Goal: Task Accomplishment & Management: Manage account settings

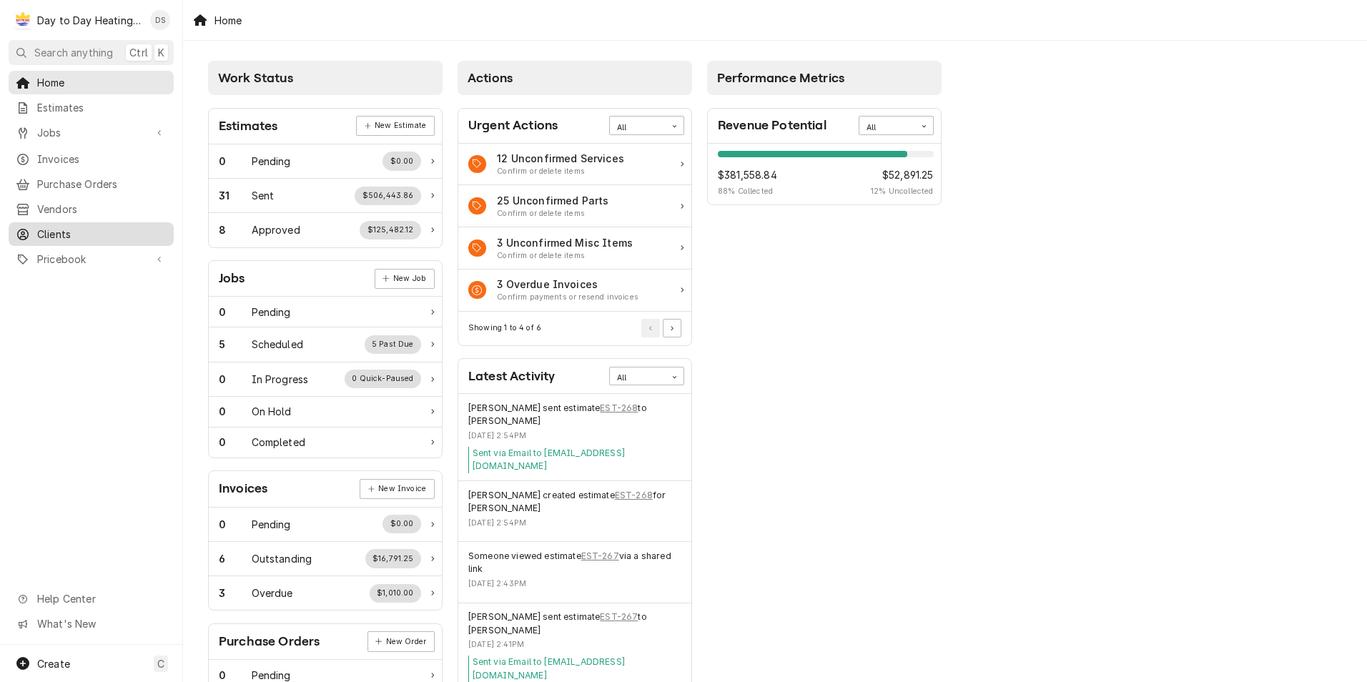
click at [70, 225] on div "Clients" at bounding box center [90, 234] width 159 height 18
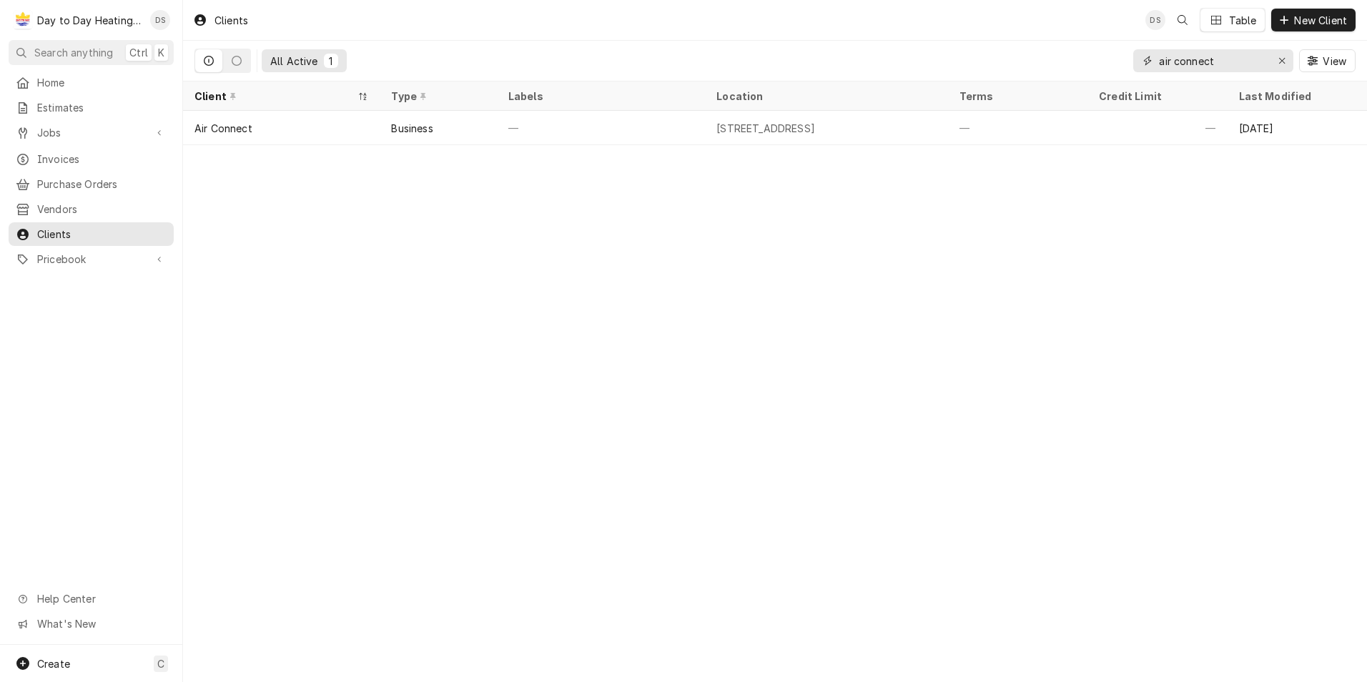
click at [1280, 66] on div "Erase input" at bounding box center [1282, 61] width 14 height 14
click at [1218, 64] on input "Dynamic Content Wrapper" at bounding box center [1226, 60] width 134 height 23
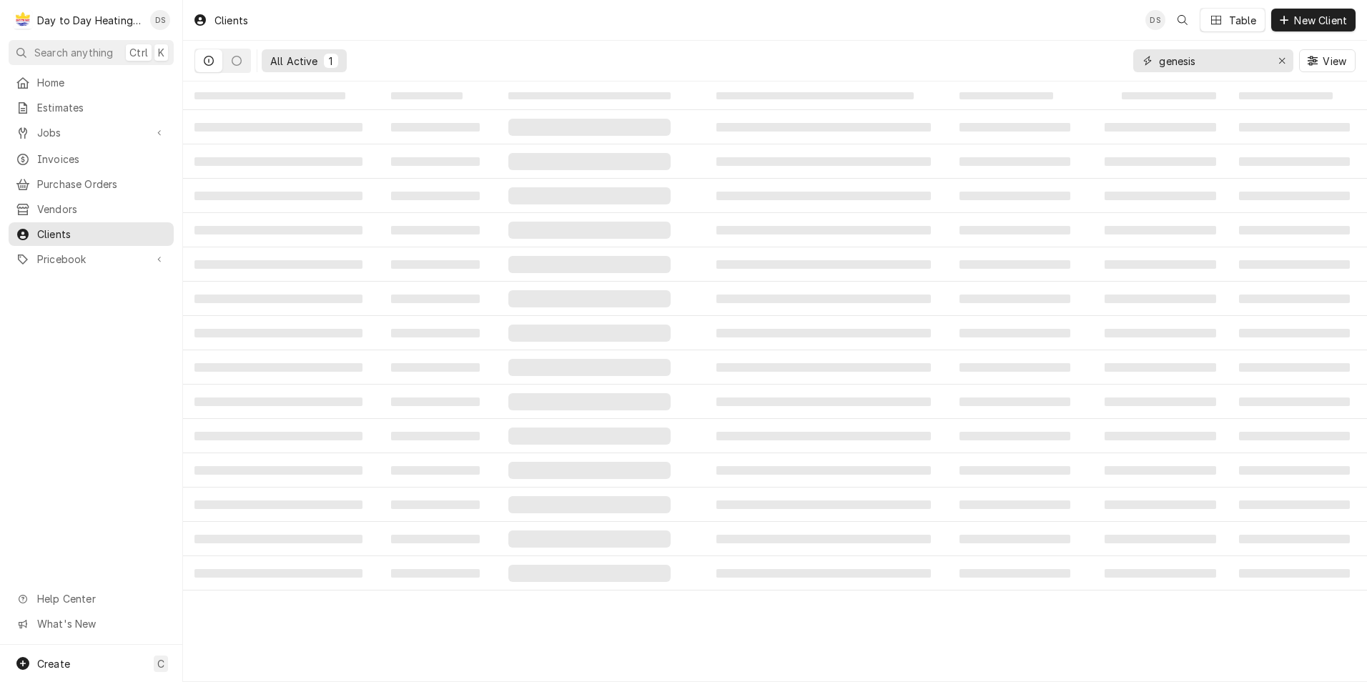
type input "genesis"
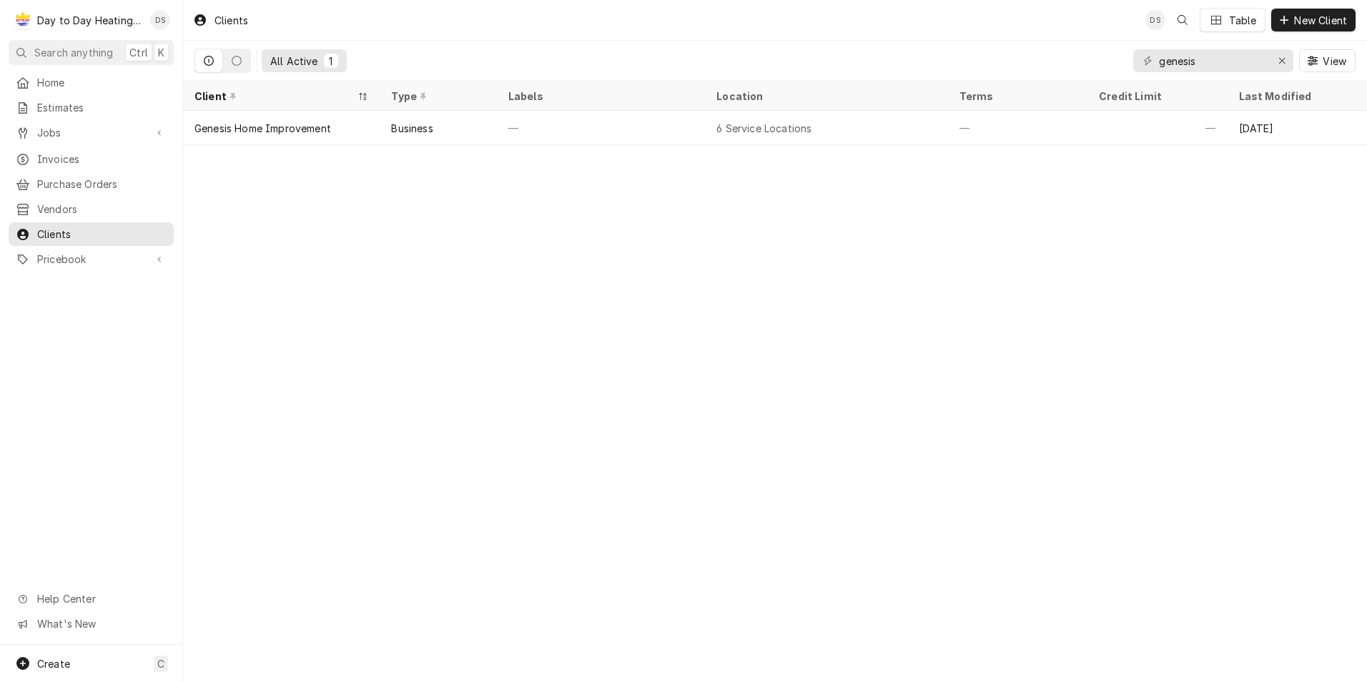
drag, startPoint x: 358, startPoint y: 130, endPoint x: 650, endPoint y: 244, distance: 313.1
click at [359, 130] on div "Genesis Home Improvement" at bounding box center [281, 128] width 197 height 34
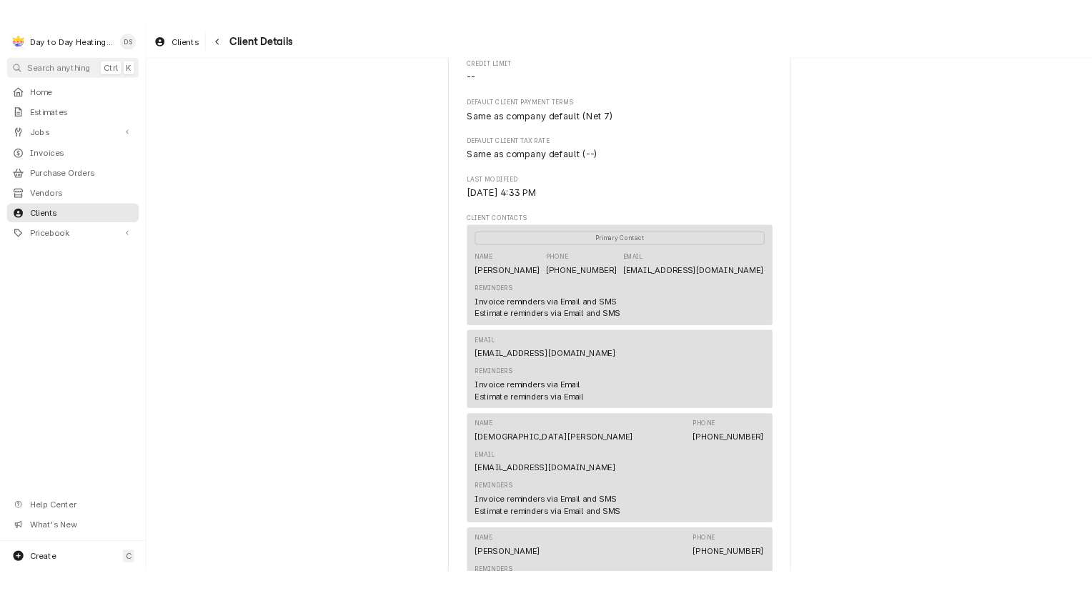
scroll to position [357, 0]
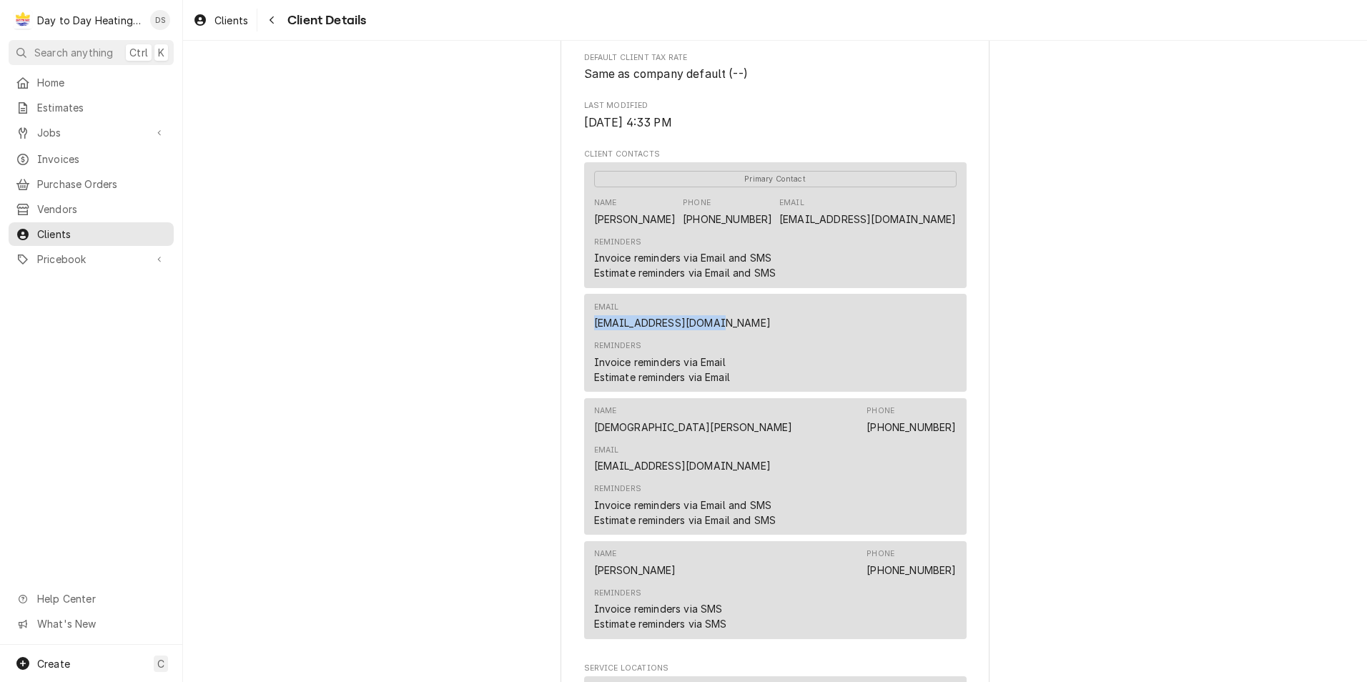
drag, startPoint x: 710, startPoint y: 334, endPoint x: 571, endPoint y: 341, distance: 138.9
click at [571, 341] on div "Genesis Home Improvement Client Type Business Industry Type Residential Billing…" at bounding box center [775, 422] width 429 height 1452
drag, startPoint x: 571, startPoint y: 341, endPoint x: 606, endPoint y: 337, distance: 35.2
copy link "Vendors.ghi@gmail.com"
drag, startPoint x: 680, startPoint y: 436, endPoint x: 554, endPoint y: 430, distance: 126.0
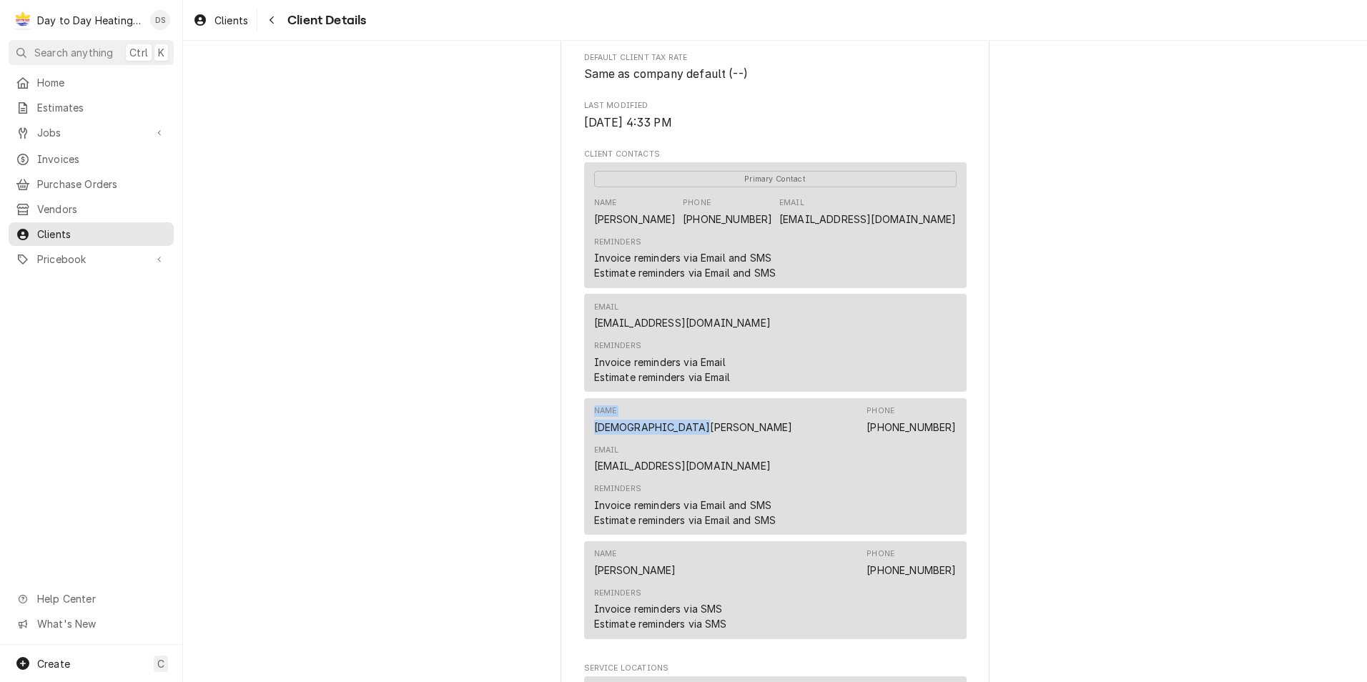
click at [554, 430] on div "Genesis Home Improvement Client Type Business Industry Type Residential Billing…" at bounding box center [775, 421] width 1184 height 1477
drag, startPoint x: 554, startPoint y: 430, endPoint x: 669, endPoint y: 445, distance: 116.2
click at [648, 435] on div "Christian Marcilla" at bounding box center [693, 427] width 199 height 15
drag, startPoint x: 681, startPoint y: 445, endPoint x: 586, endPoint y: 450, distance: 95.2
click at [586, 450] on div "Name Christian Marcilla Phone (619) 891-0608 Email cmancilla.ghi@gmail.com Remi…" at bounding box center [775, 466] width 382 height 137
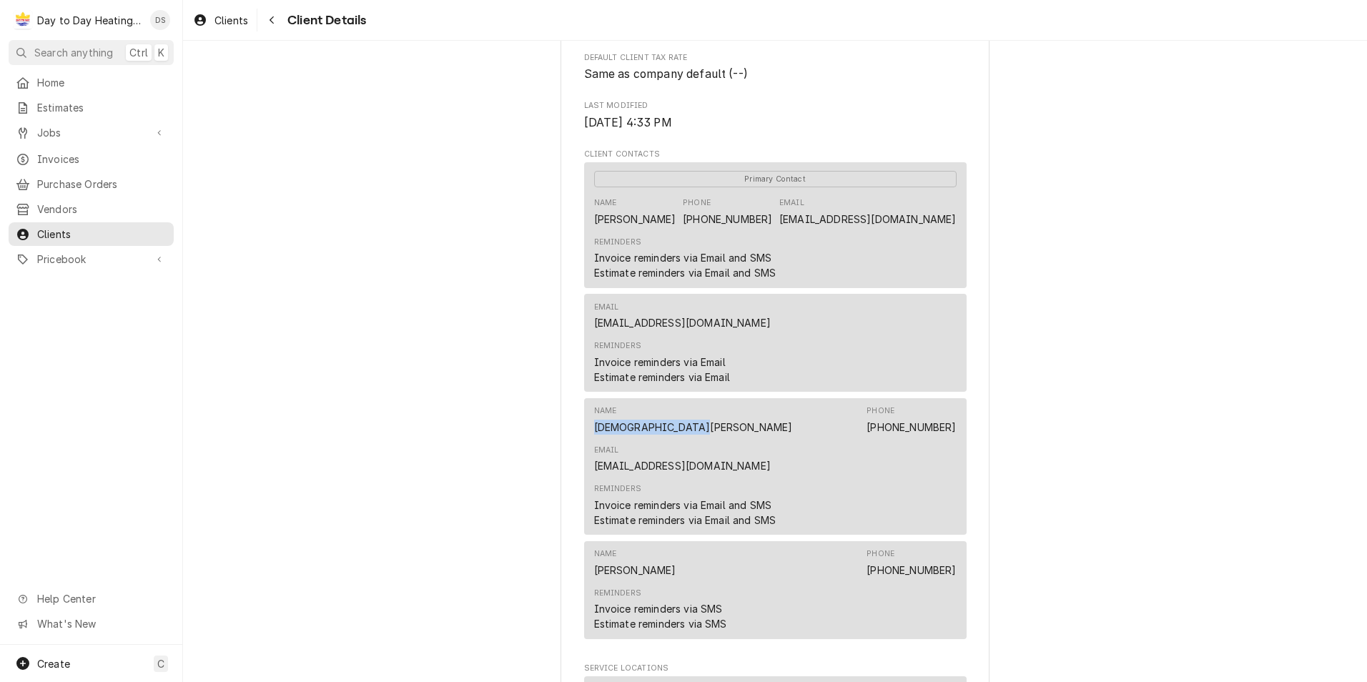
drag, startPoint x: 586, startPoint y: 450, endPoint x: 603, endPoint y: 448, distance: 18.1
copy div "Christian Marcilla"
drag, startPoint x: 646, startPoint y: 236, endPoint x: 551, endPoint y: 240, distance: 95.2
click at [551, 240] on div "Genesis Home Improvement Client Type Business Industry Type Residential Billing…" at bounding box center [775, 421] width 1184 height 1477
drag, startPoint x: 551, startPoint y: 240, endPoint x: 686, endPoint y: 233, distance: 135.3
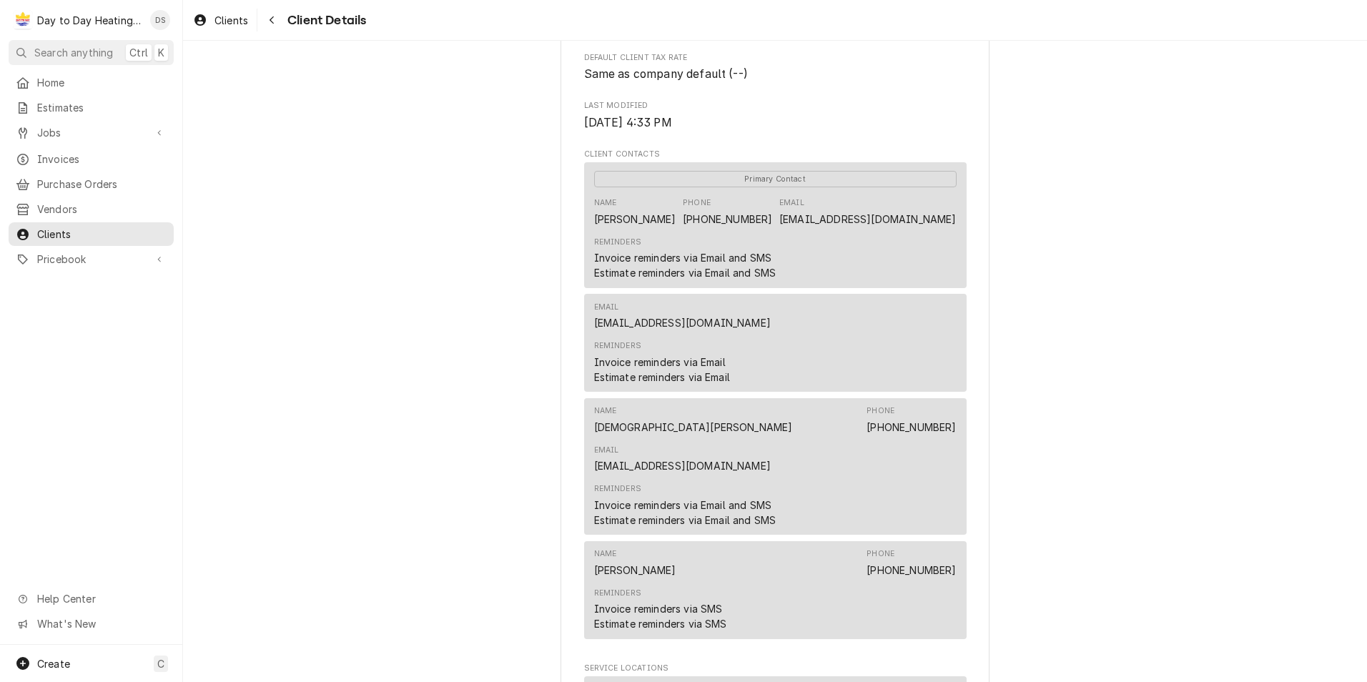
click at [686, 231] on div "Name Eric Bensor Phone (858) 688-3052 Email erbensor@gmail.com" at bounding box center [775, 211] width 362 height 39
drag, startPoint x: 955, startPoint y: 444, endPoint x: 814, endPoint y: 437, distance: 141.0
click at [814, 437] on div "Name Christian Marcilla Phone (619) 891-0608 Email cmancilla.ghi@gmail.com Remi…" at bounding box center [775, 466] width 382 height 137
drag, startPoint x: 814, startPoint y: 437, endPoint x: 862, endPoint y: 444, distance: 48.4
copy link "cmancilla.ghi@gmail.com"
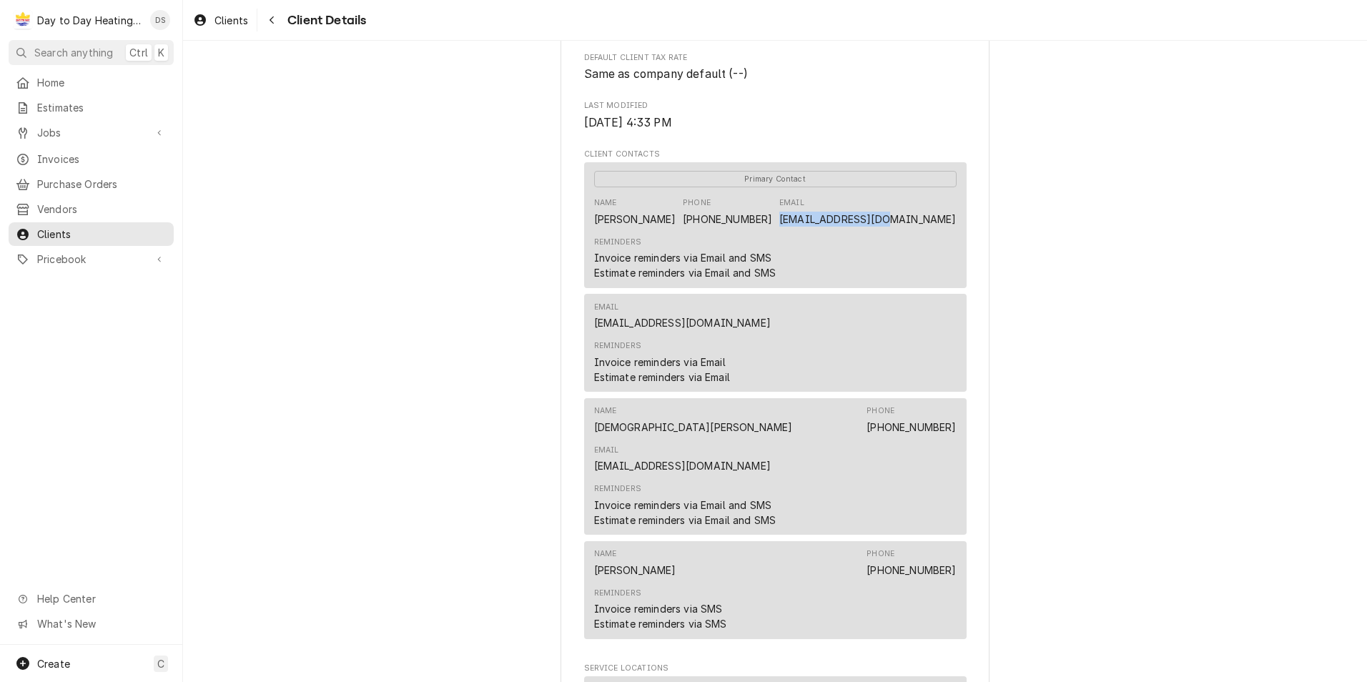
drag, startPoint x: 956, startPoint y: 236, endPoint x: 840, endPoint y: 240, distance: 115.9
click at [840, 240] on div "Primary Contact Name Eric Bensor Phone (858) 688-3052 Email erbensor@gmail.com …" at bounding box center [775, 224] width 382 height 125
drag, startPoint x: 840, startPoint y: 240, endPoint x: 863, endPoint y: 237, distance: 23.1
copy link "erbensor@gmail.com"
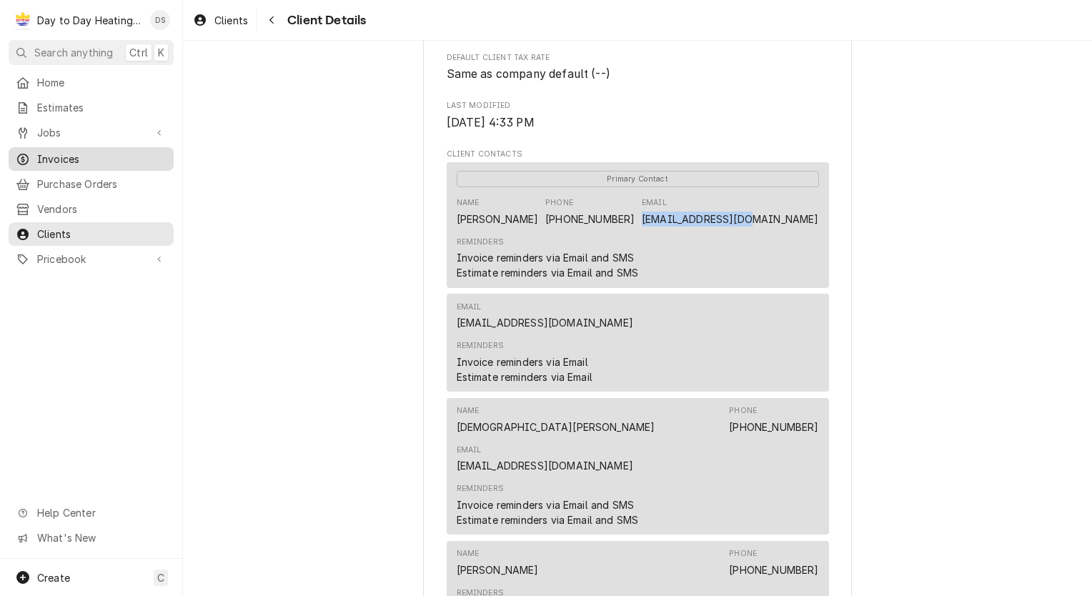
click at [59, 157] on span "Invoices" at bounding box center [101, 159] width 129 height 15
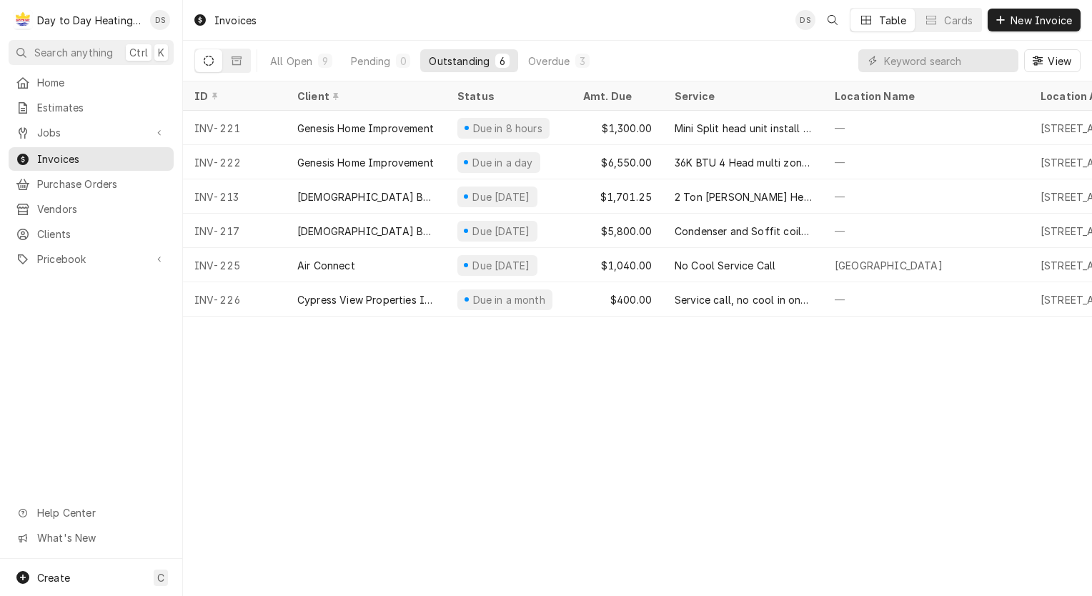
click at [209, 64] on icon "Dynamic Content Wrapper" at bounding box center [209, 61] width 10 height 10
click at [240, 58] on icon "Dynamic Content Wrapper" at bounding box center [237, 60] width 10 height 9
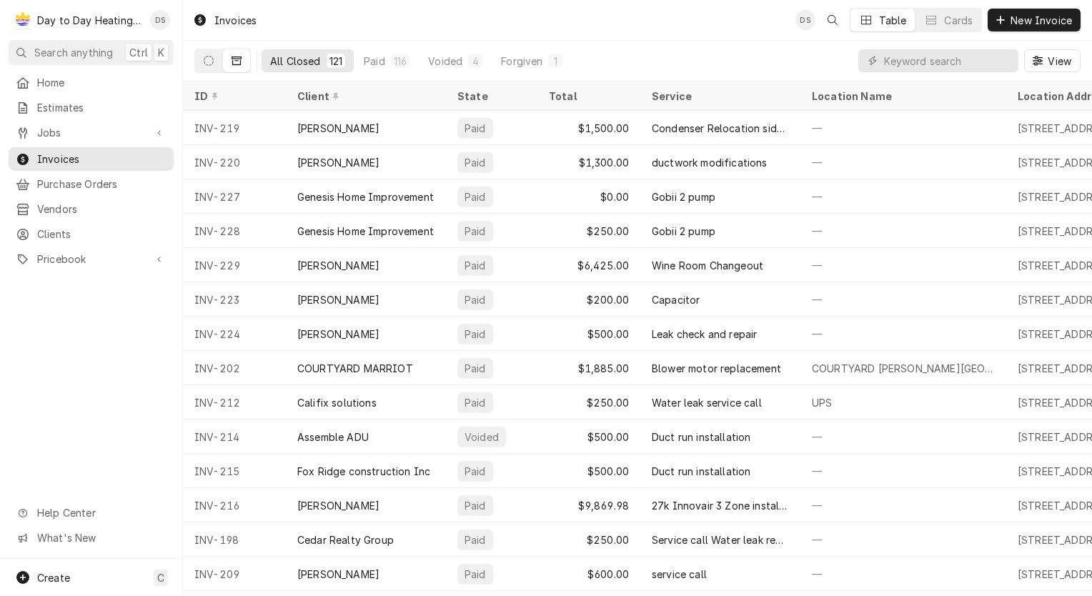
click at [240, 64] on icon "Dynamic Content Wrapper" at bounding box center [237, 60] width 10 height 9
click at [197, 61] on button "Dynamic Content Wrapper" at bounding box center [208, 60] width 27 height 23
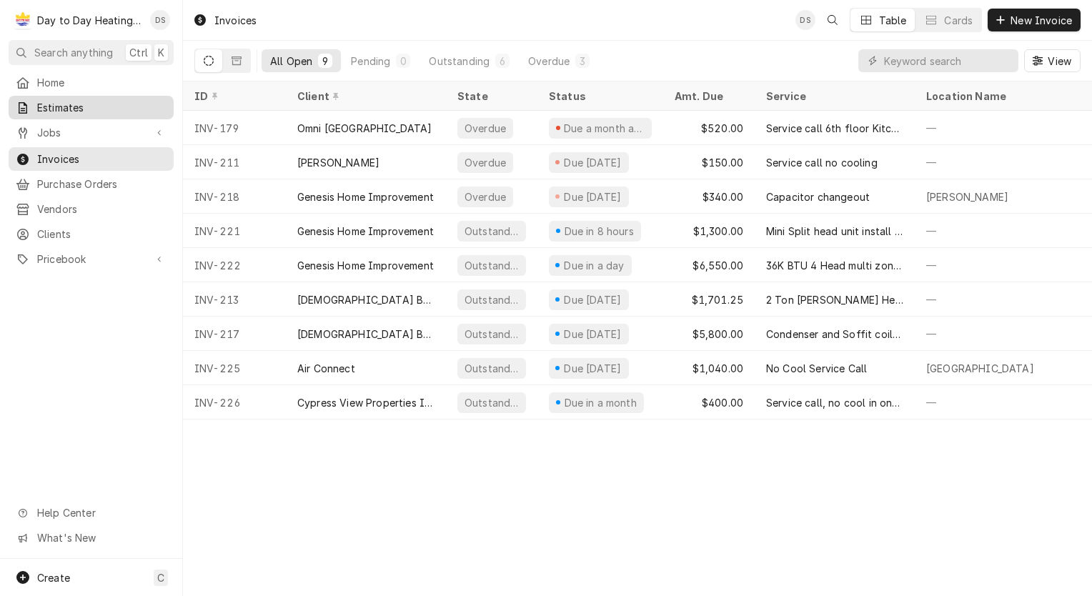
click at [95, 105] on span "Estimates" at bounding box center [101, 107] width 129 height 15
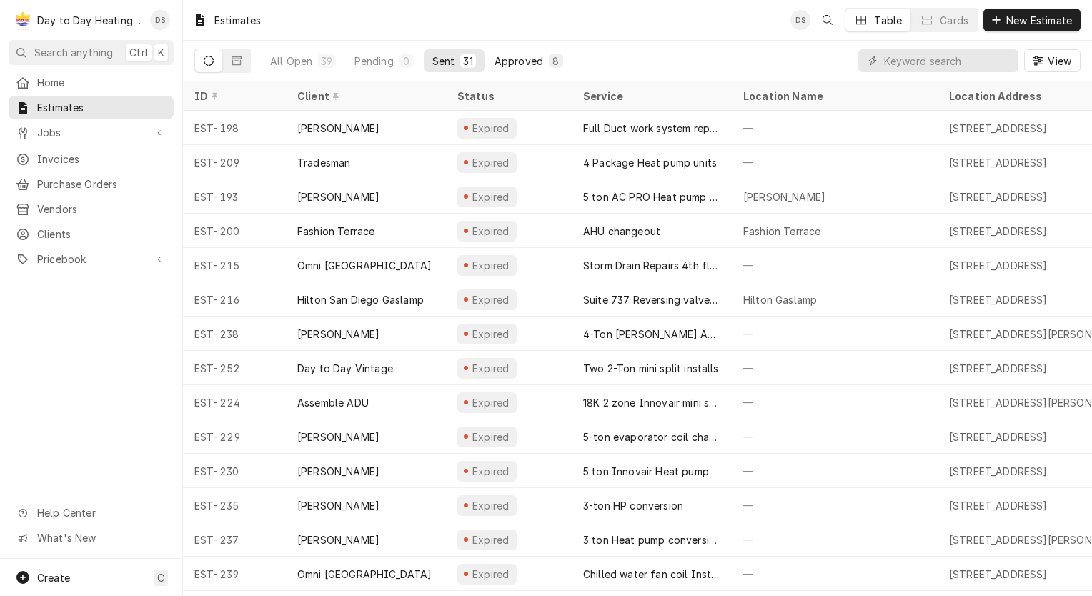
click at [526, 59] on div "Approved" at bounding box center [519, 61] width 49 height 15
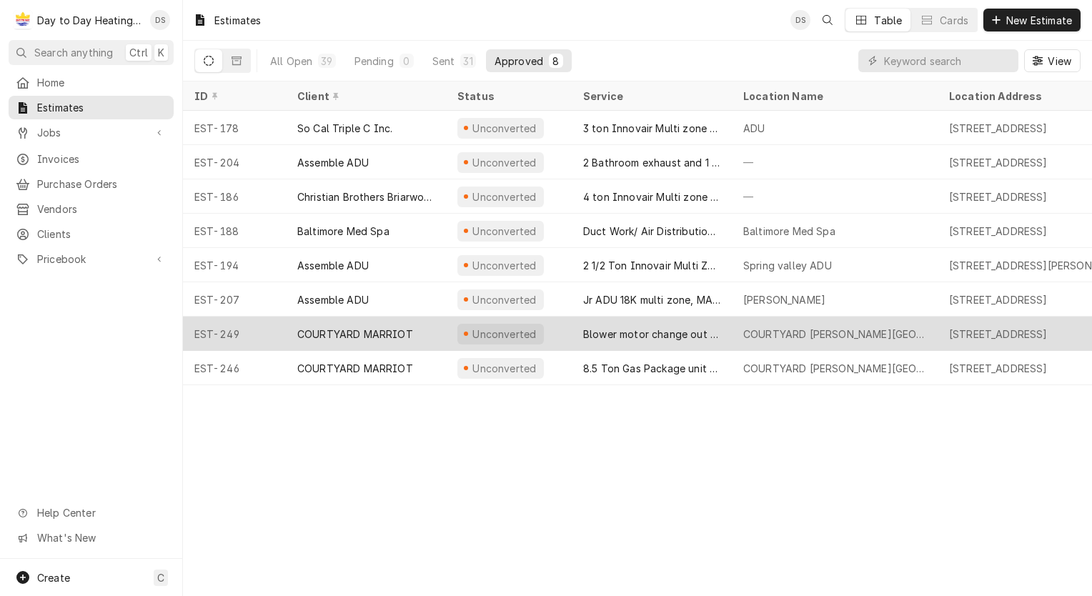
click at [644, 333] on div "Blower motor change out for ICP unit" at bounding box center [651, 334] width 137 height 15
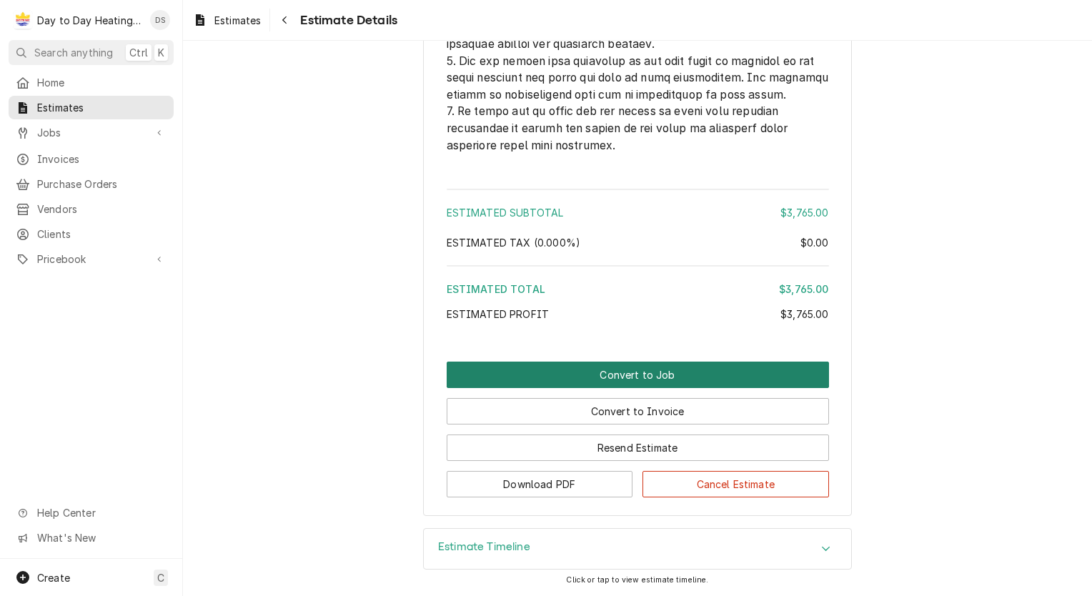
scroll to position [3353, 0]
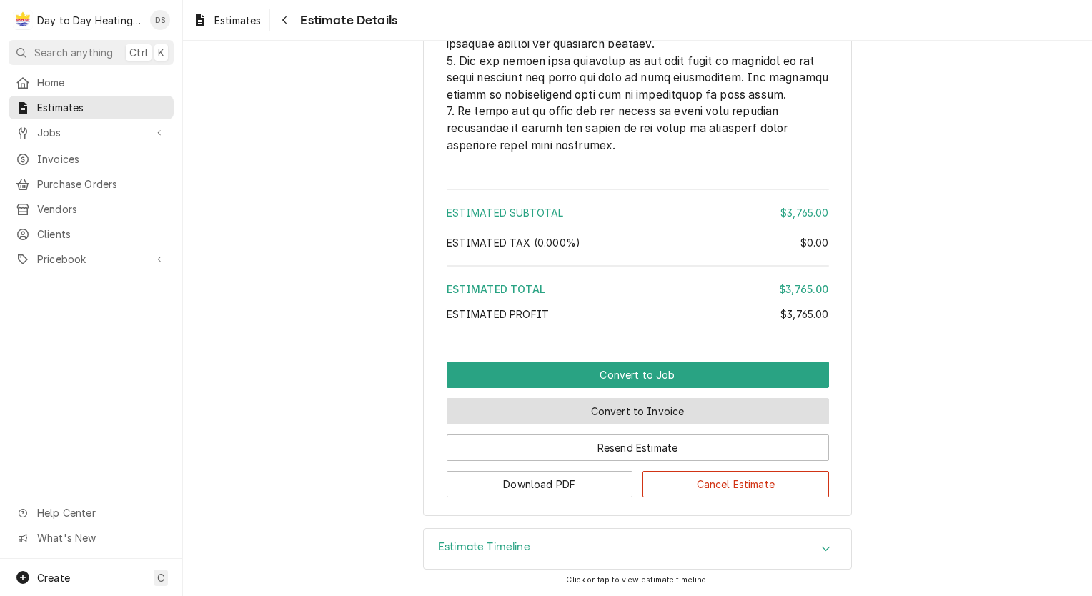
click at [623, 416] on button "Convert to Invoice" at bounding box center [638, 411] width 382 height 26
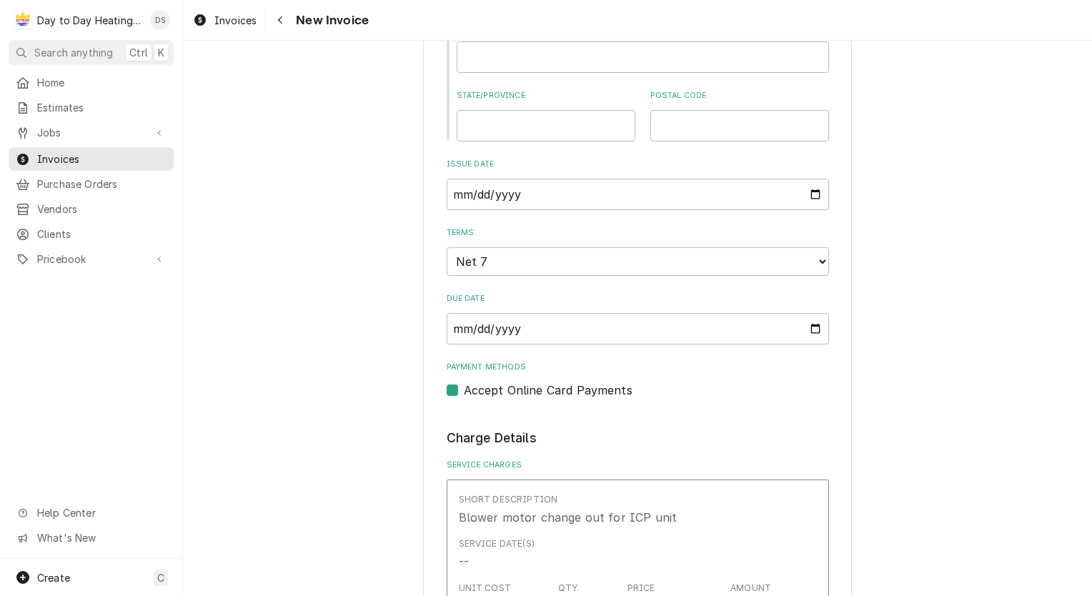
scroll to position [858, 0]
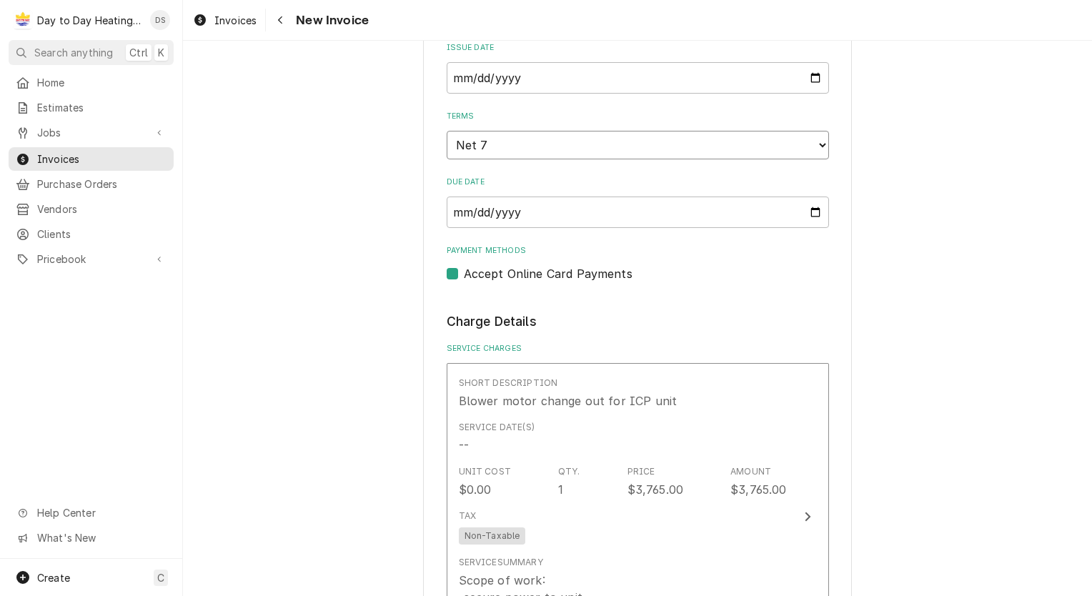
click at [804, 142] on select "Choose payment terms... Same Day Net 7 Net 14 Net 21 Net 30 Net 45 Net 60 Net 90" at bounding box center [638, 145] width 382 height 29
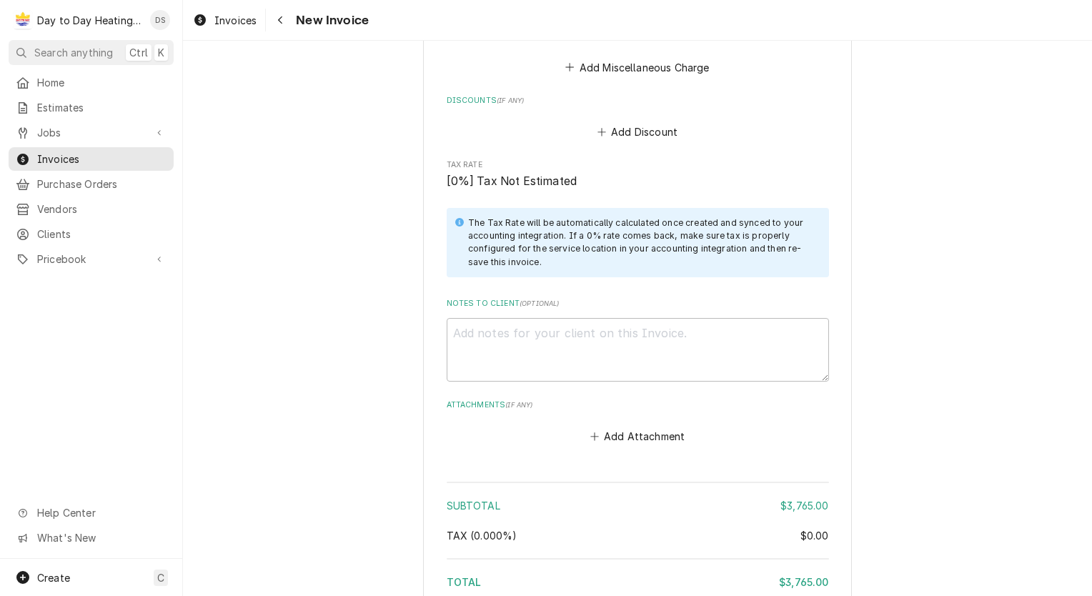
scroll to position [1763, 0]
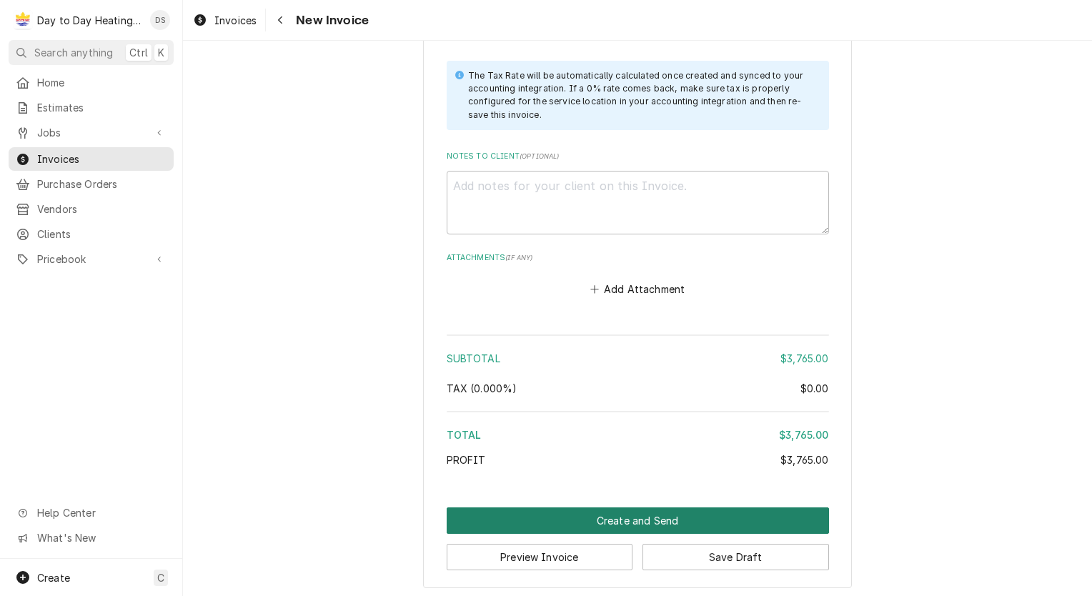
click at [641, 523] on button "Create and Send" at bounding box center [638, 521] width 382 height 26
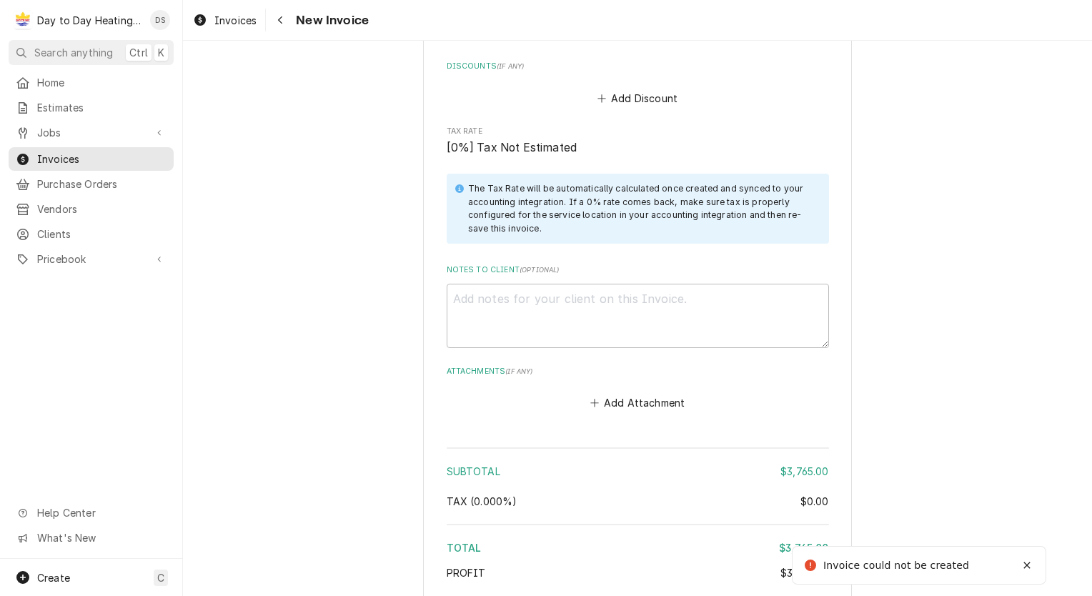
scroll to position [1870, 0]
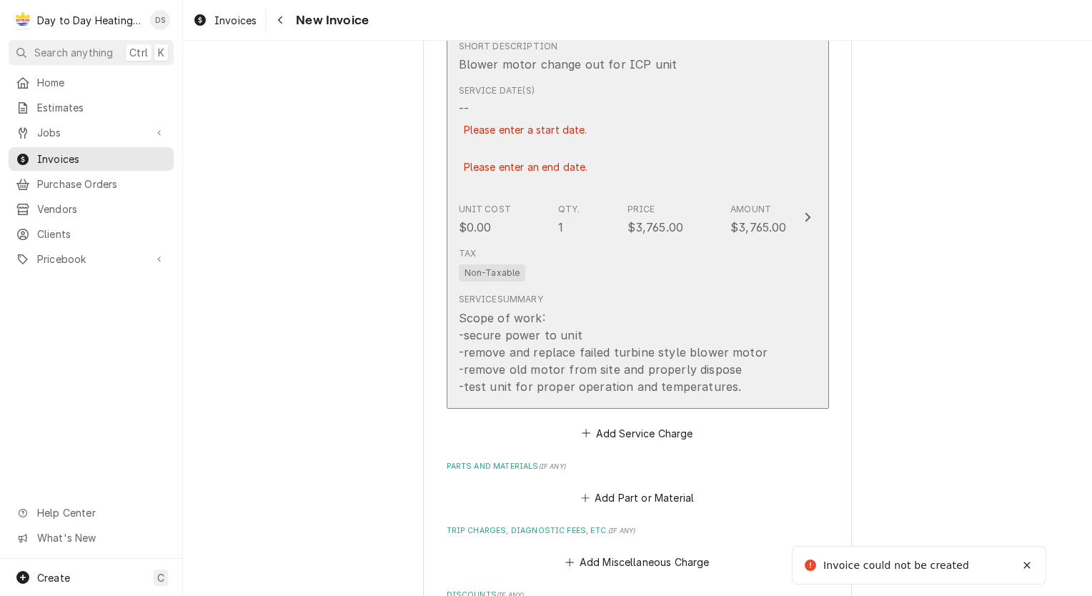
click at [617, 296] on div "Service Summary Scope of work: -secure power to unit -remove and replace failed…" at bounding box center [615, 344] width 313 height 102
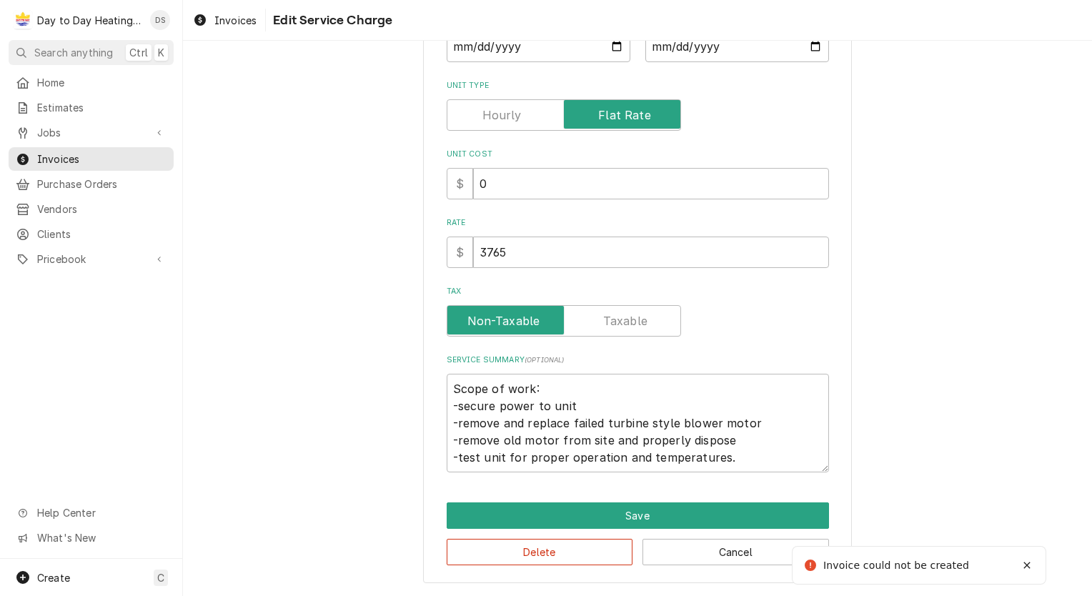
scroll to position [118, 0]
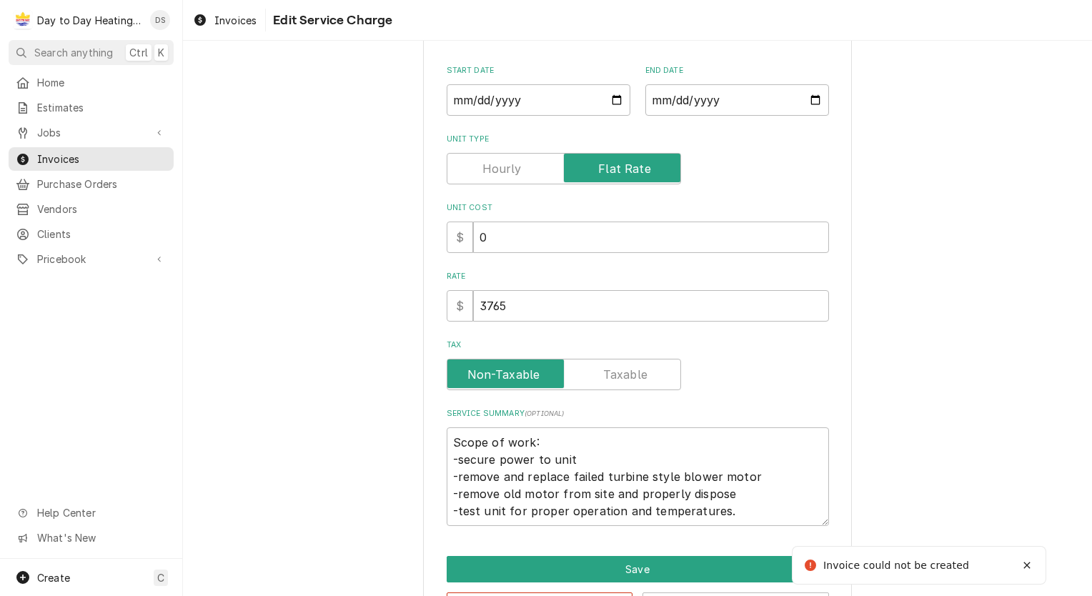
type textarea "x"
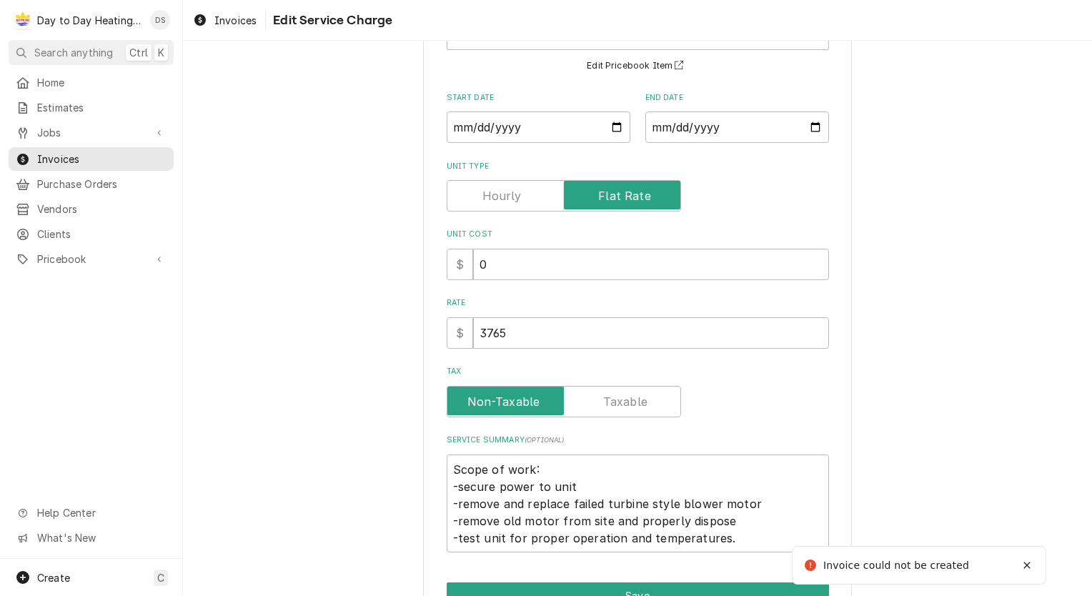
scroll to position [0, 0]
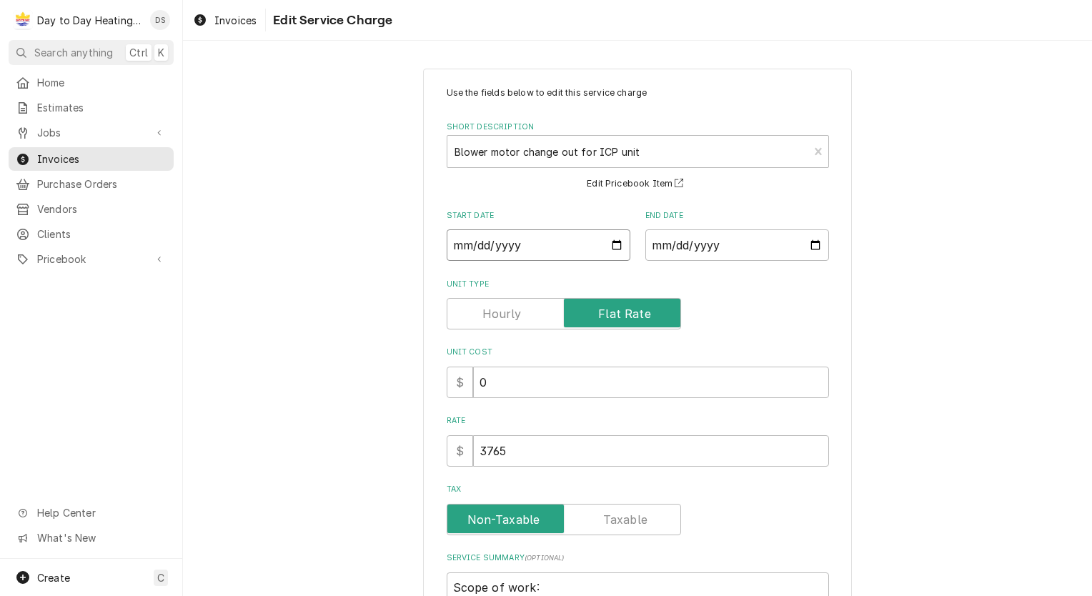
click at [609, 243] on input "Start Date" at bounding box center [539, 244] width 184 height 31
type input "2025-09-08"
type textarea "x"
click at [812, 247] on input "End Date" at bounding box center [738, 244] width 184 height 31
type input "2025-09-08"
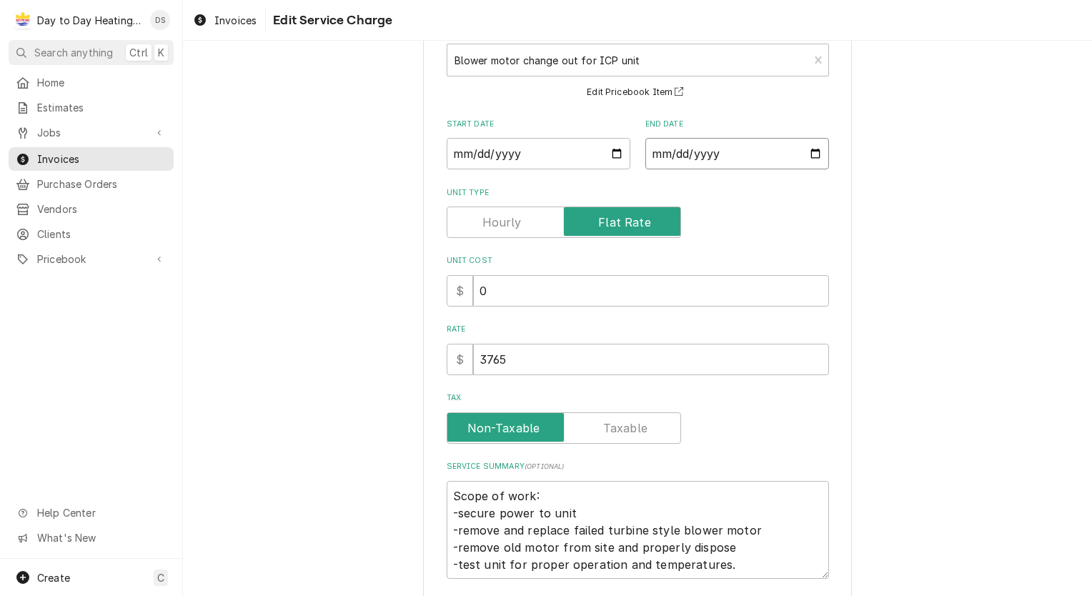
scroll to position [197, 0]
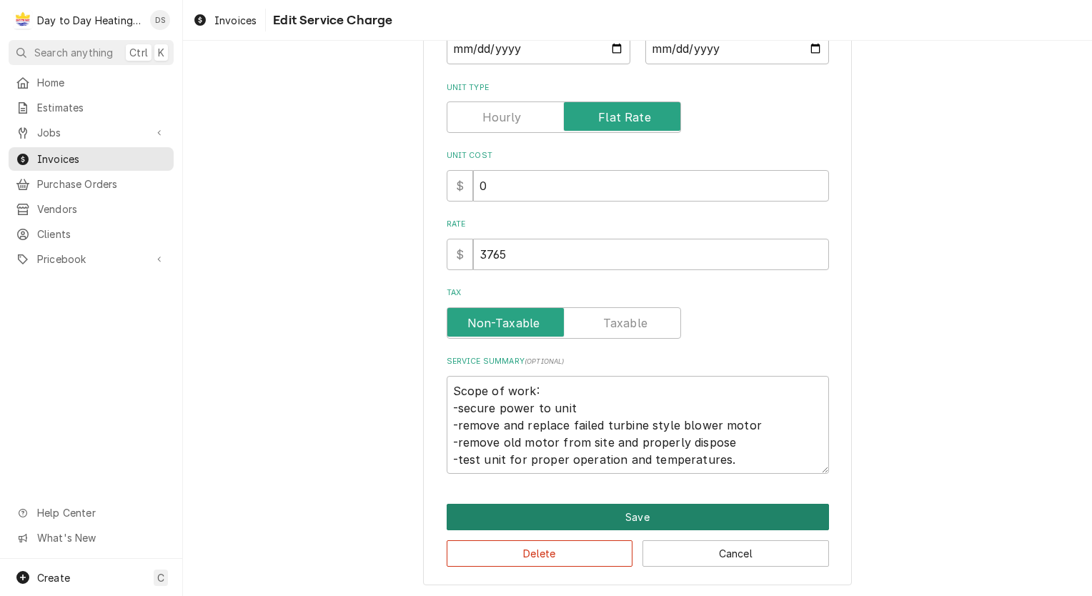
click at [653, 512] on button "Save" at bounding box center [638, 517] width 382 height 26
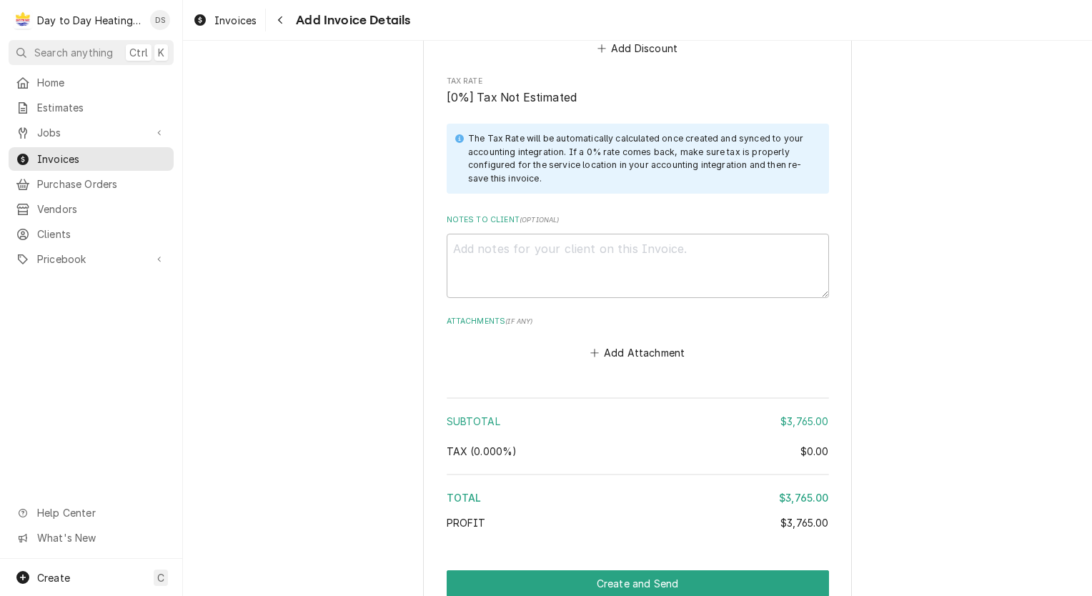
scroll to position [1870, 0]
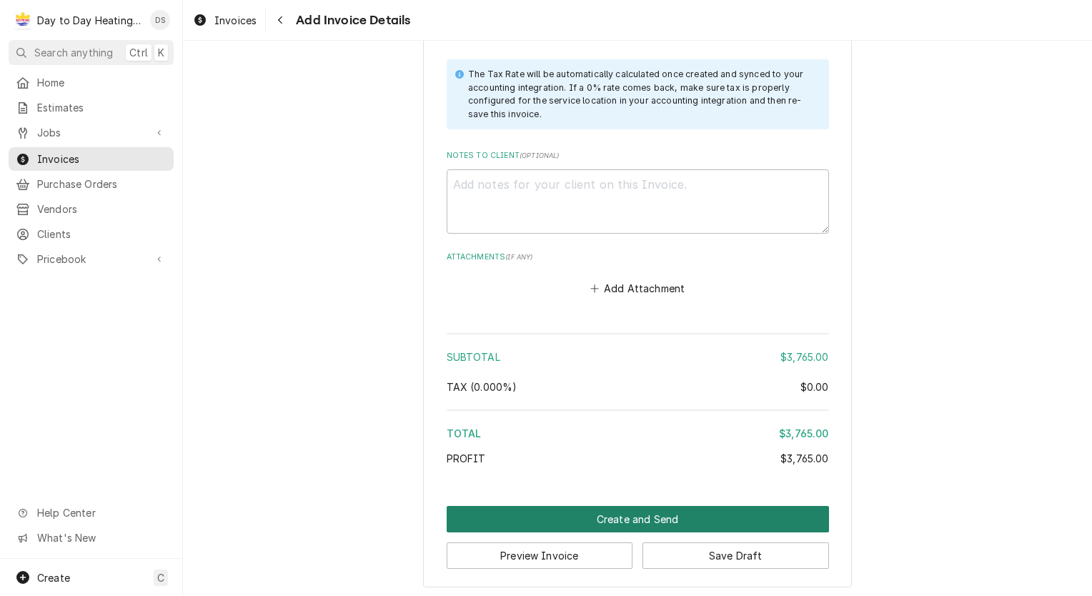
click at [657, 518] on button "Create and Send" at bounding box center [638, 519] width 382 height 26
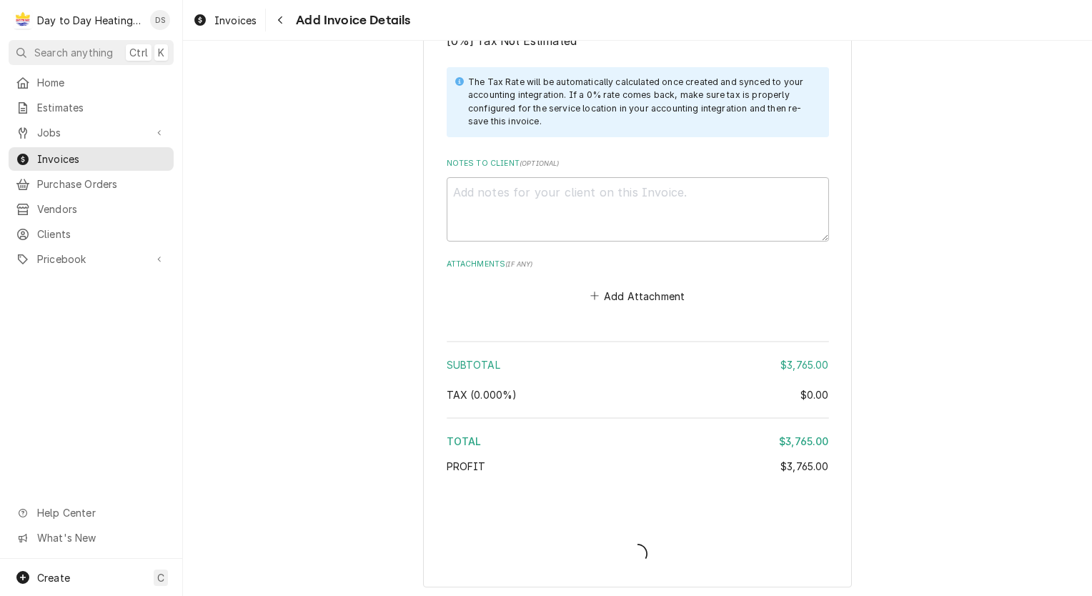
type textarea "x"
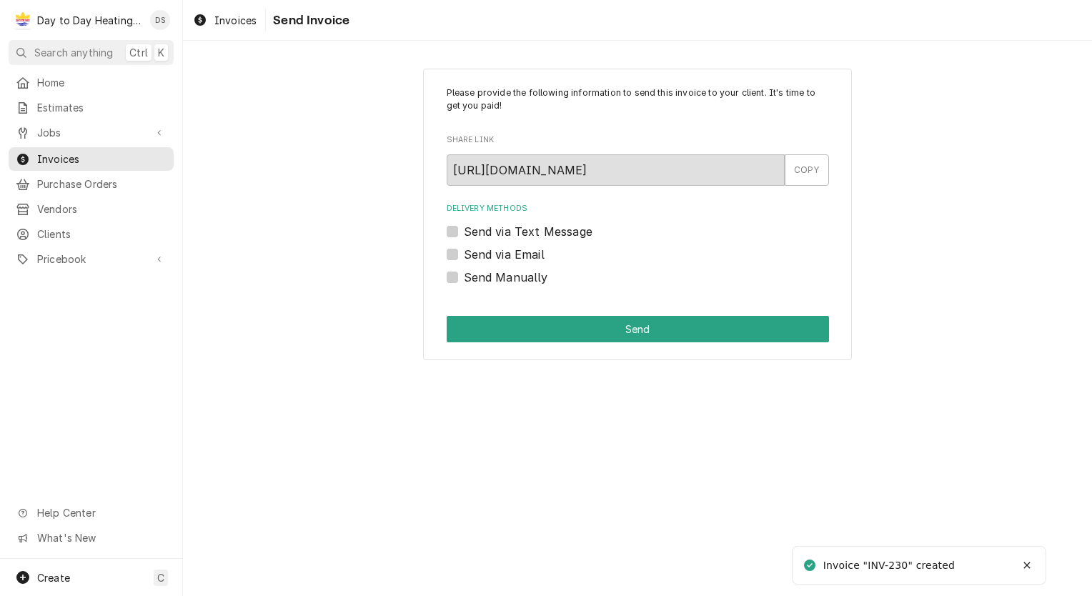
click at [498, 255] on label "Send via Email" at bounding box center [504, 254] width 81 height 17
click at [498, 255] on input "Send via Email" at bounding box center [655, 261] width 382 height 31
checkbox input "true"
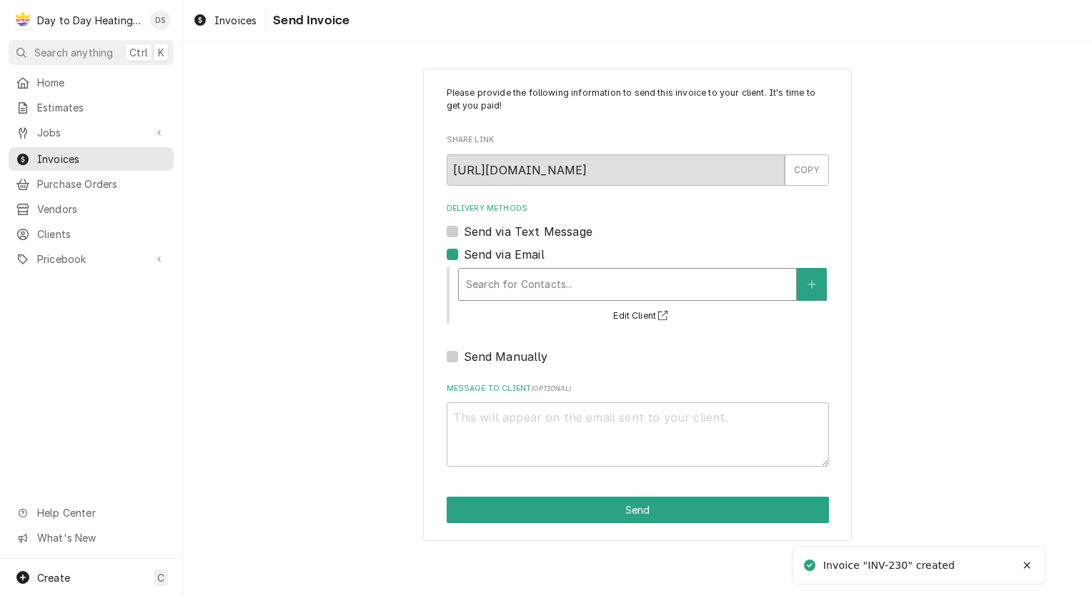
click at [510, 282] on div "Delivery Methods" at bounding box center [627, 285] width 323 height 26
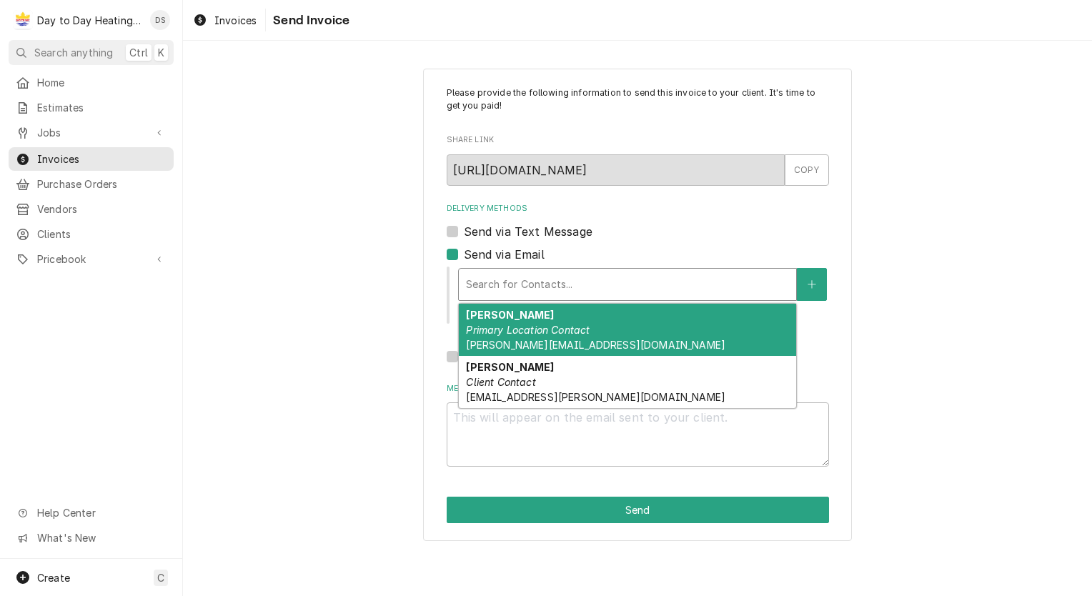
click at [516, 318] on strong "Jay Ibarolle" at bounding box center [510, 315] width 88 height 12
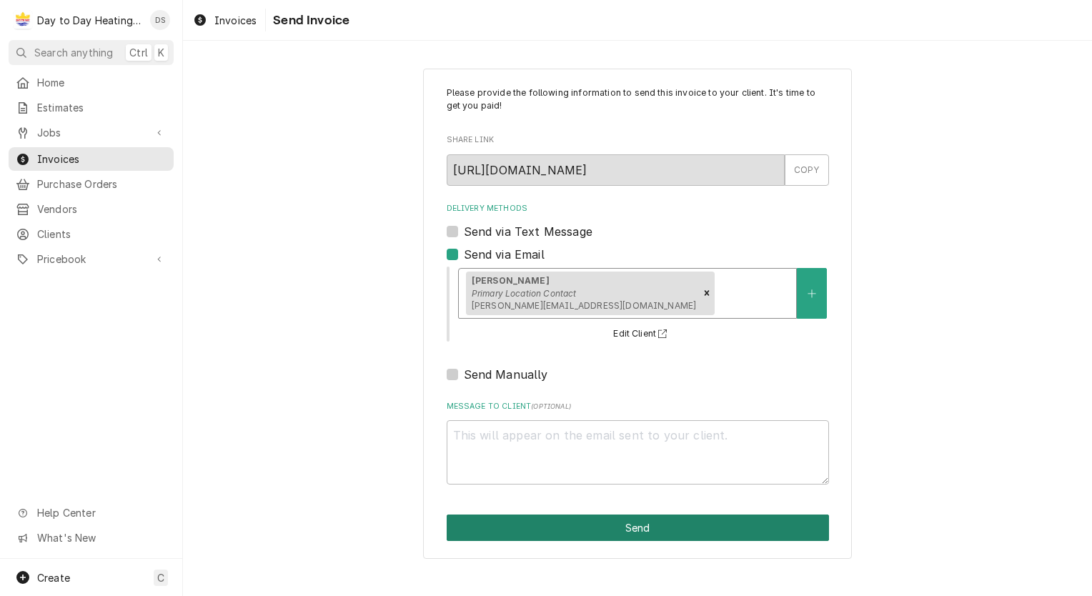
click at [647, 530] on button "Send" at bounding box center [638, 528] width 382 height 26
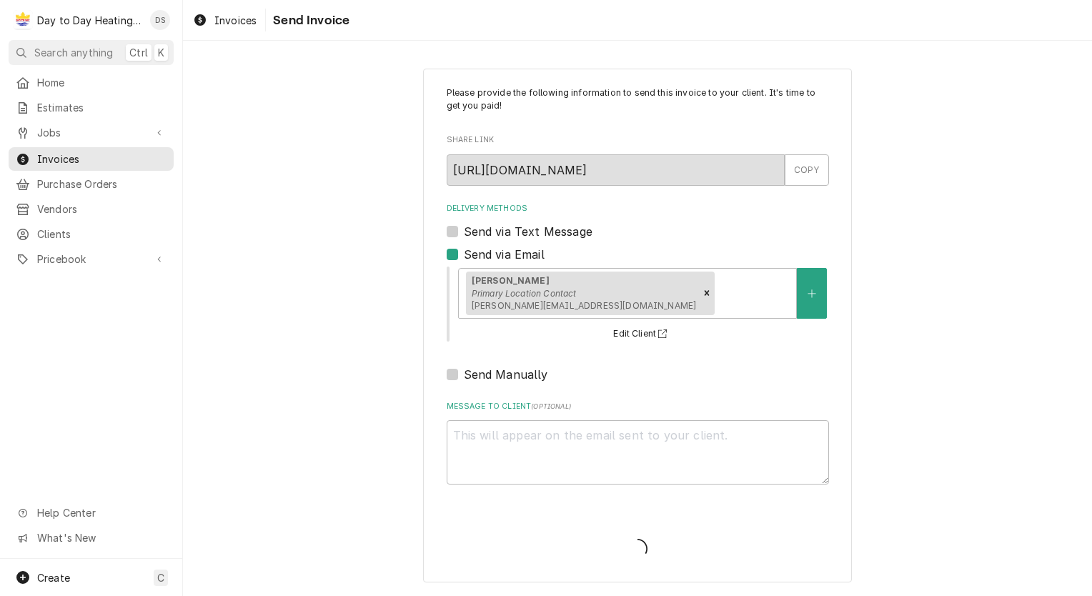
type textarea "x"
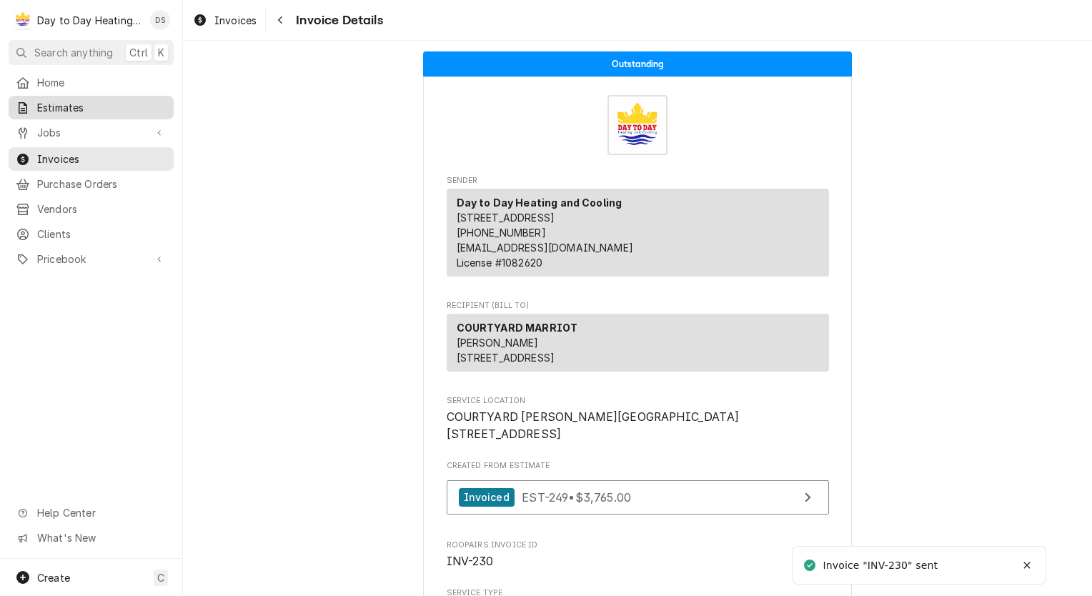
click at [61, 102] on span "Estimates" at bounding box center [101, 107] width 129 height 15
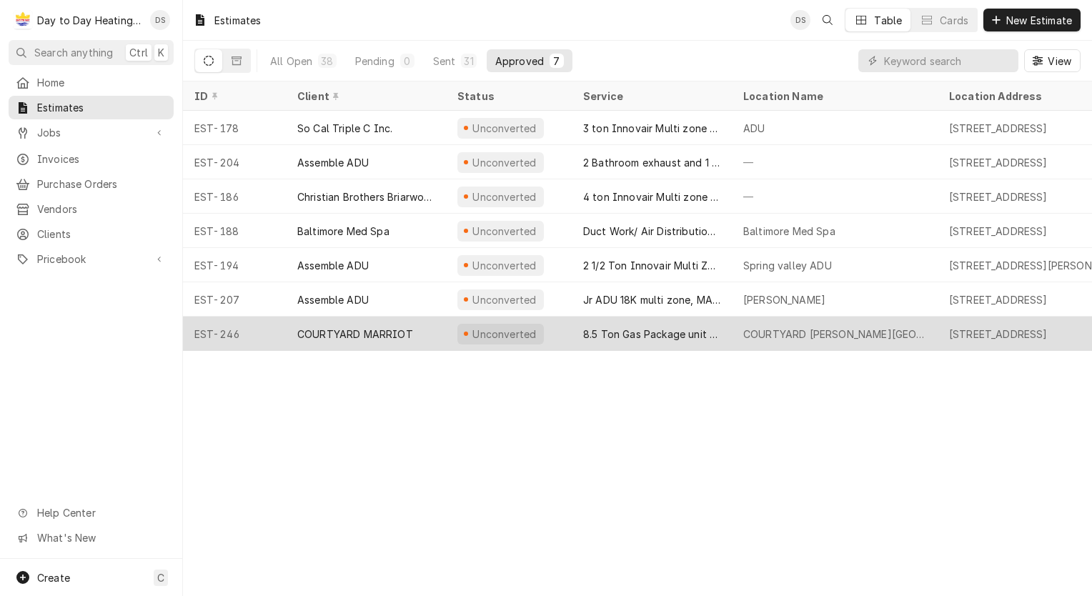
click at [648, 330] on div "8.5 Ton Gas Package unit change out" at bounding box center [651, 334] width 137 height 15
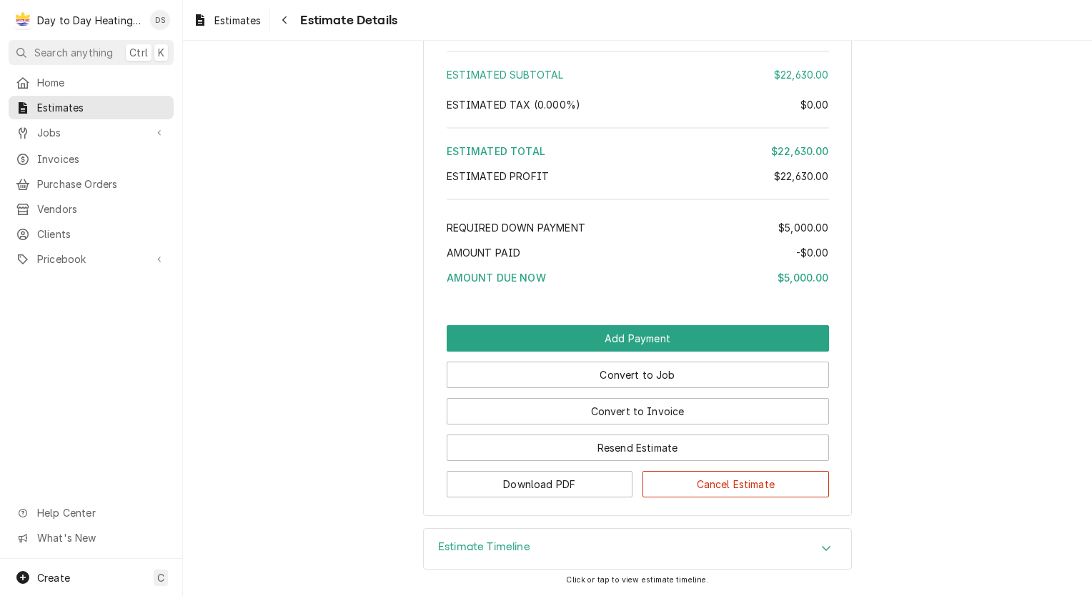
scroll to position [3796, 0]
click at [684, 415] on button "Convert to Invoice" at bounding box center [638, 411] width 382 height 26
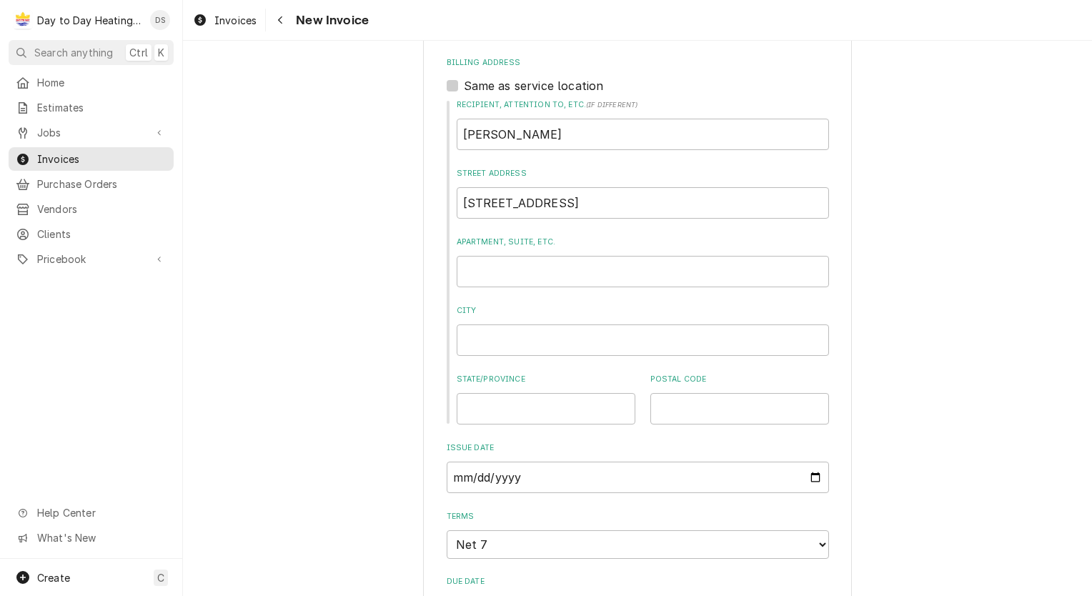
scroll to position [715, 0]
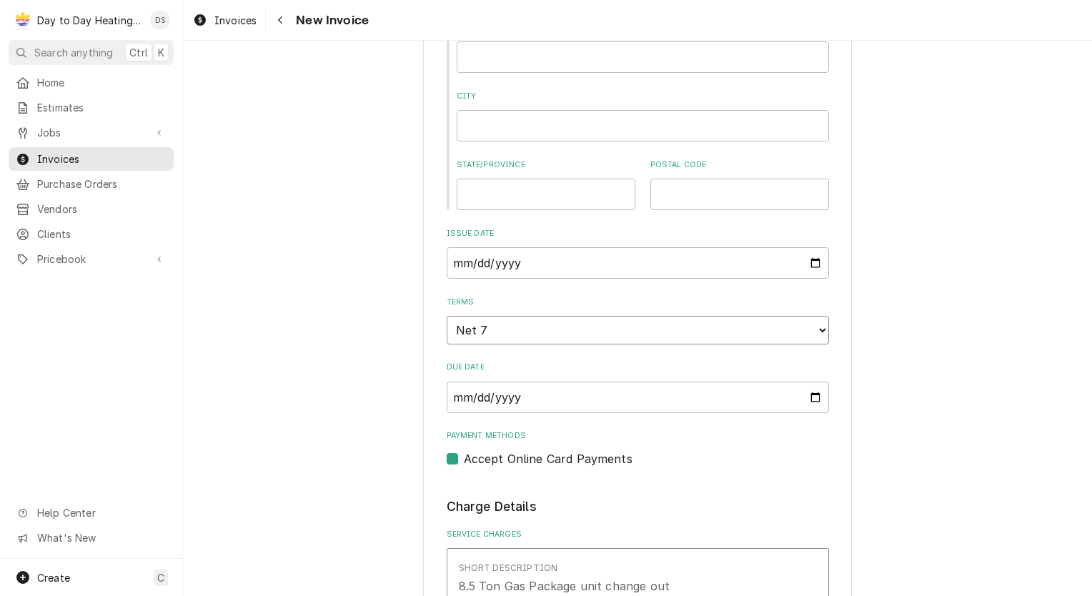
click at [809, 333] on select "Choose payment terms... Same Day Net 7 Net 14 Net 21 Net 30 Net 45 Net 60 Net 90" at bounding box center [638, 330] width 382 height 29
type textarea "x"
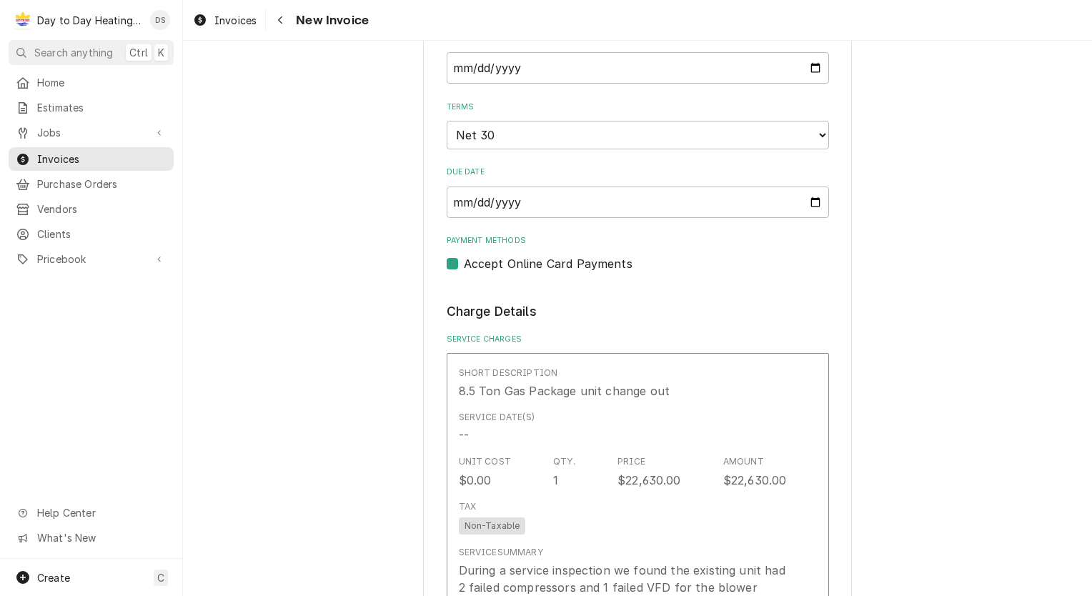
scroll to position [929, 0]
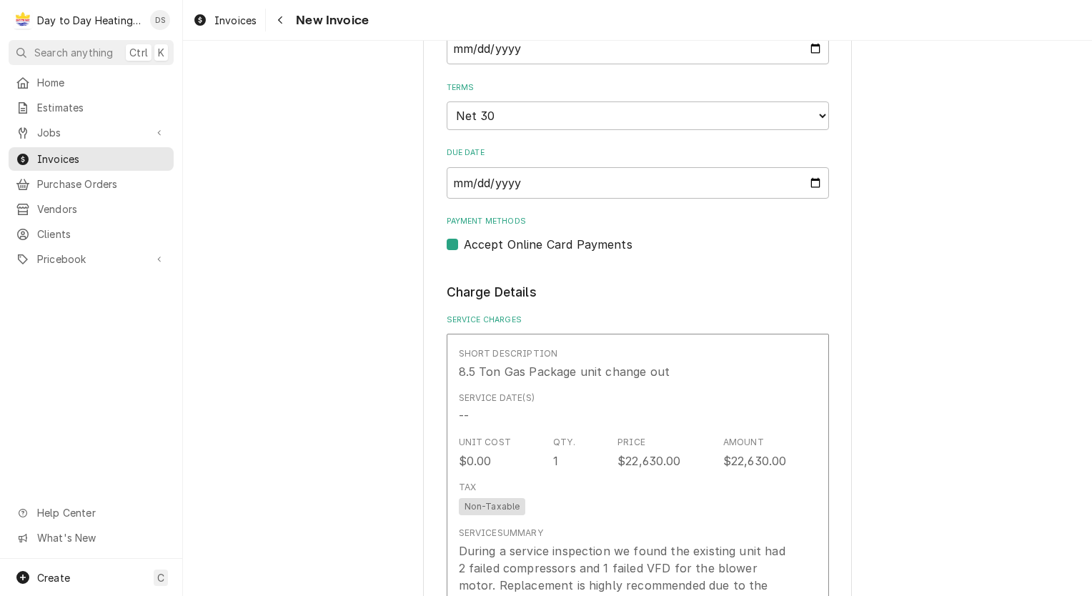
click at [464, 245] on label "Accept Online Card Payments" at bounding box center [548, 244] width 169 height 17
click at [464, 245] on input "Payment Methods" at bounding box center [655, 251] width 382 height 31
checkbox input "false"
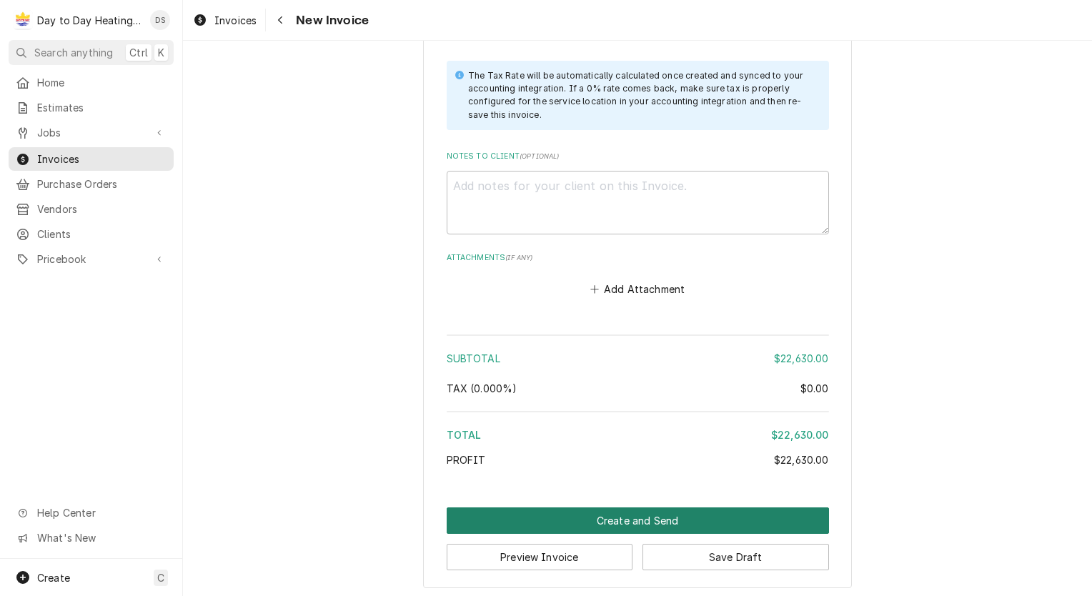
click at [661, 519] on button "Create and Send" at bounding box center [638, 521] width 382 height 26
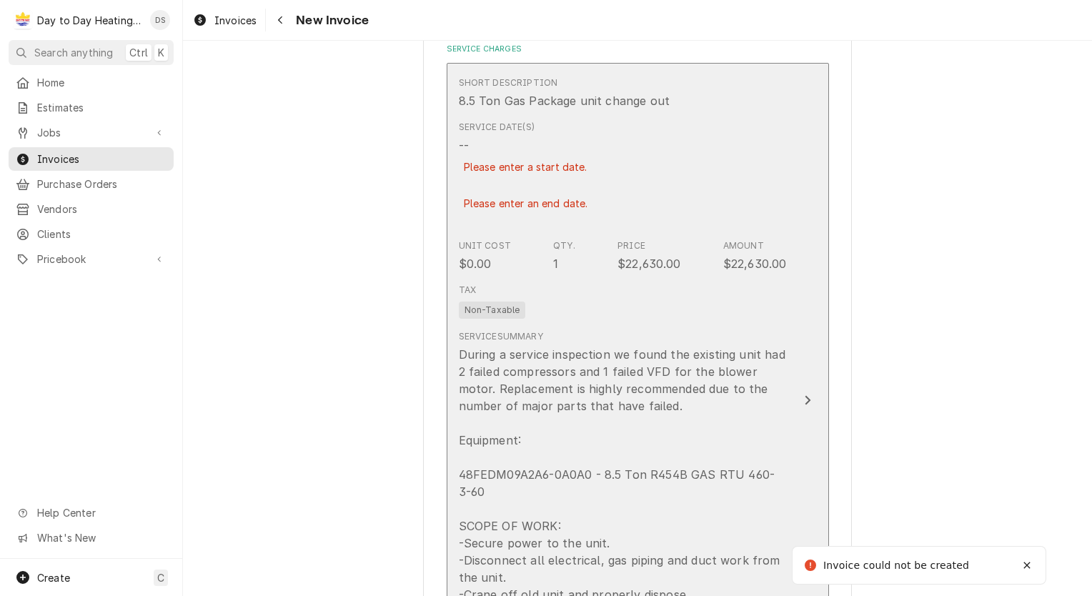
click at [635, 325] on div "Service Summary During a service inspection we found the existing unit had 2 fa…" at bounding box center [623, 527] width 328 height 405
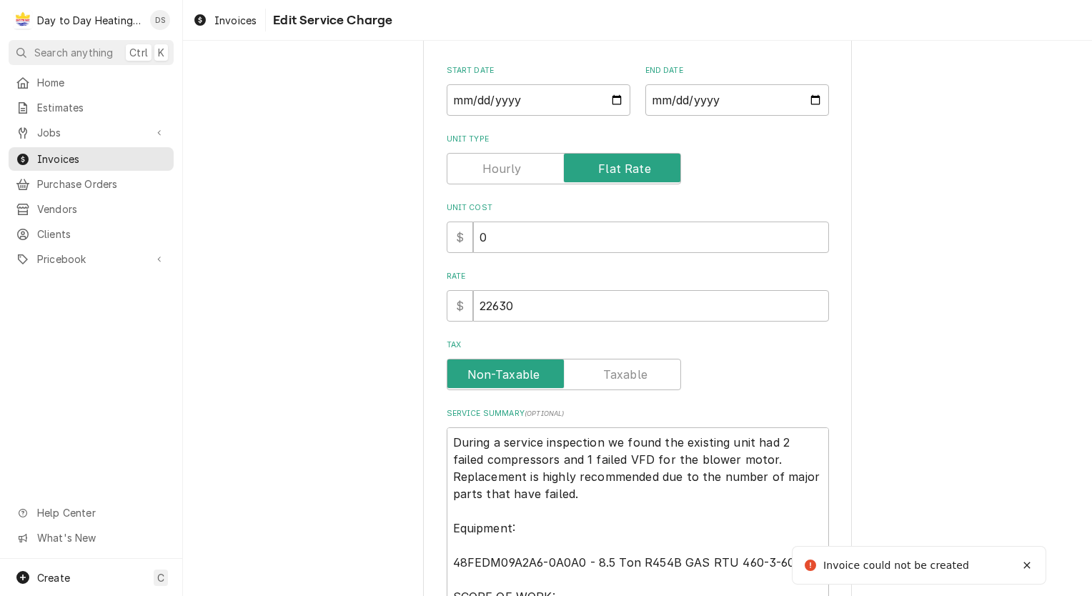
type textarea "x"
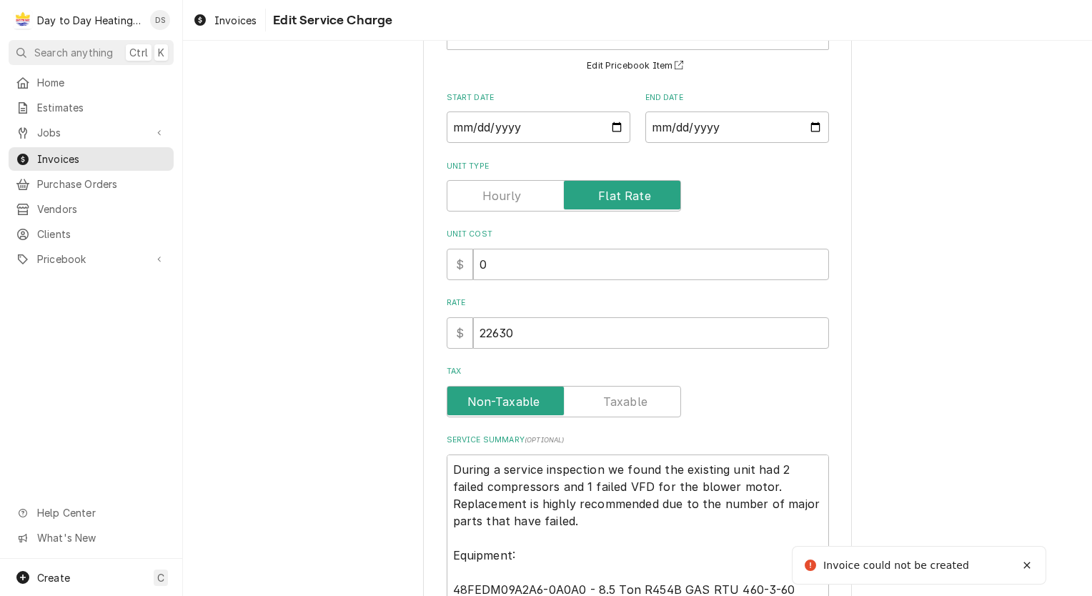
scroll to position [0, 0]
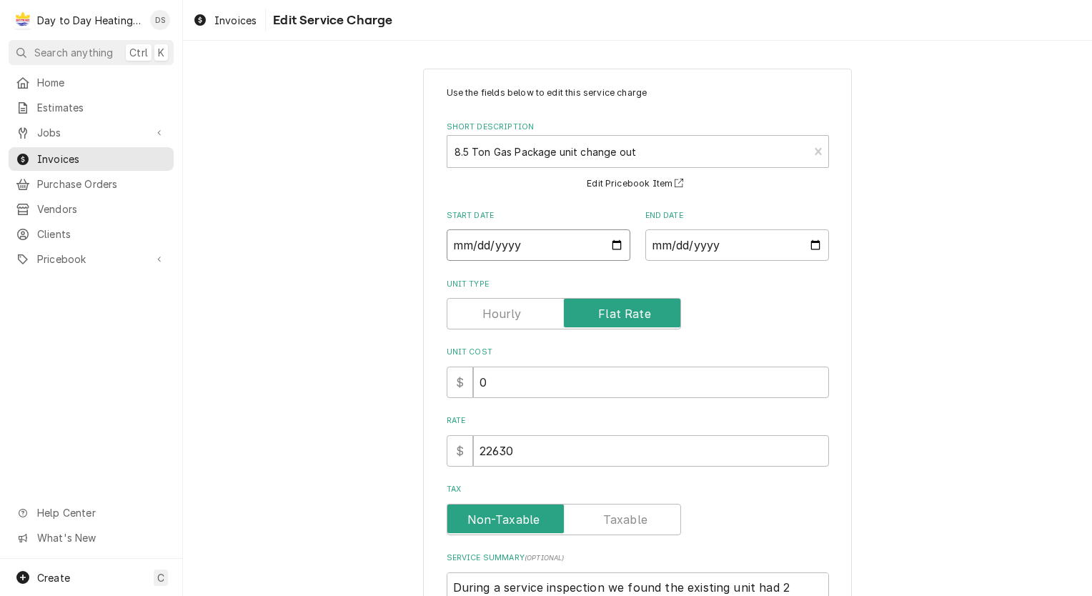
click at [616, 247] on input "Start Date" at bounding box center [539, 244] width 184 height 31
type input "2025-09-09"
type textarea "x"
click at [806, 247] on input "End Date" at bounding box center [738, 244] width 184 height 31
type input "2025-09-09"
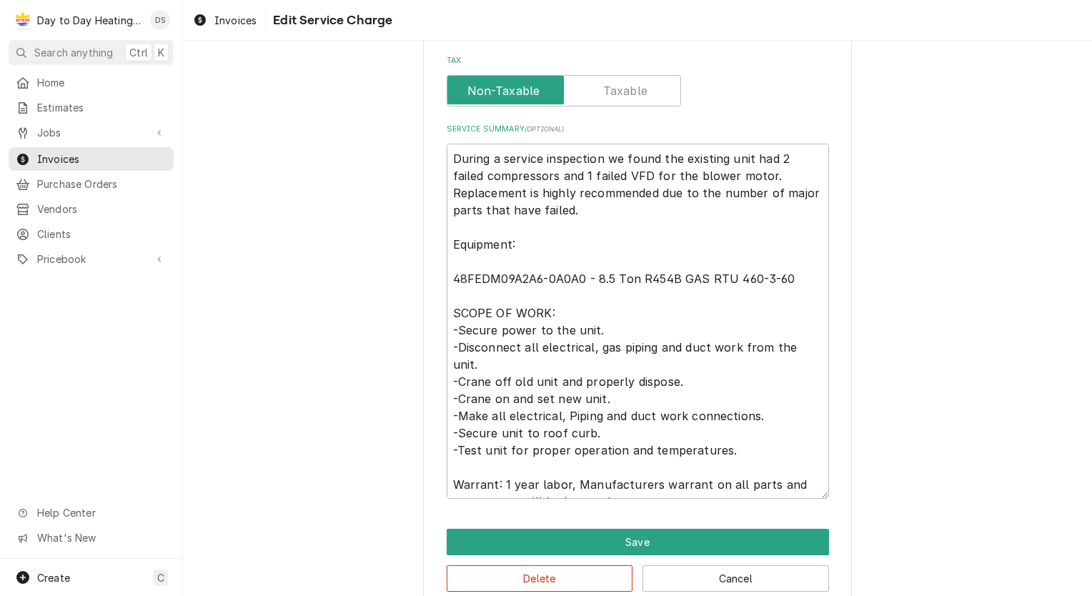
scroll to position [454, 0]
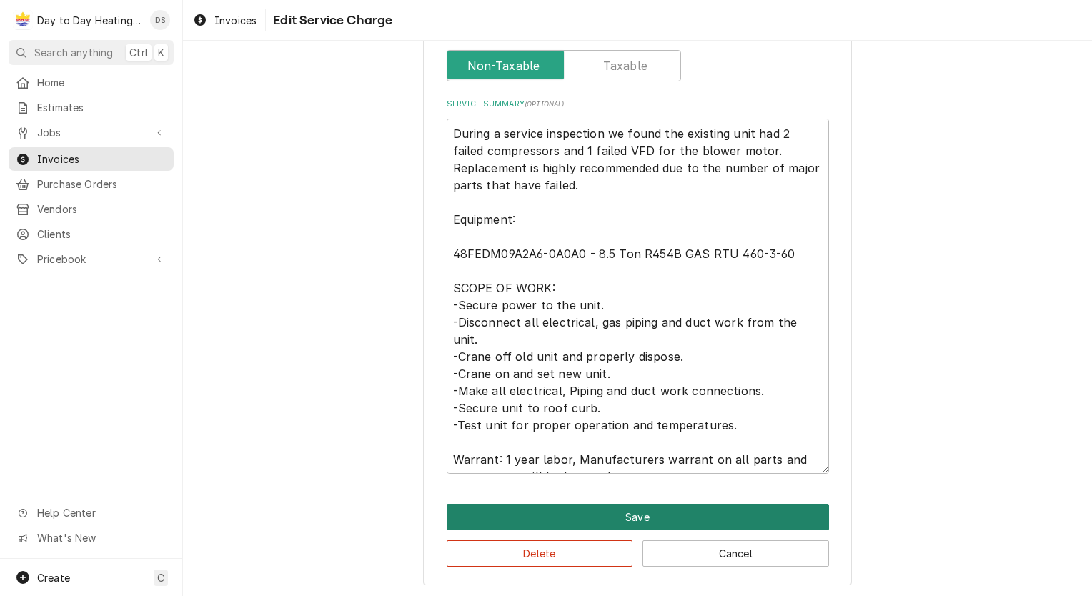
click at [661, 512] on button "Save" at bounding box center [638, 517] width 382 height 26
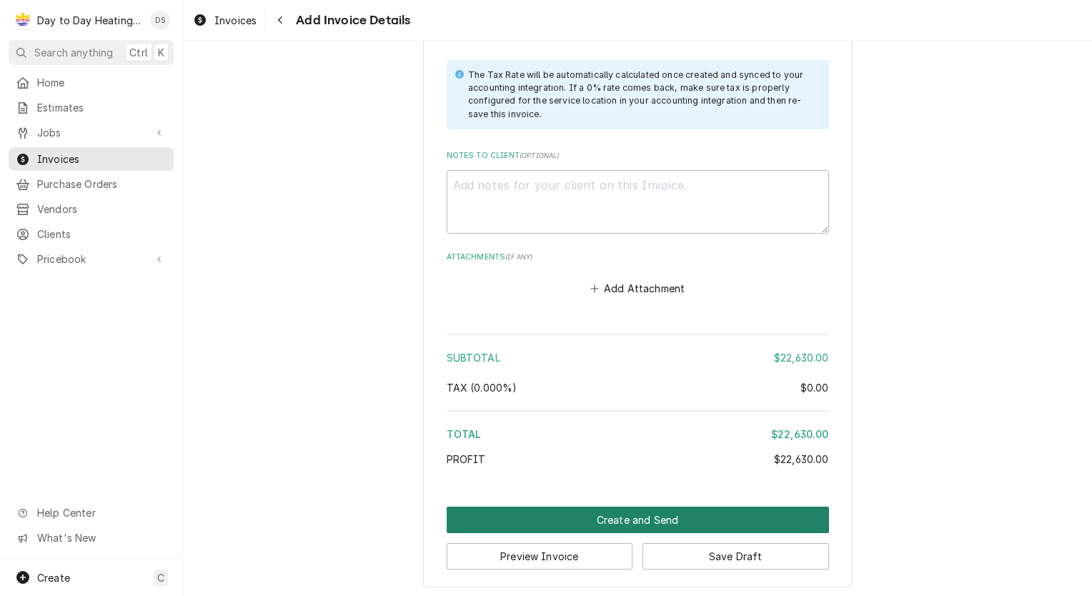
click at [612, 510] on button "Create and Send" at bounding box center [638, 520] width 382 height 26
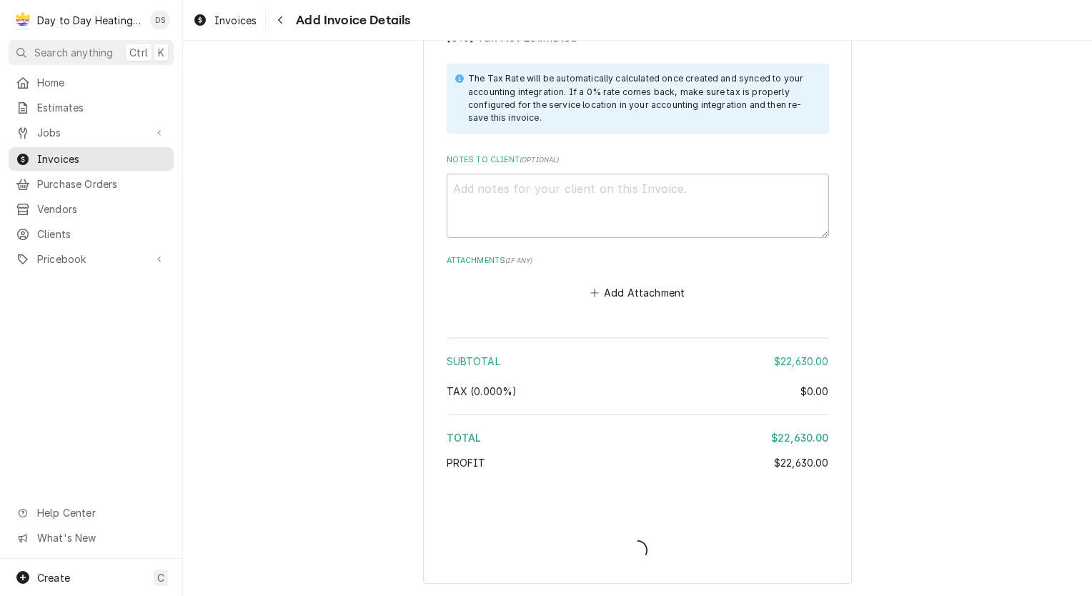
scroll to position [2164, 0]
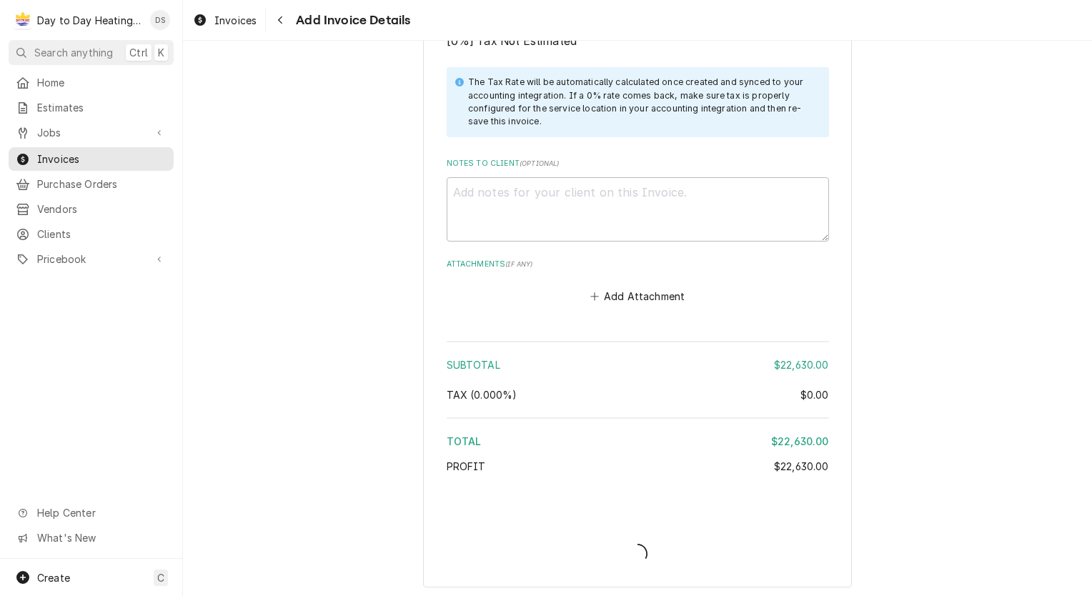
type textarea "x"
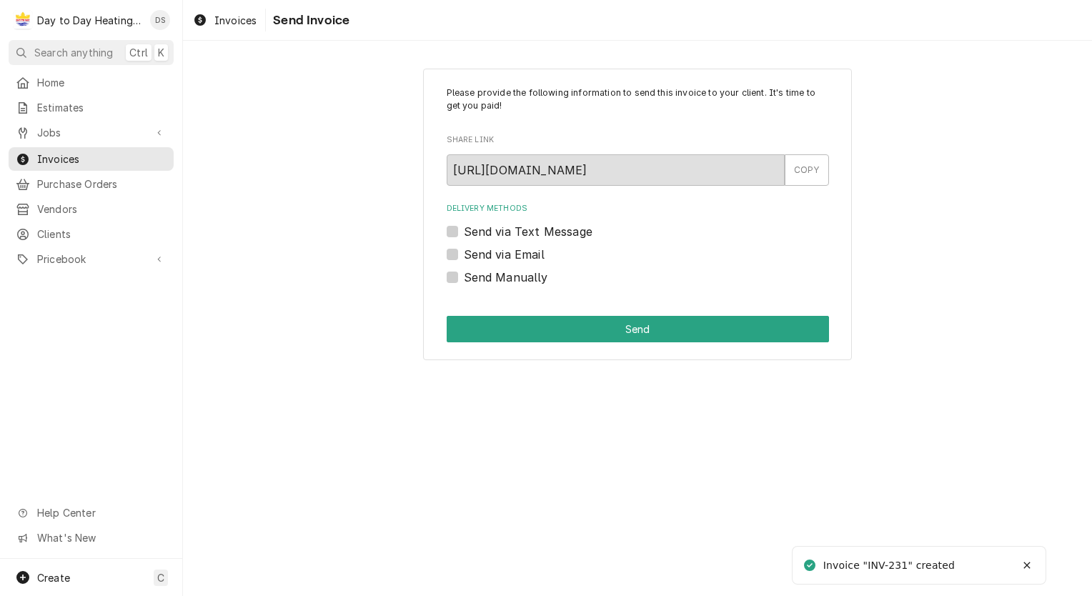
click at [518, 255] on label "Send via Email" at bounding box center [504, 254] width 81 height 17
click at [518, 255] on input "Send via Email" at bounding box center [655, 261] width 382 height 31
checkbox input "true"
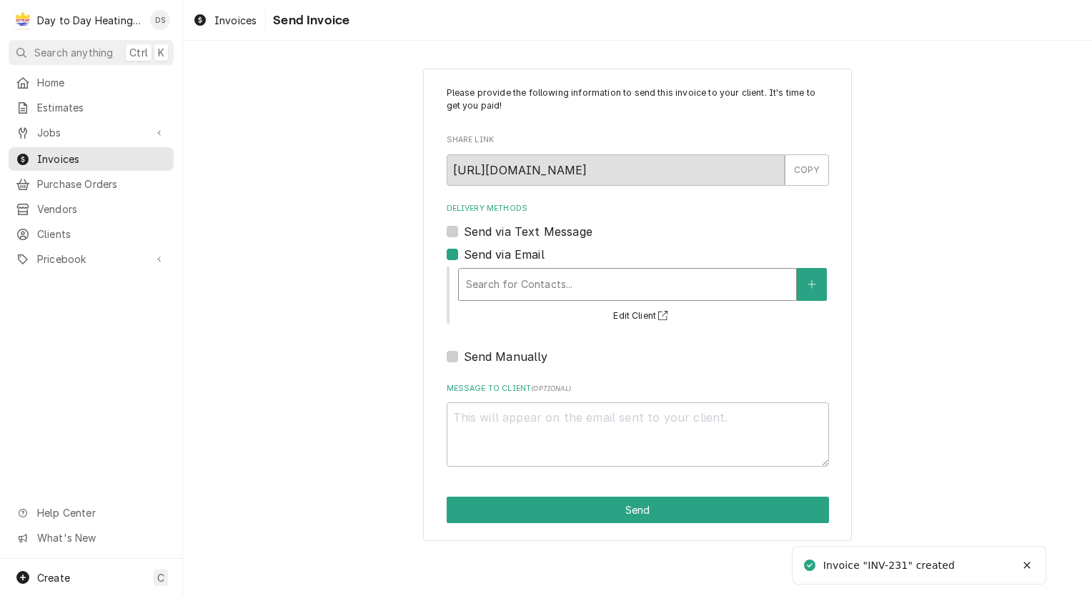
click at [538, 281] on div "Delivery Methods" at bounding box center [627, 285] width 323 height 26
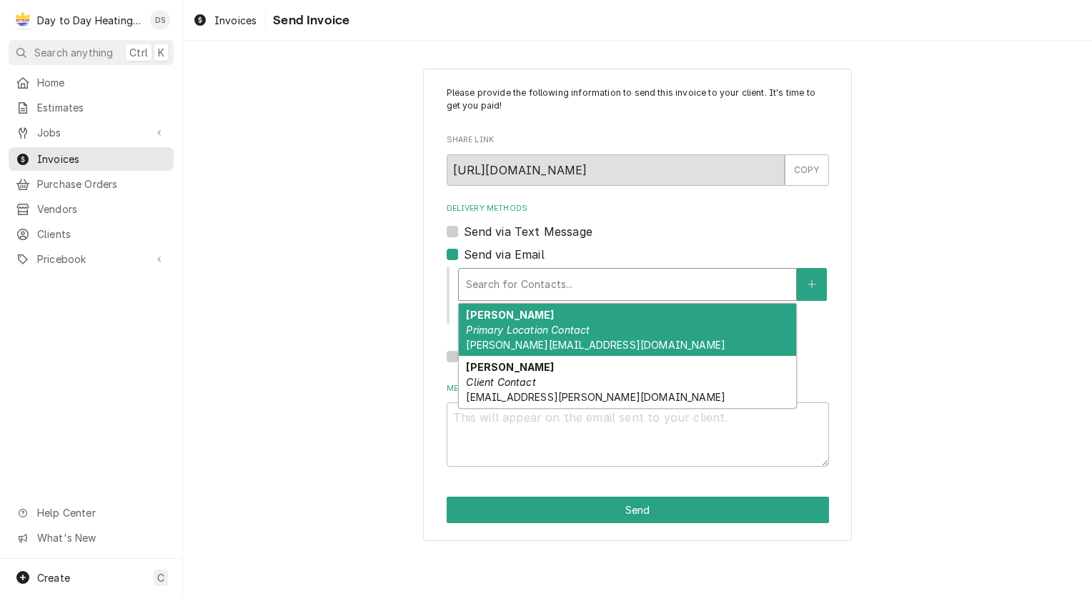
click at [617, 338] on div "Jay Ibarolle Primary Location Contact jay.ibarolle@hhg-hotels.com" at bounding box center [627, 330] width 337 height 52
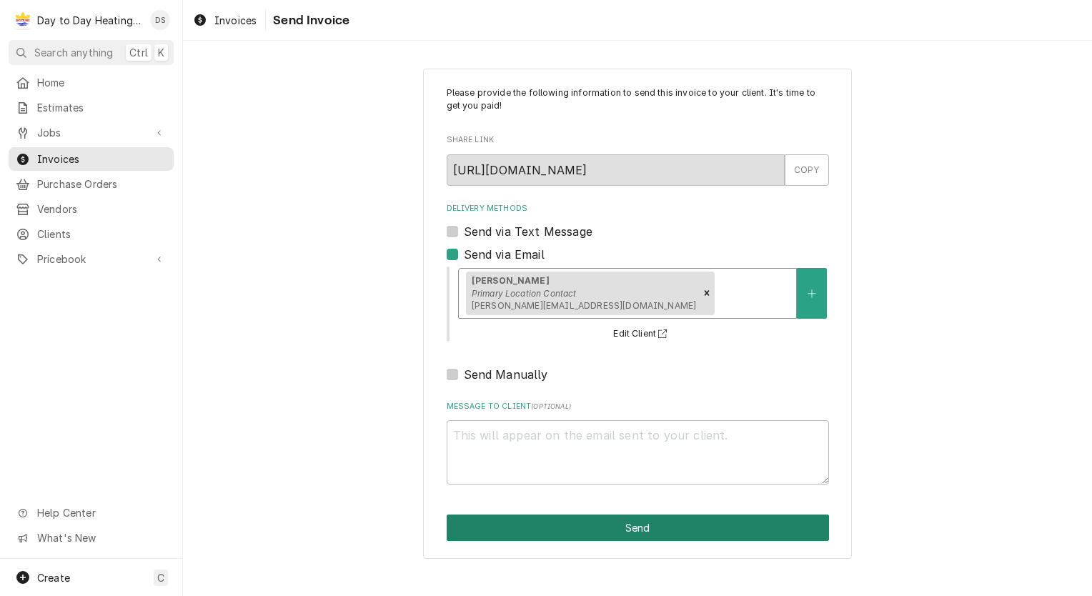
click at [647, 525] on button "Send" at bounding box center [638, 528] width 382 height 26
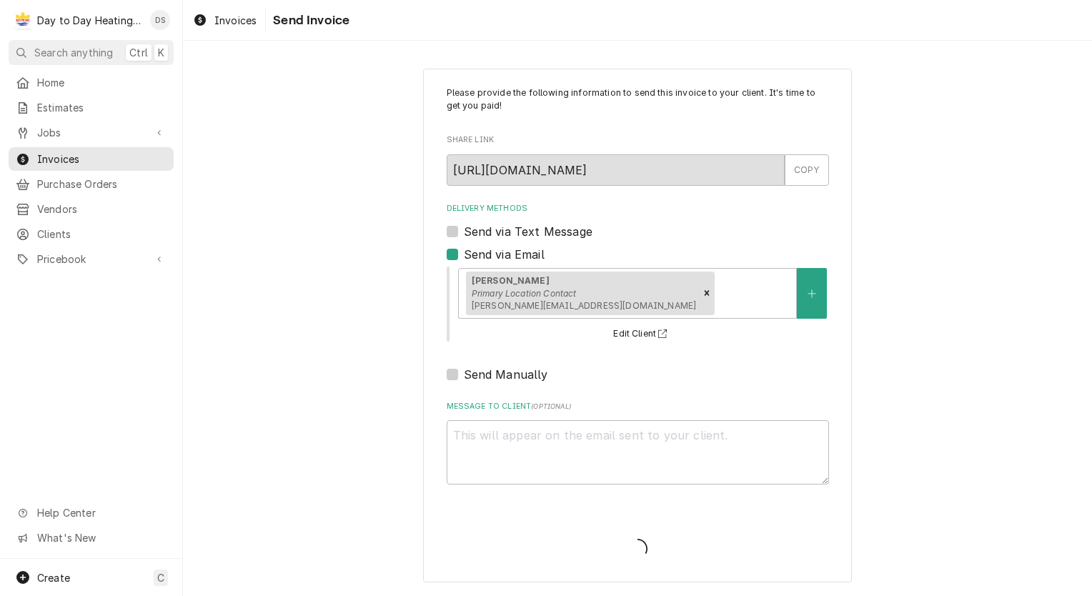
type textarea "x"
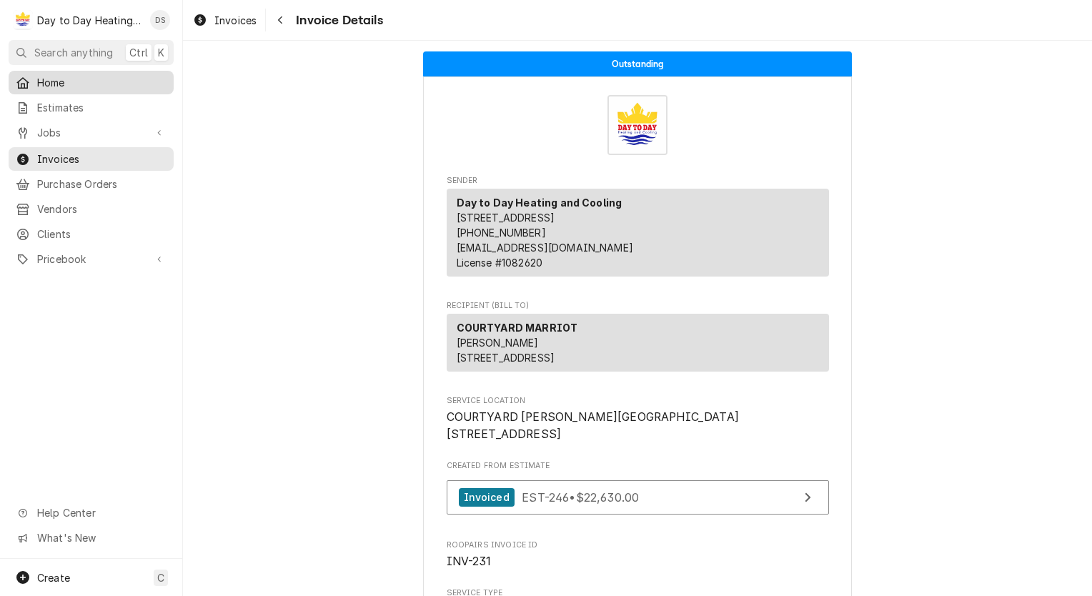
click at [66, 82] on span "Home" at bounding box center [101, 82] width 129 height 15
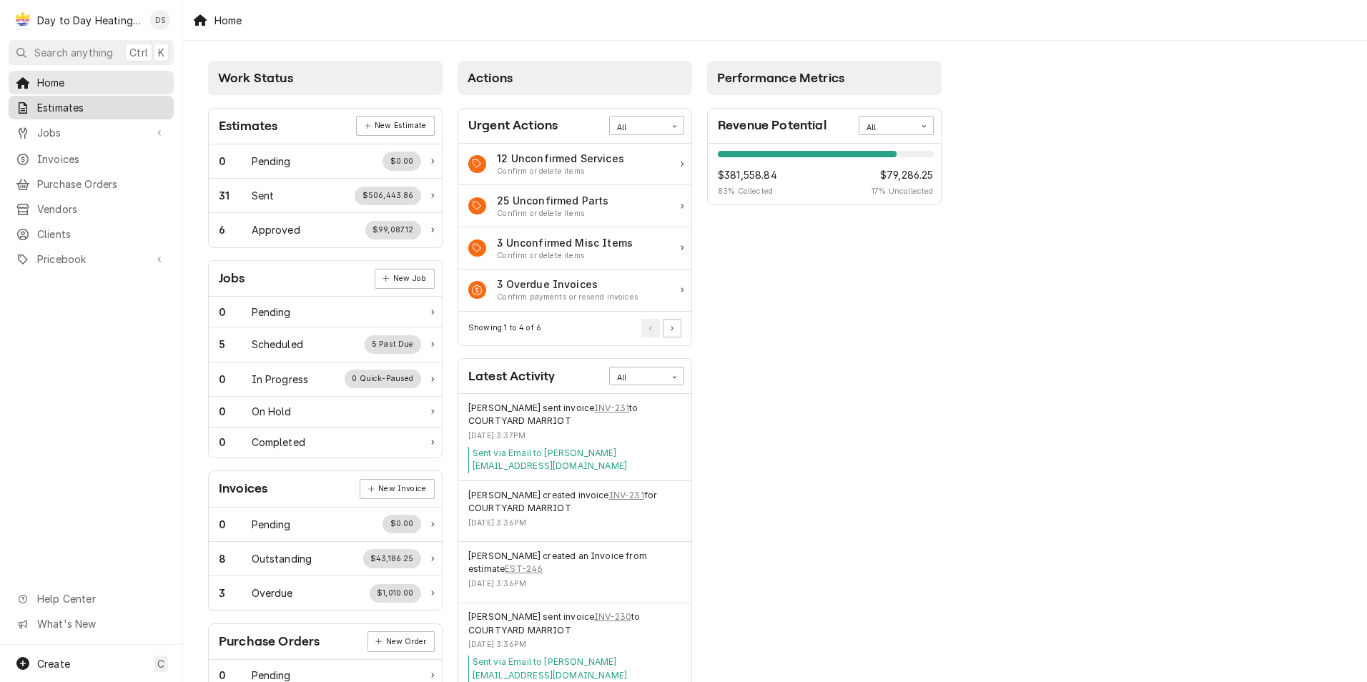
click at [64, 100] on span "Estimates" at bounding box center [101, 107] width 129 height 15
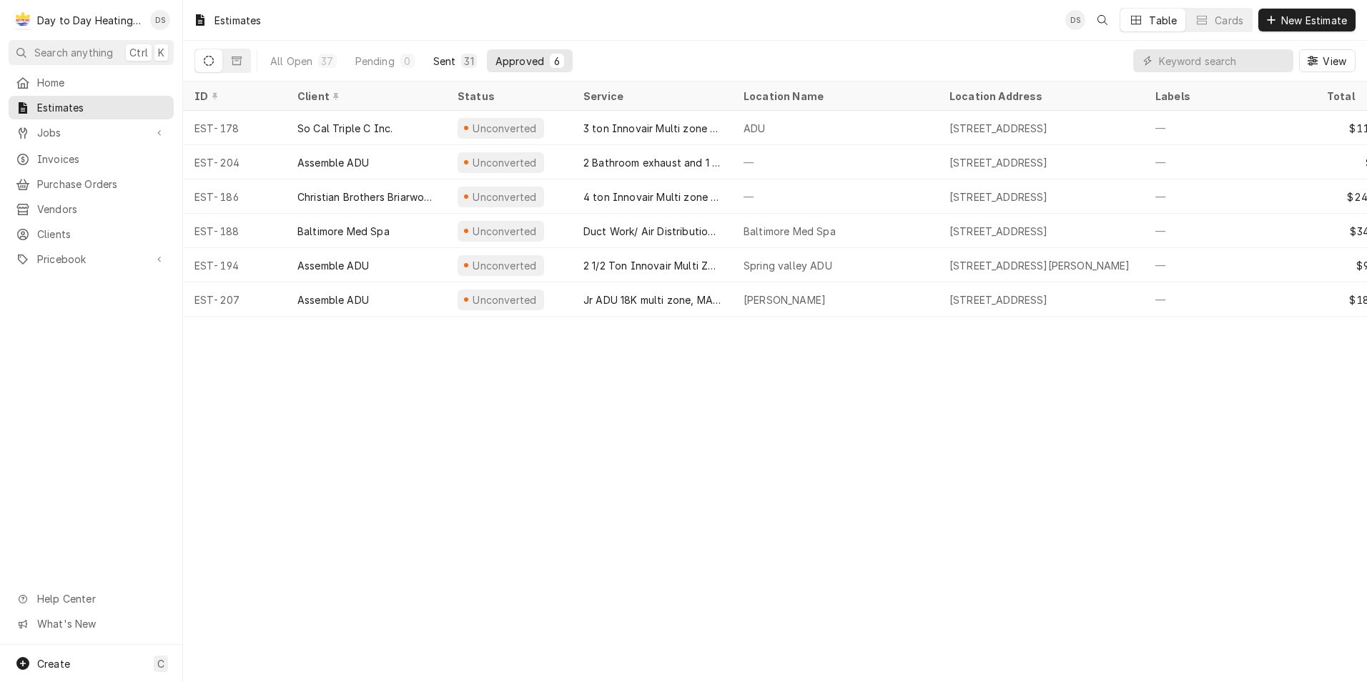
click at [457, 64] on button "Sent 31" at bounding box center [455, 60] width 61 height 23
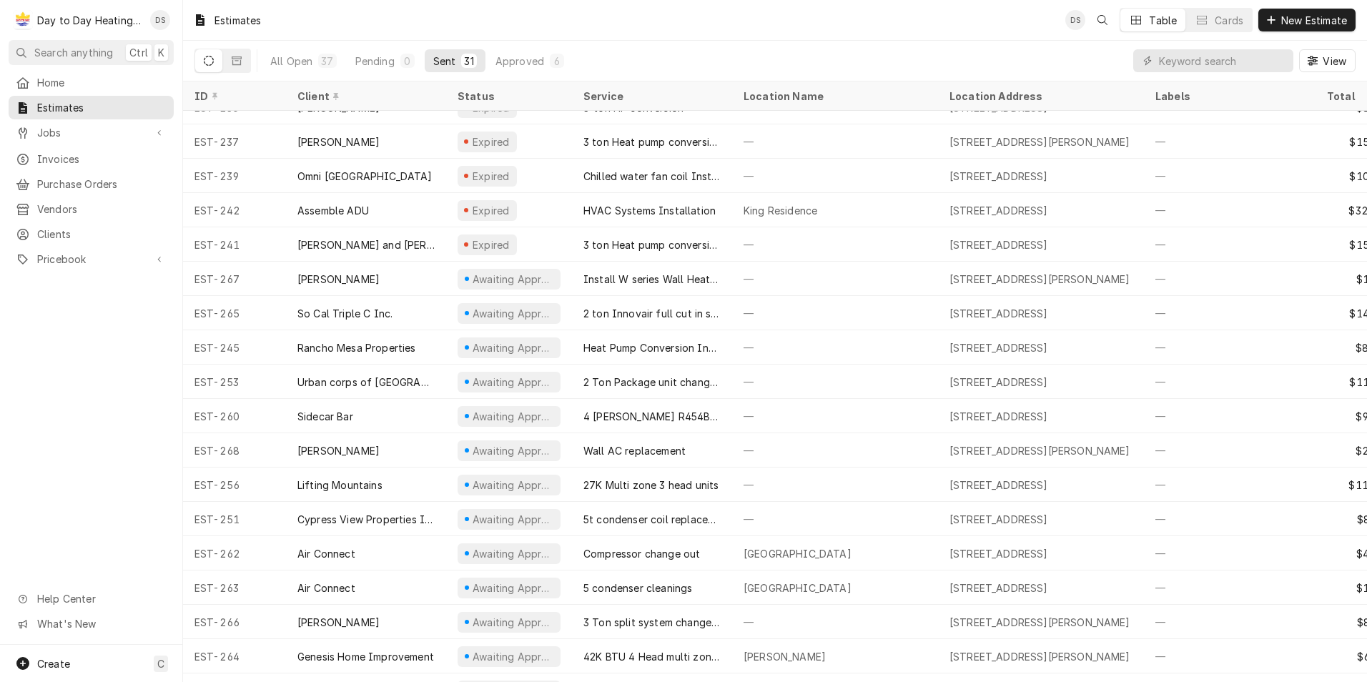
scroll to position [501, 0]
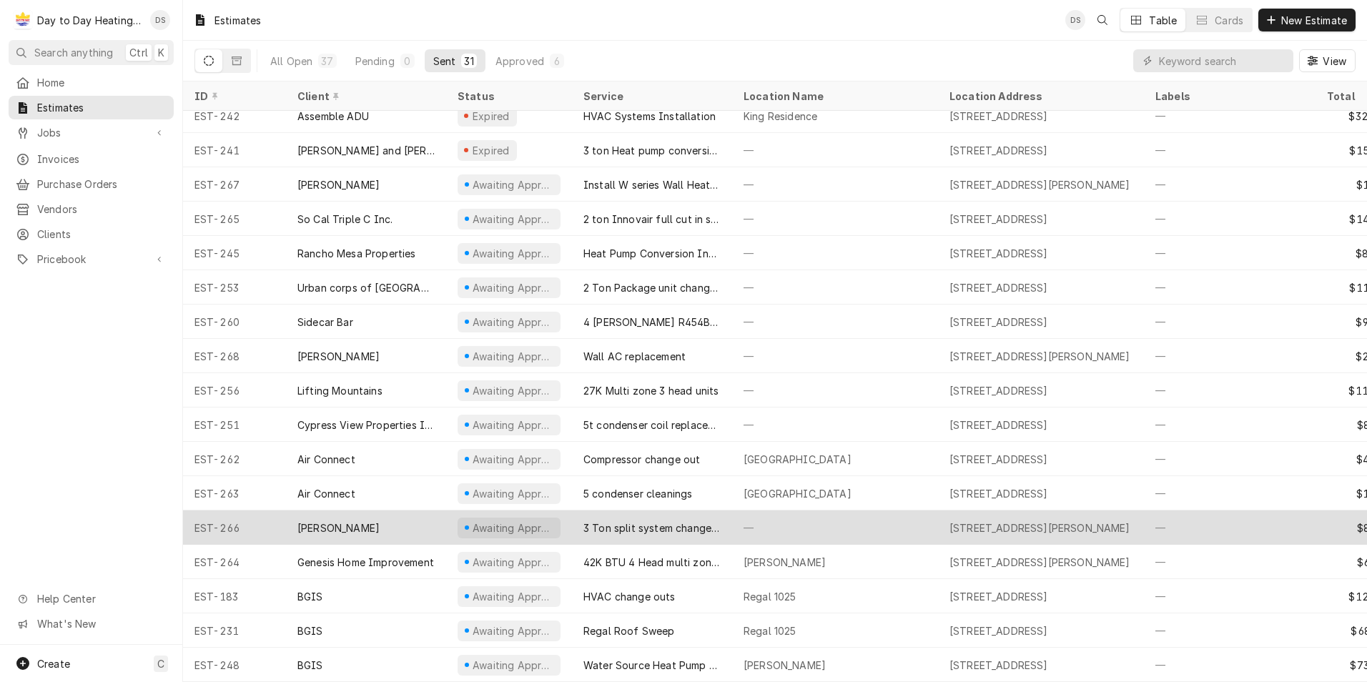
click at [387, 533] on tr "EST-266 Cheree Awaiting Approval 3 Ton split system change out — 4978 Pearlman …" at bounding box center [1041, 527] width 1716 height 34
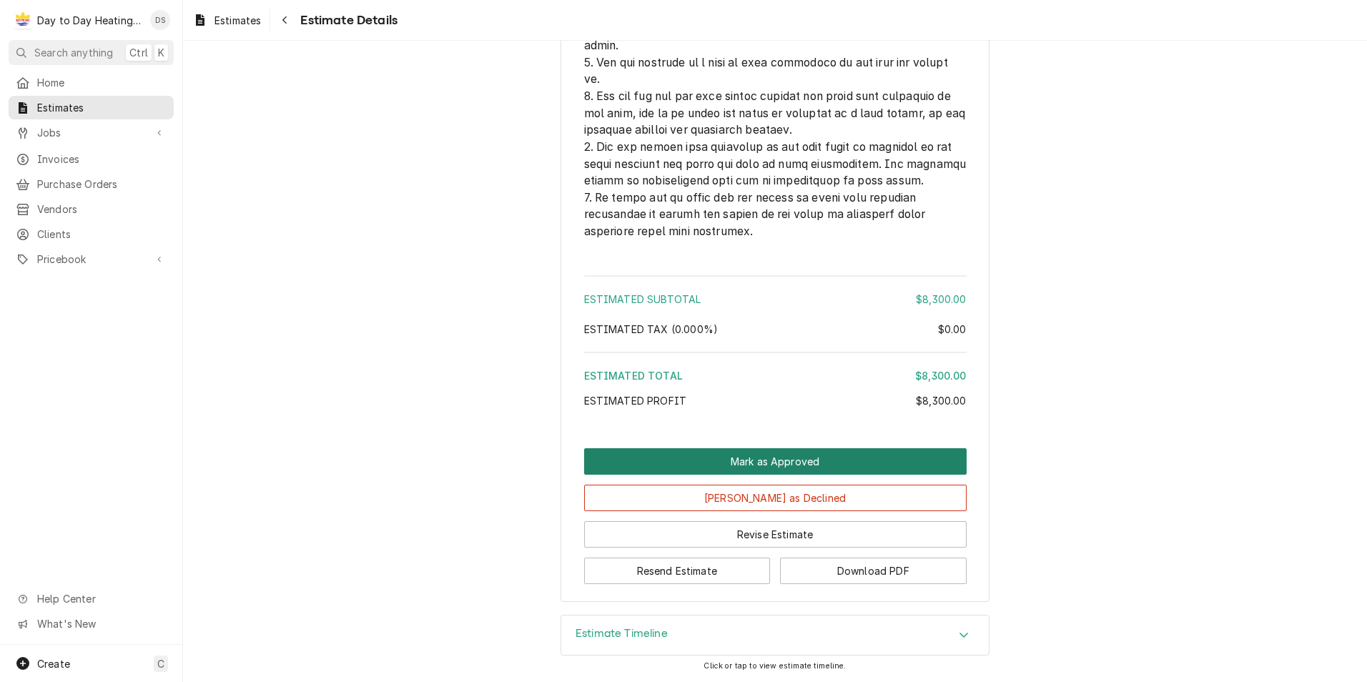
scroll to position [3539, 0]
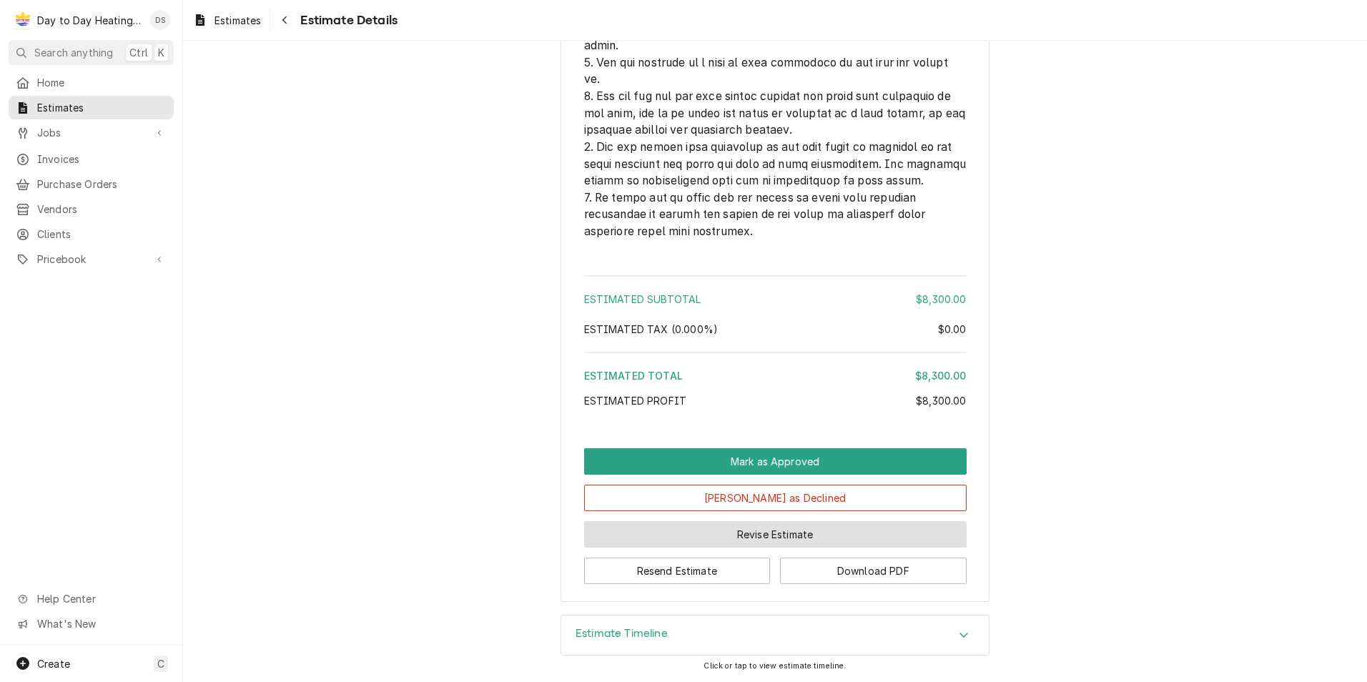
click at [788, 524] on button "Revise Estimate" at bounding box center [775, 534] width 382 height 26
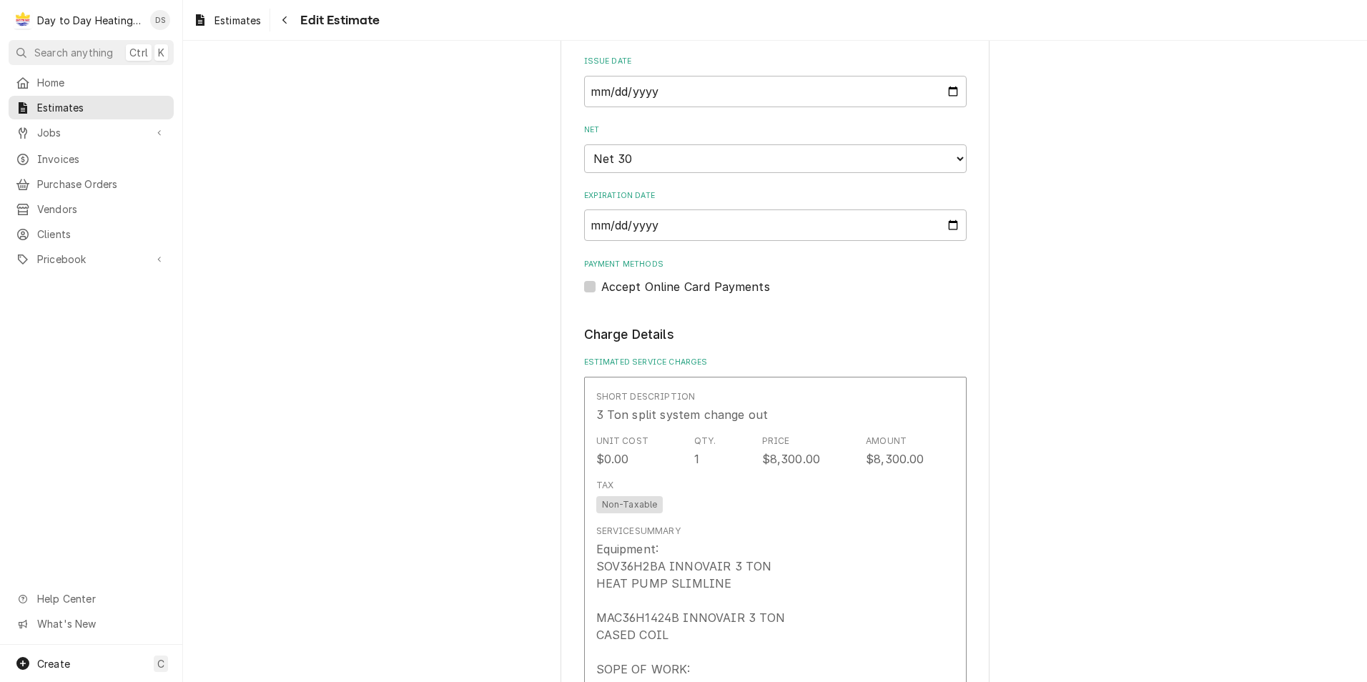
scroll to position [715, 0]
click at [782, 158] on select "Choose payment terms... Same Day Net 7 Net 14 Net 21 Net 30 Net 45 Net 60 Net 90" at bounding box center [775, 158] width 382 height 29
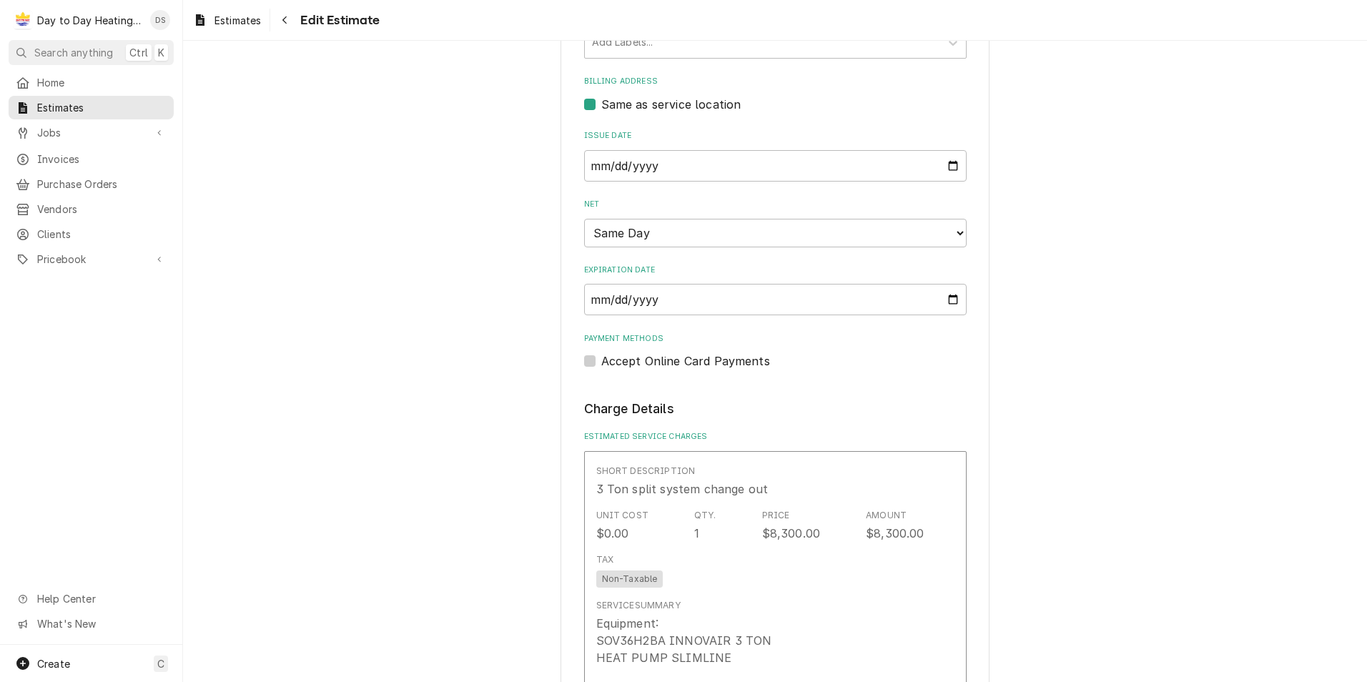
scroll to position [643, 0]
click at [953, 298] on input "2025-09-08" at bounding box center [775, 295] width 382 height 31
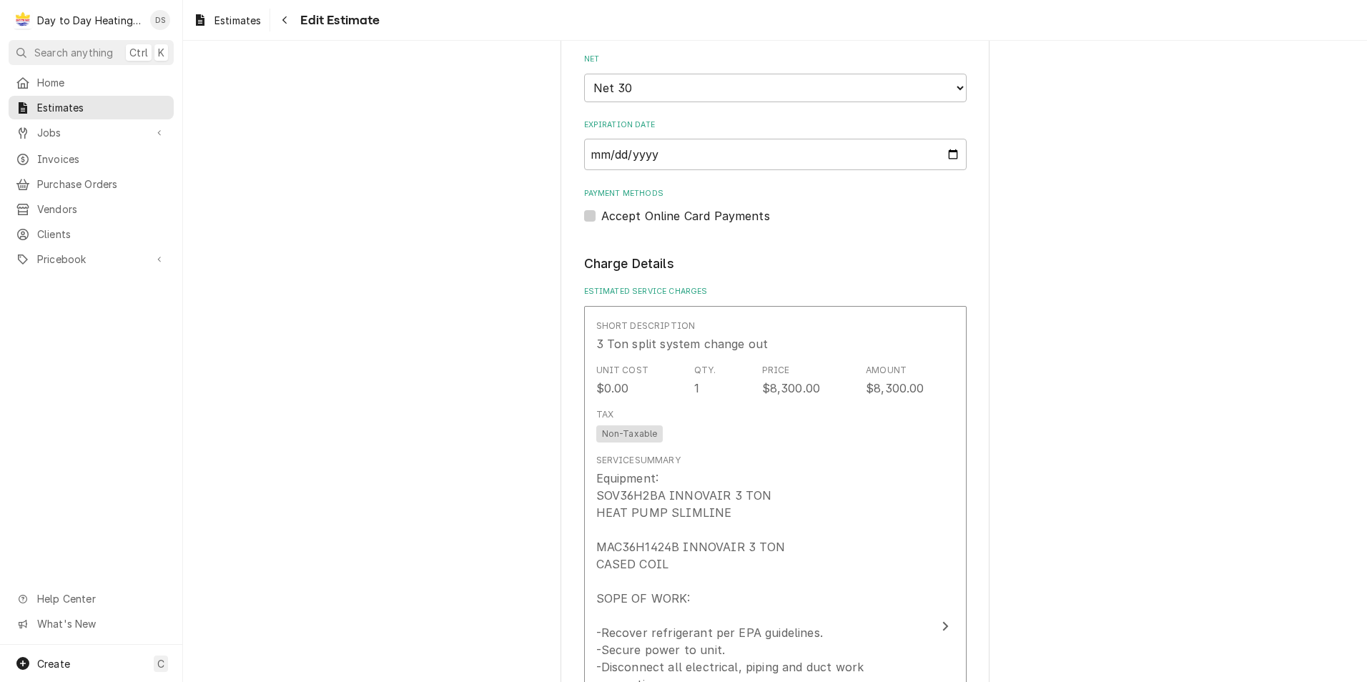
scroll to position [852, 0]
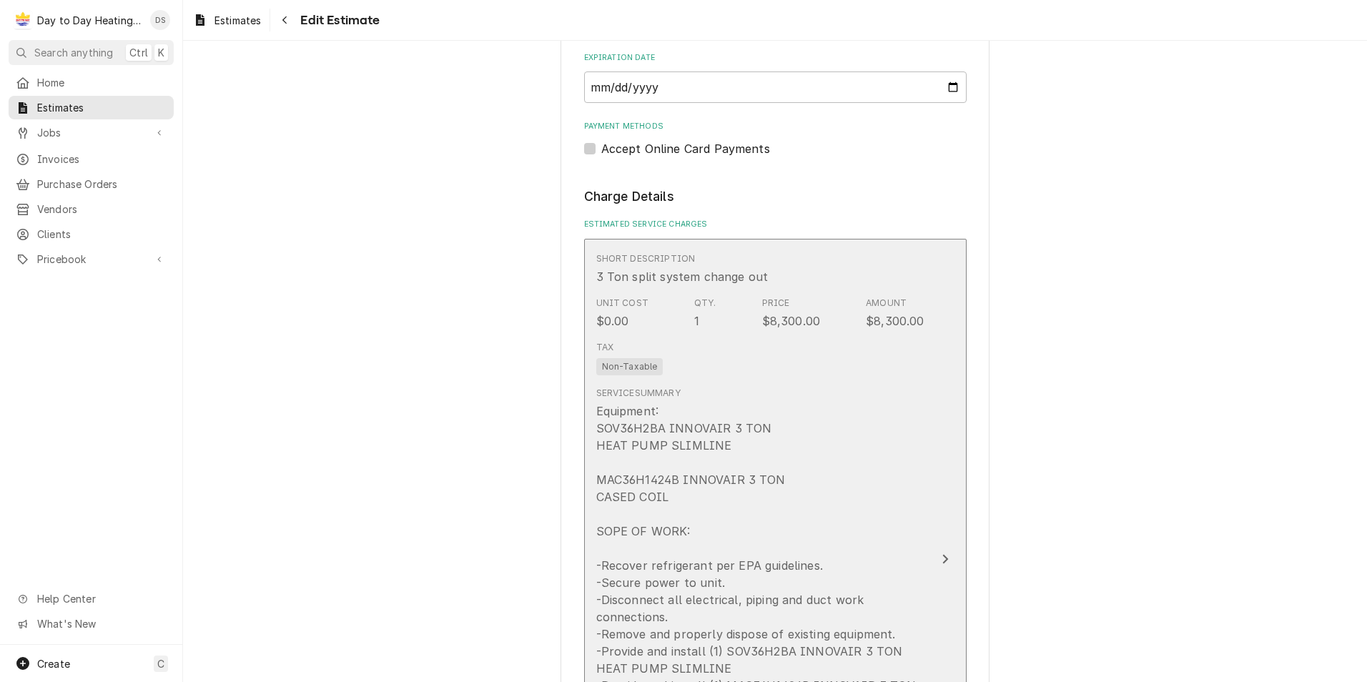
click at [751, 383] on div "Service Summary Equipment: SOV36H2BA INNOVAIR 3 TON HEAT PUMP SLIMLINE MAC36H14…" at bounding box center [760, 626] width 328 height 490
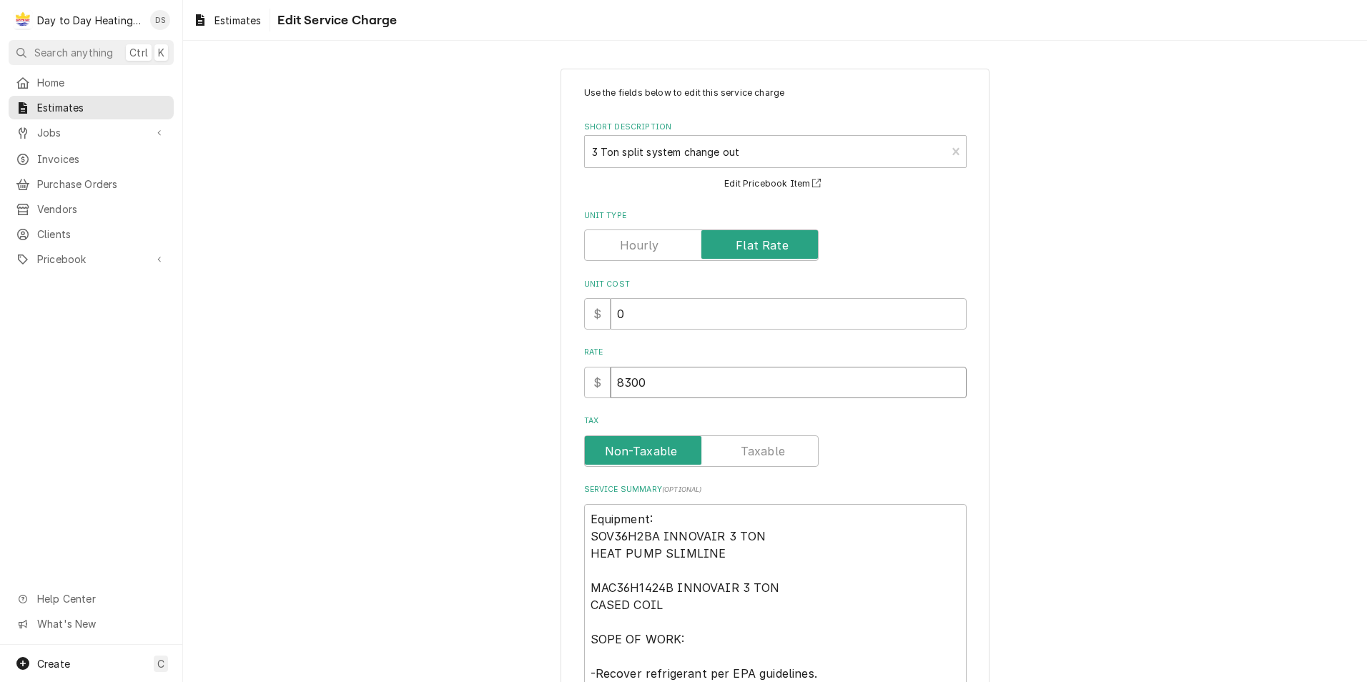
click at [672, 380] on input "8300" at bounding box center [789, 382] width 356 height 31
type textarea "x"
type input "830"
type textarea "x"
type input "83"
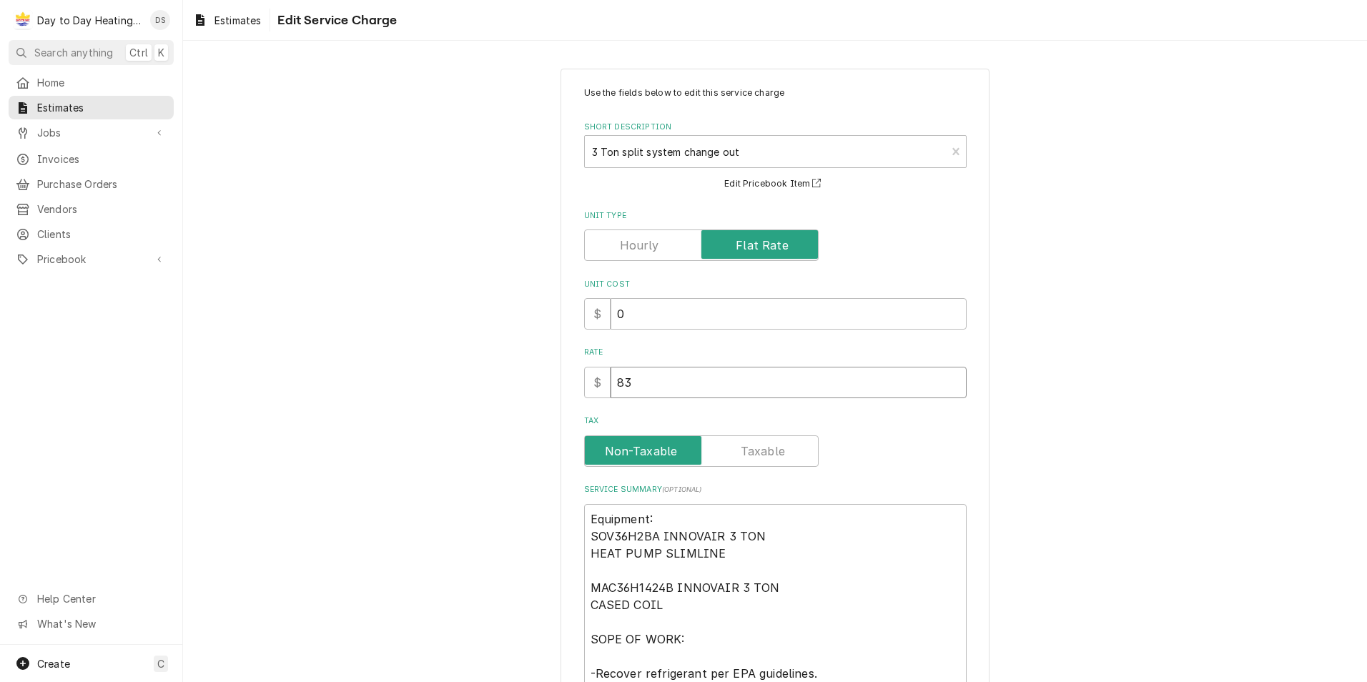
type textarea "x"
type input "8"
type textarea "x"
type input "86"
type textarea "x"
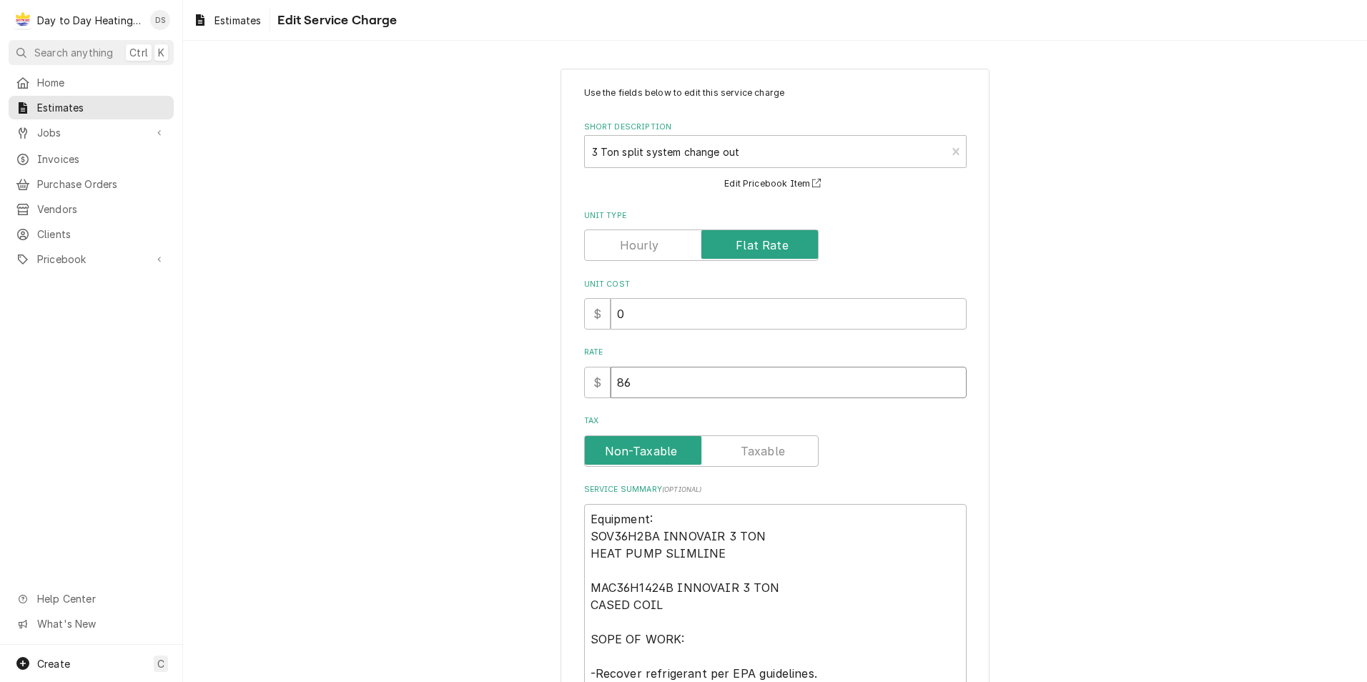
type input "860"
type textarea "x"
type input "8600"
type textarea "x"
type input "8600"
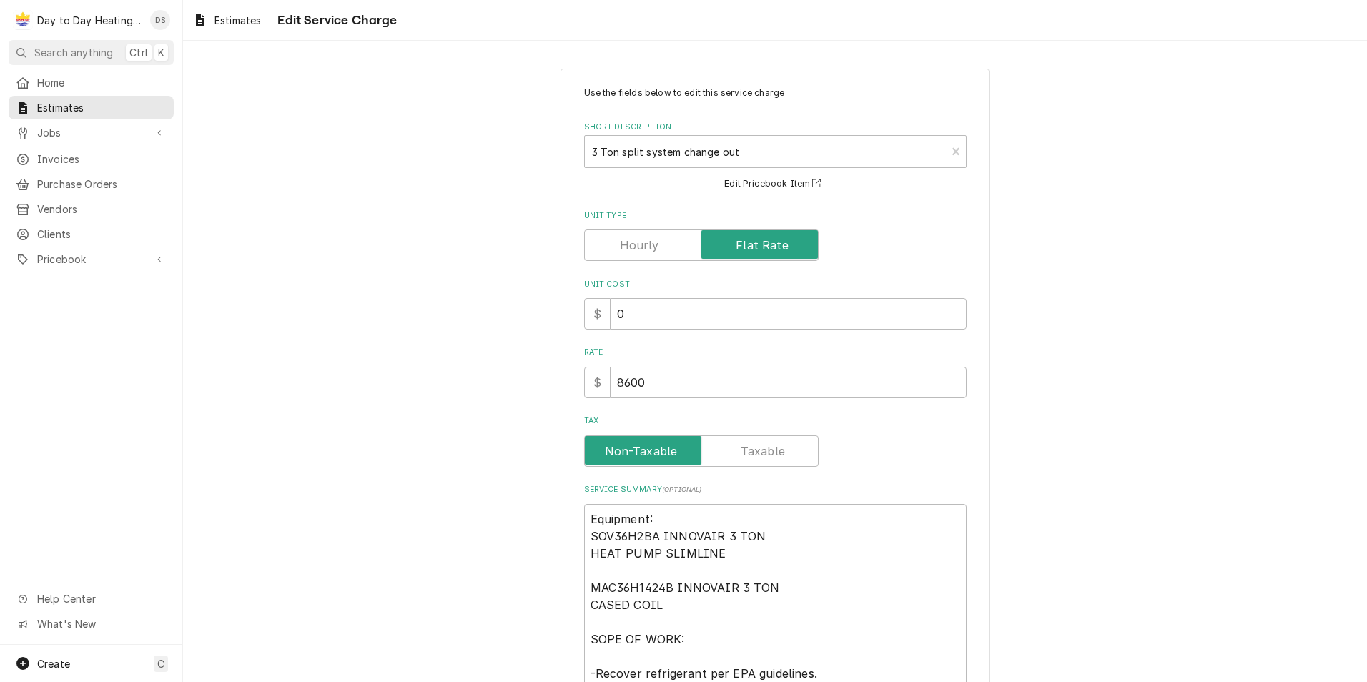
click at [554, 368] on div "Use the fields below to edit this service charge Short Description 3 Ton split …" at bounding box center [775, 554] width 1184 height 997
click at [531, 370] on div "Use the fields below to edit this service charge Short Description 3 Ton split …" at bounding box center [775, 554] width 1184 height 997
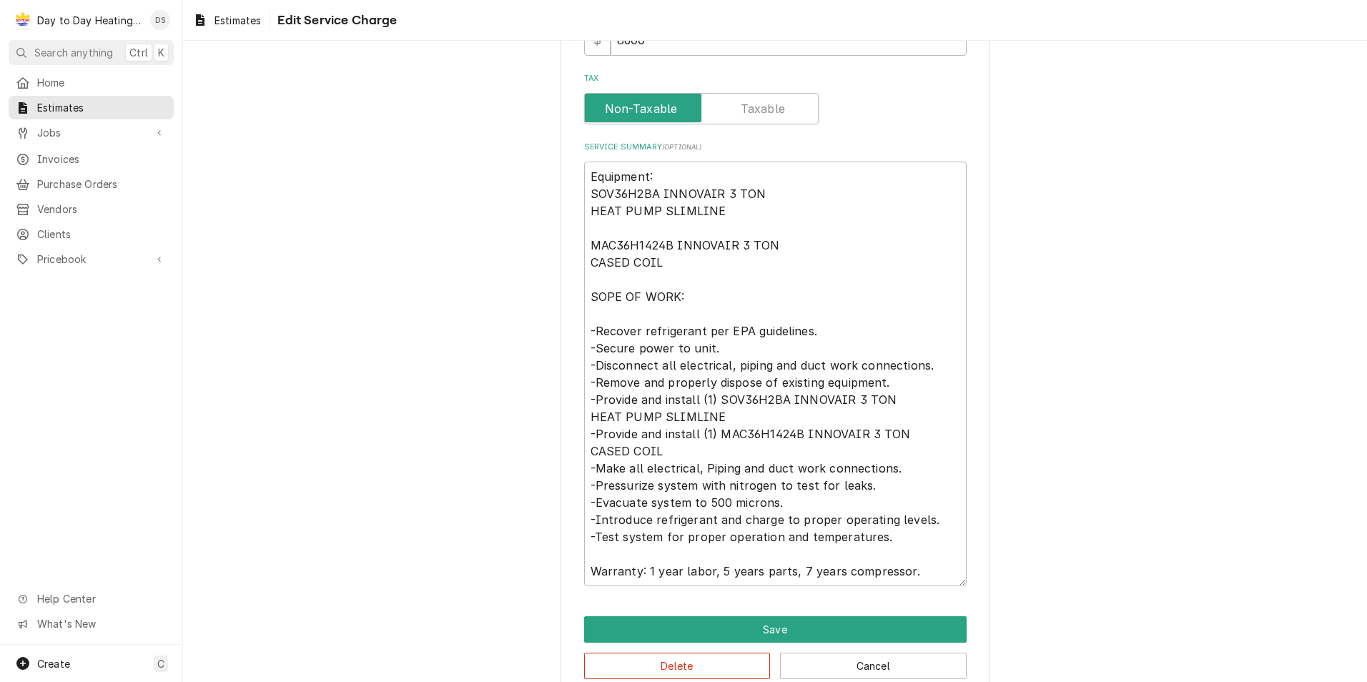
scroll to position [357, 0]
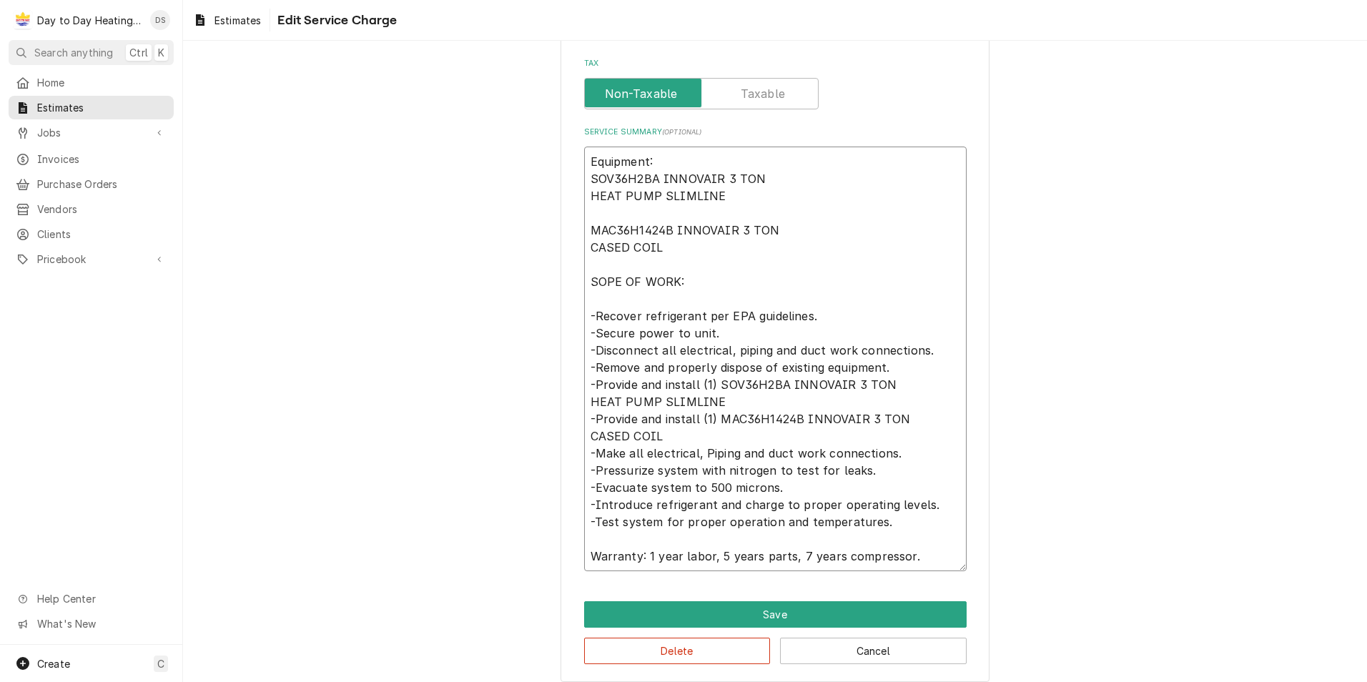
drag, startPoint x: 721, startPoint y: 195, endPoint x: 585, endPoint y: 184, distance: 137.0
click at [585, 184] on textarea "Equipment: SOV36H2BA INNOVAIR 3 TON HEAT PUMP SLIMLINE MAC36H1424B INNOVAIR 3 T…" at bounding box center [775, 359] width 382 height 425
type textarea "x"
type textarea "Equipment: MAC36H1424B INNOVAIR 3 TON CASED COIL SOPE OF WORK: -Recover refrige…"
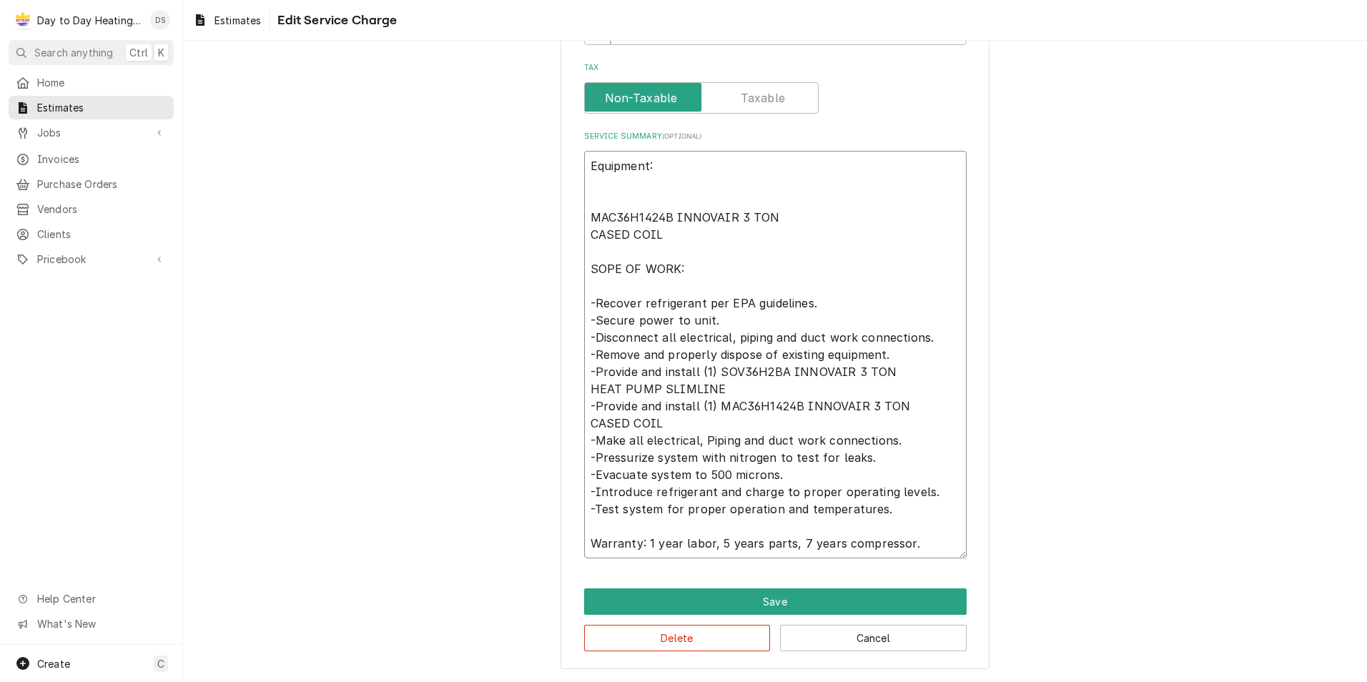
scroll to position [353, 0]
type textarea "x"
click at [730, 217] on textarea "Equipment: MAC36H1424B INNOVAIR 3 TON CASED COIL SOPE OF WORK: -Recover refrige…" at bounding box center [775, 355] width 382 height 408
type textarea "Equipment: MAC36H1424B INNOVAIR 3 TON CASED COIL SOPE OF WORK: -Recover refrige…"
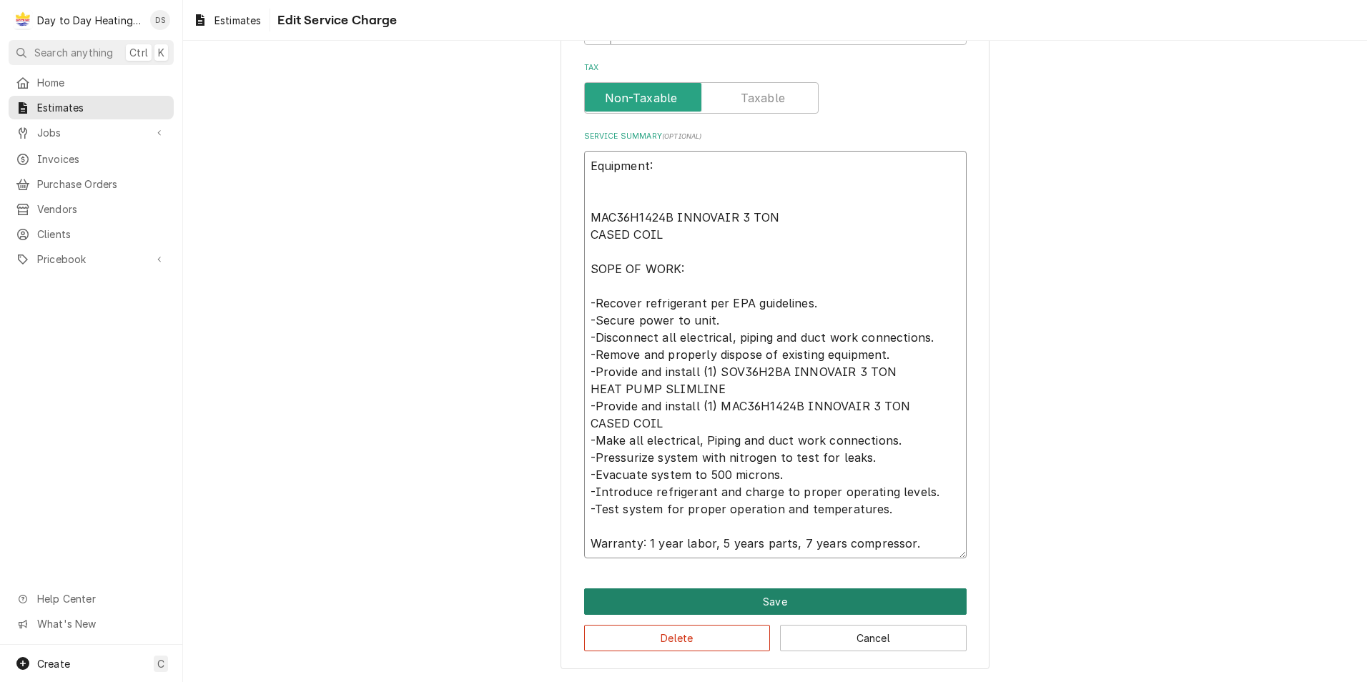
scroll to position [351, 0]
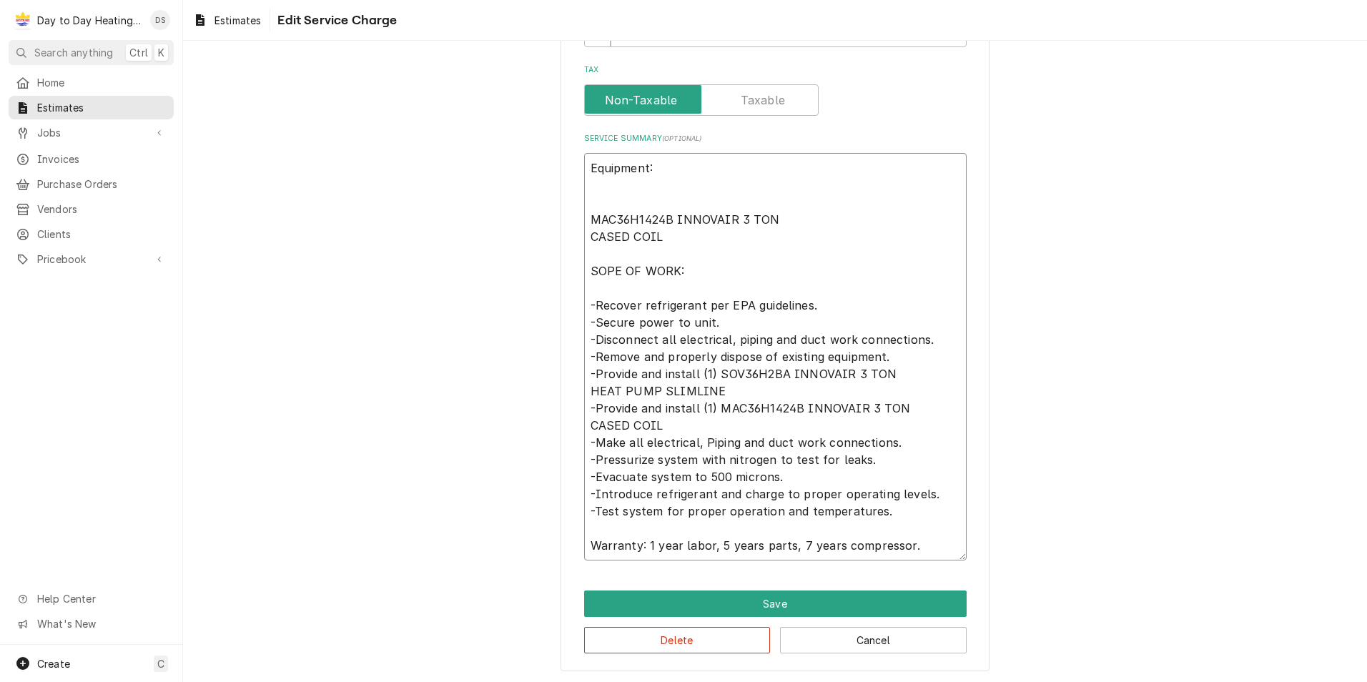
paste textarea "GLXS4BA3610 14.3 SEER2 AC, 3.0T R32"
type textarea "x"
type textarea "Equipment: GLXS4BA3610 14.3 SEER2 AC, 3.0T R32 MAC36H1424B INNOVAIR 3 TON CASED…"
type textarea "x"
type textarea "Equipment: GLXS4BA3610 14.3 SEER2 AC, 3.0T R32 MAC36H1424B INNOVAIR 3 TON CASED…"
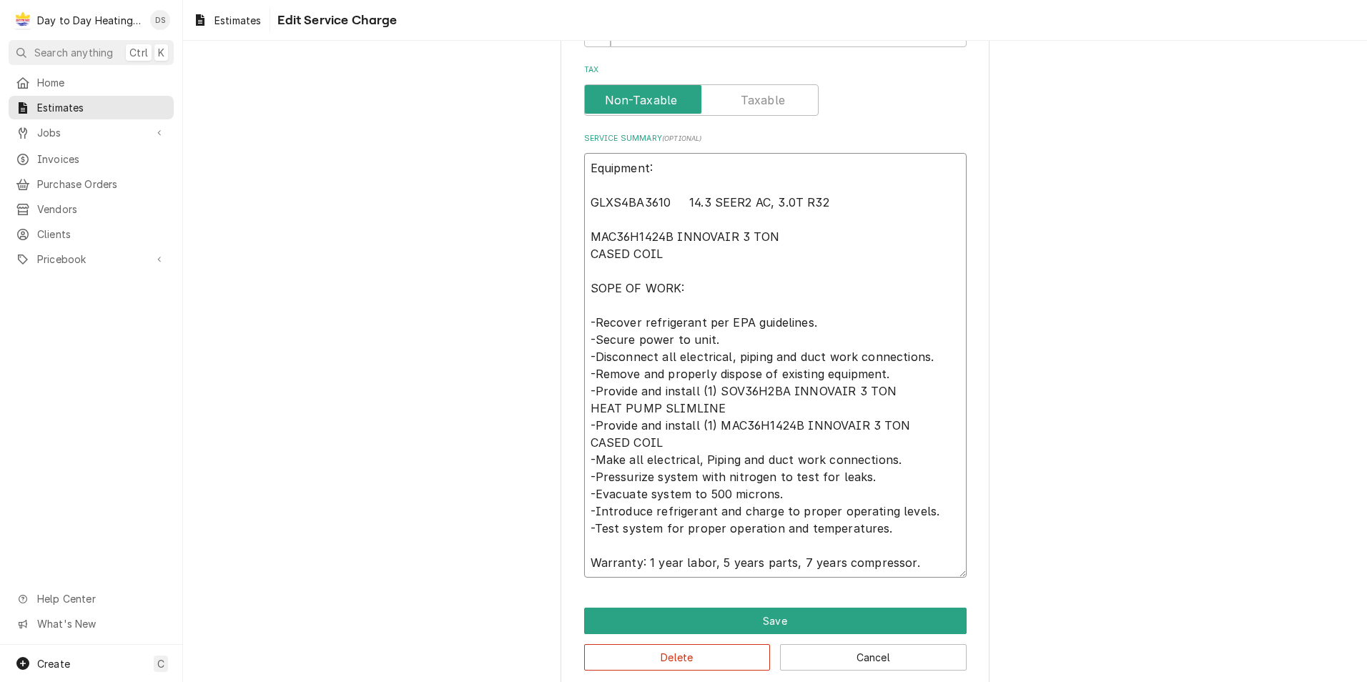
click at [589, 204] on textarea "Equipment: GLXS4BA3610 14.3 SEER2 AC, 3.0T R32 MAC36H1424B INNOVAIR 3 TON CASED…" at bounding box center [775, 365] width 382 height 425
type textarea "x"
type textarea "Equipment: GGLXS4BA3610 14.3 SEER2 AC, 3.0T R32 MAC36H1424B INNOVAIR 3 TON CASE…"
type textarea "x"
type textarea "Equipment: GoGLXS4BA3610 14.3 SEER2 AC, 3.0T R32 MAC36H1424B INNOVAIR 3 TON CAS…"
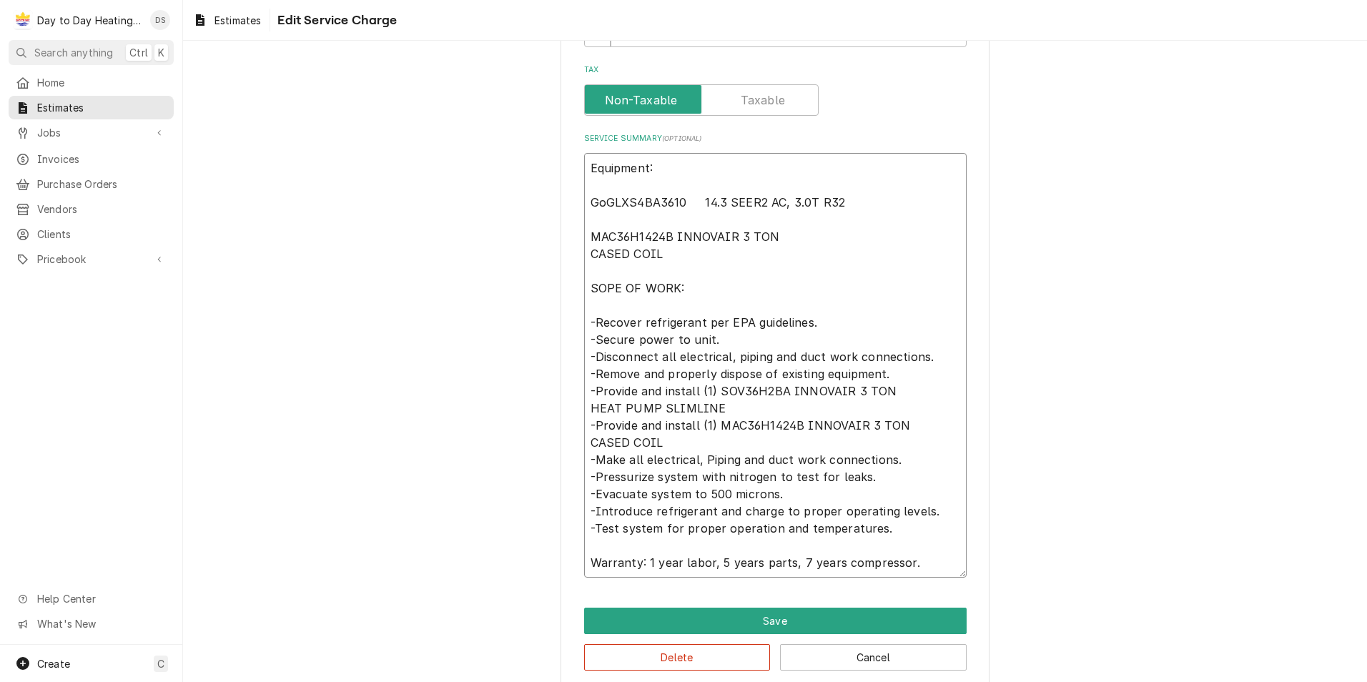
type textarea "x"
type textarea "Equipment: GooGLXS4BA3610 14.3 SEER2 AC, 3.0T R32 MAC36H1424B INNOVAIR 3 TON CA…"
type textarea "x"
type textarea "Equipment: GoodGLXS4BA3610 14.3 SEER2 AC, 3.0T R32 MAC36H1424B INNOVAIR 3 TON C…"
type textarea "x"
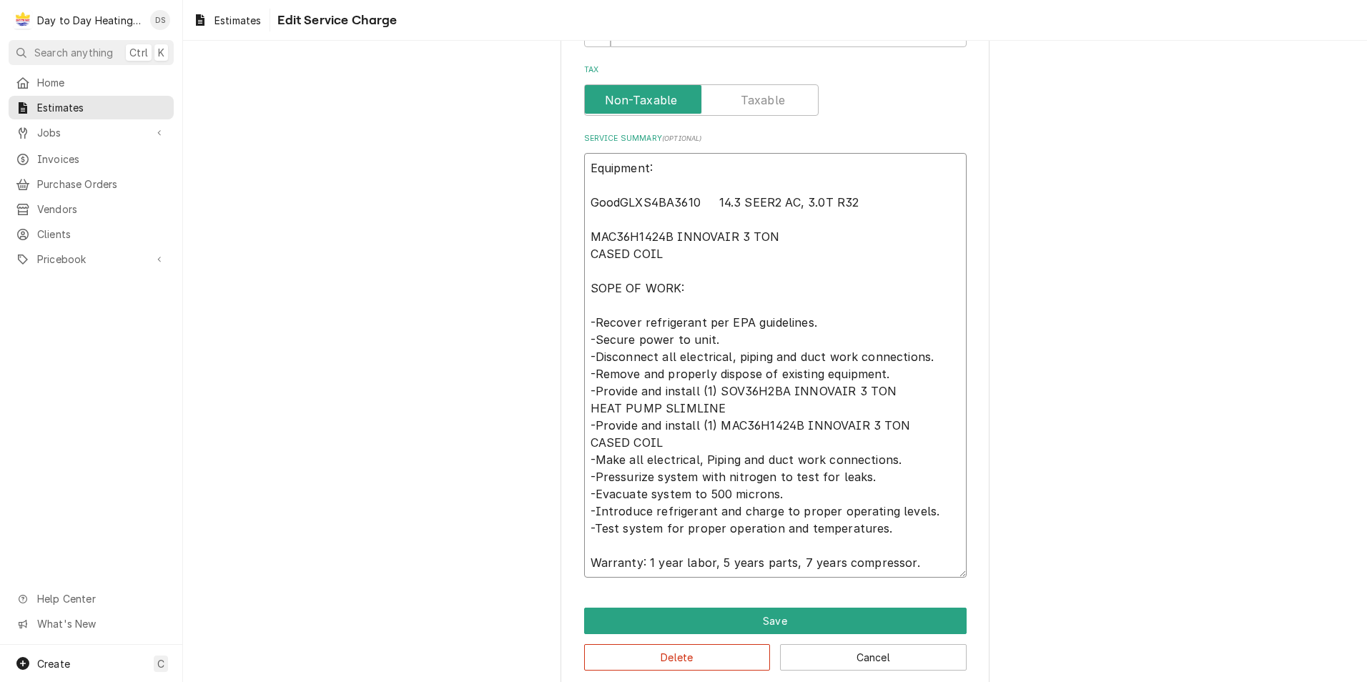
type textarea "Equipment: GoodmGLXS4BA3610 14.3 SEER2 AC, 3.0T R32 MAC36H1424B INNOVAIR 3 TON …"
type textarea "x"
type textarea "Equipment: GoodmaGLXS4BA3610 14.3 SEER2 AC, 3.0T R32 MAC36H1424B INNOVAIR 3 TON…"
type textarea "x"
type textarea "Equipment: GoodmanGLXS4BA3610 14.3 SEER2 AC, 3.0T R32 MAC36H1424B INNOVAIR 3 TO…"
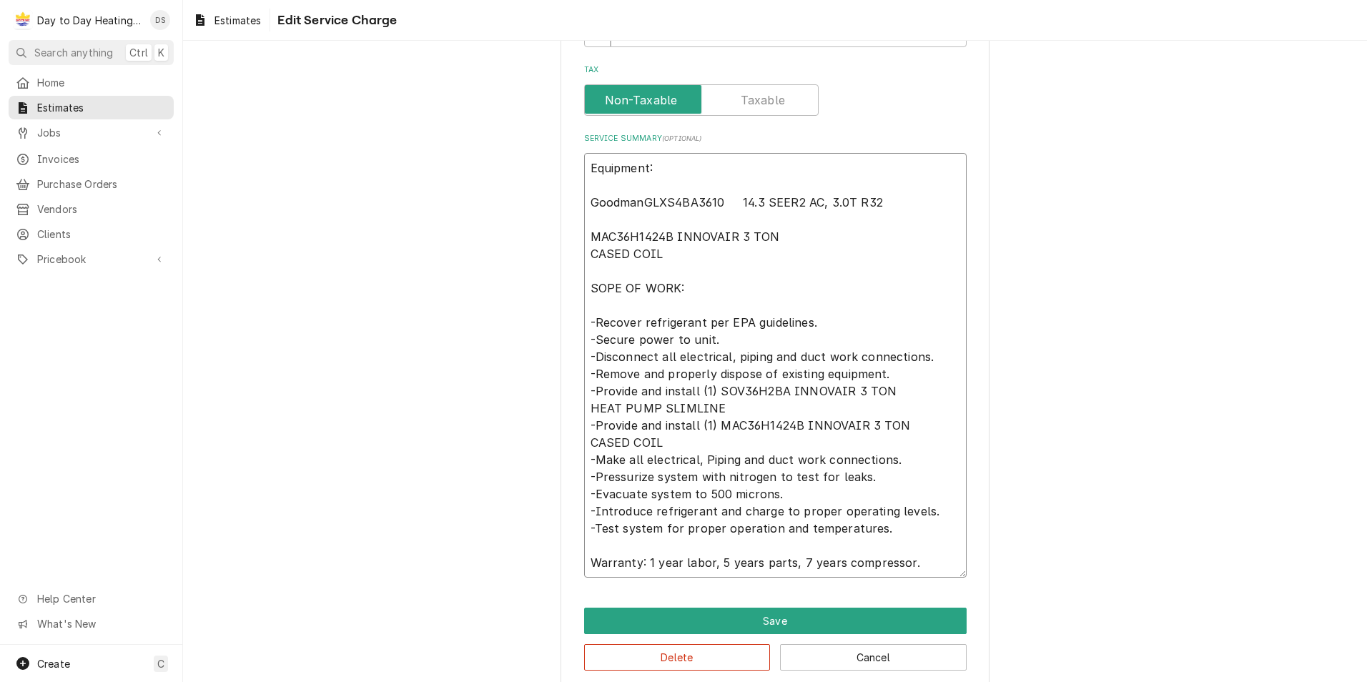
type textarea "x"
type textarea "Equipment: Goodman GLXS4BA3610 14.3 SEER2 AC, 3.0T R32 MAC36H1424B INNOVAIR 3 T…"
drag, startPoint x: 661, startPoint y: 253, endPoint x: 588, endPoint y: 230, distance: 76.4
click at [588, 230] on textarea "Equipment: Goodman GLXS4BA3610 14.3 SEER2 AC, 3.0T R32 MAC36H1424B INNOVAIR 3 T…" at bounding box center [775, 365] width 382 height 425
type textarea "x"
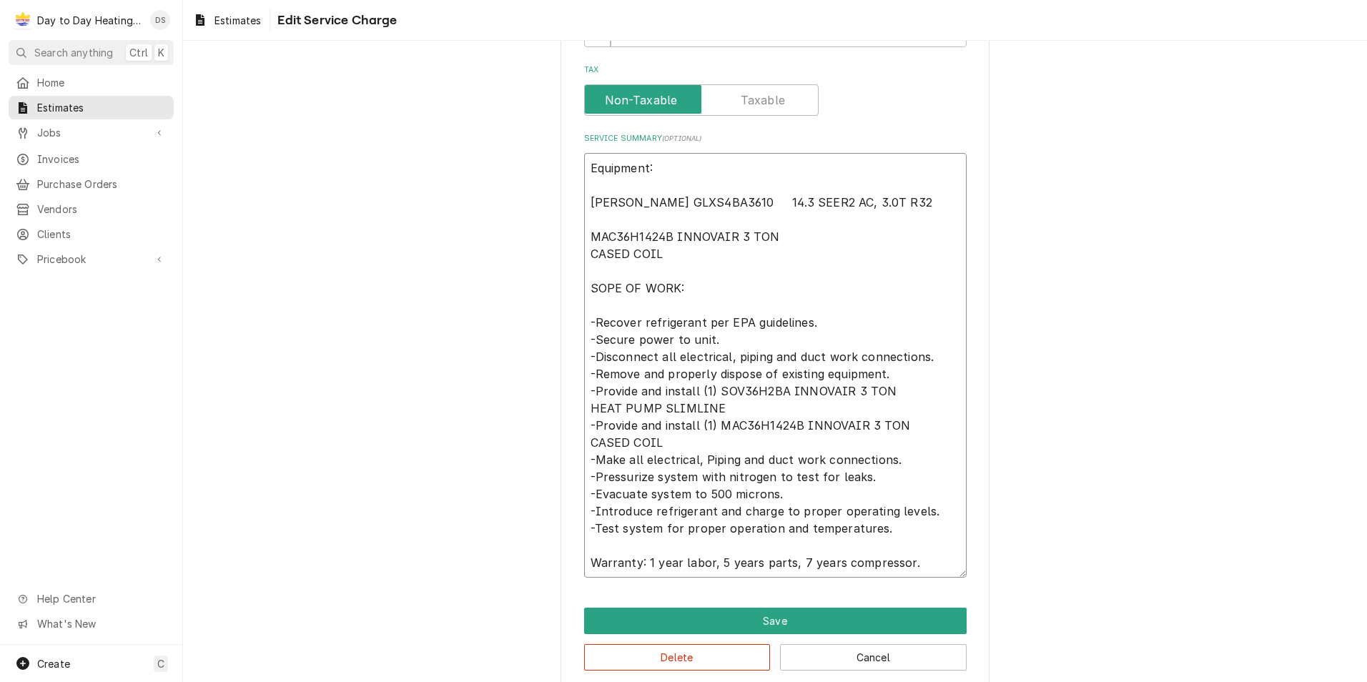
type textarea "Equipment: Goodman GLXS4BA3610 14.3 SEER2 AC, 3.0T R32 SOPE OF WORK: -Recover r…"
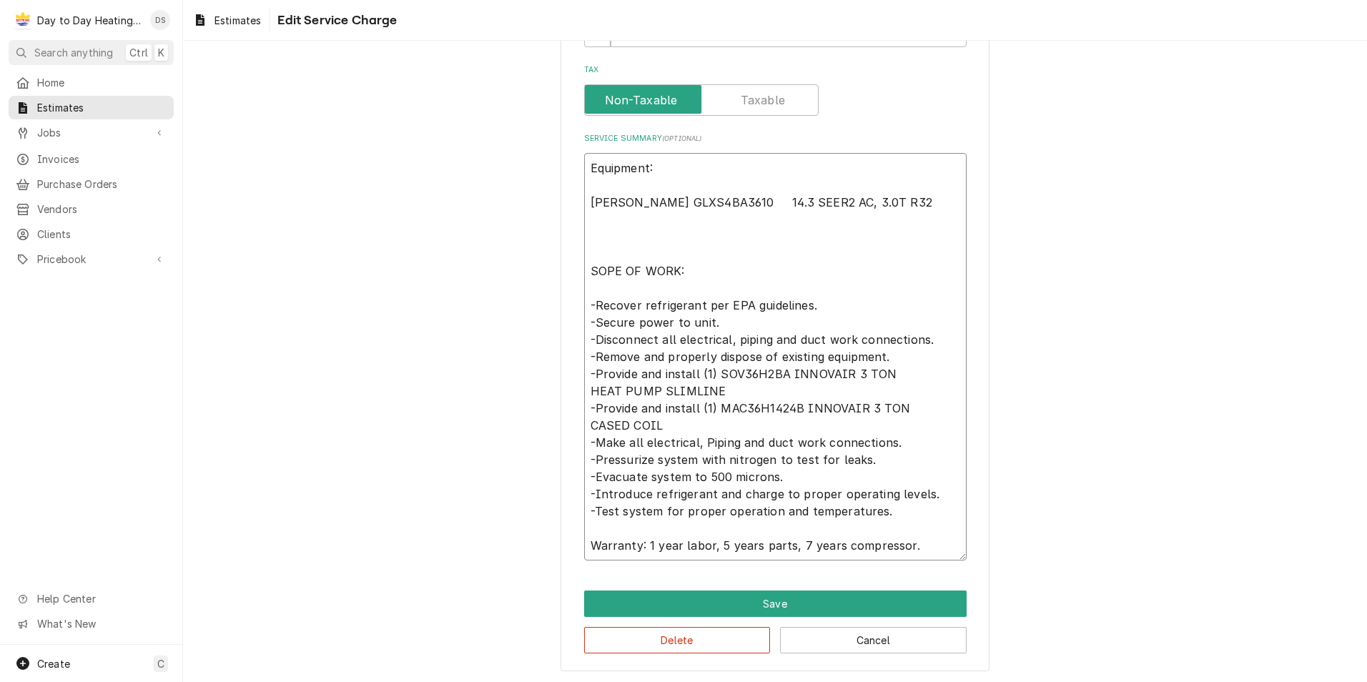
type textarea "x"
type textarea "Equipment: Goodman GLXS4BA3610 14.3 SEER2 AC, 3.0T R32 SOPE OF WORK: -Recover r…"
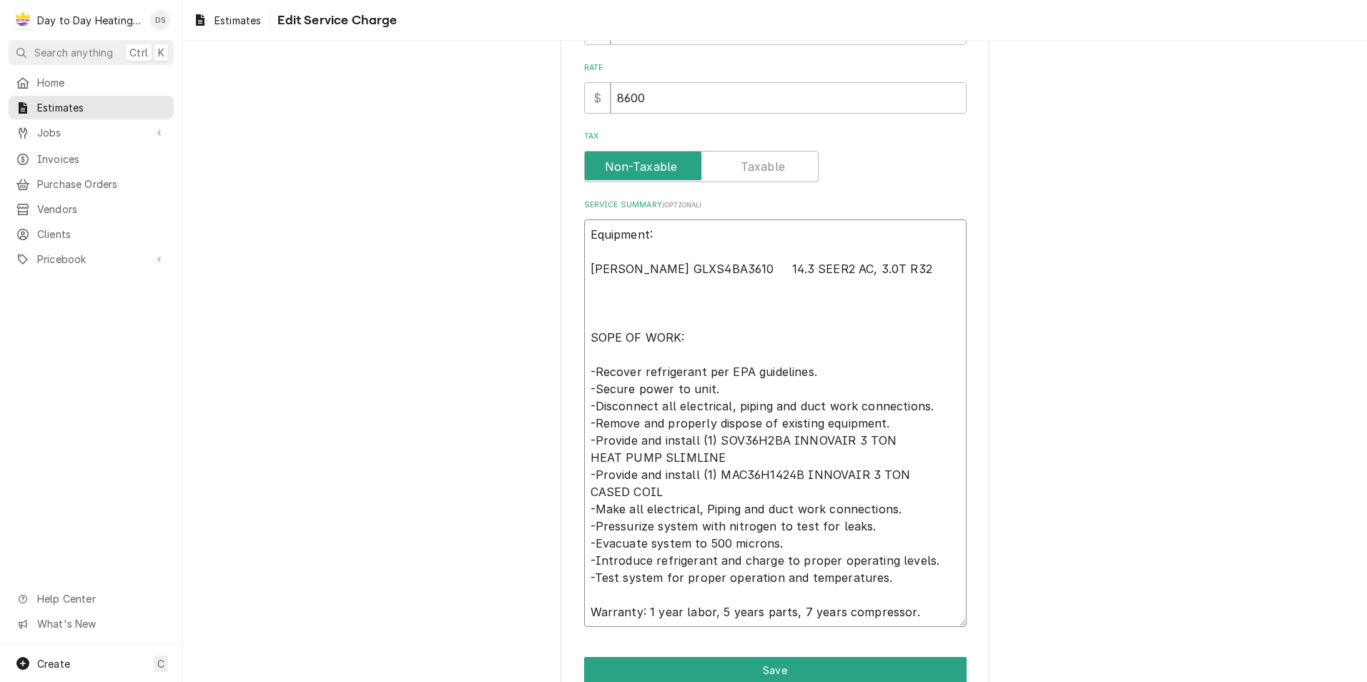
scroll to position [353, 0]
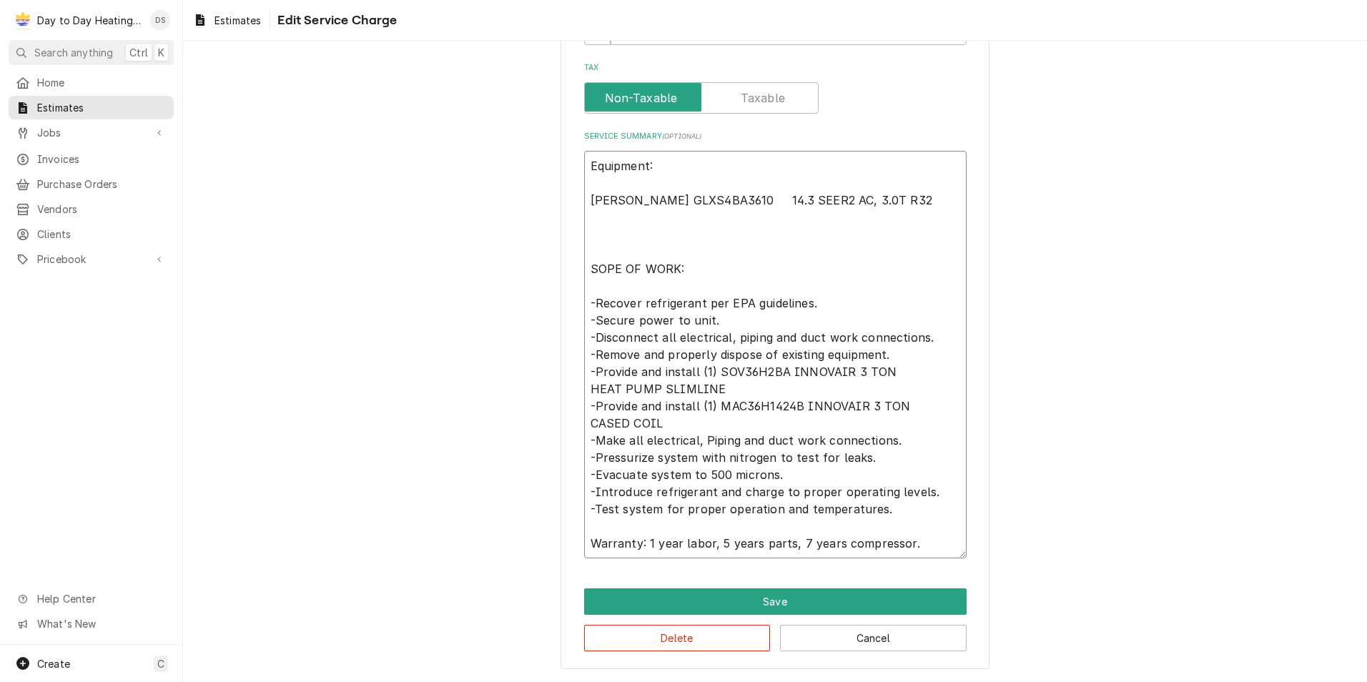
drag, startPoint x: 881, startPoint y: 204, endPoint x: 589, endPoint y: 203, distance: 291.7
click at [590, 201] on textarea "Equipment: Goodman GLXS4BA3610 14.3 SEER2 AC, 3.0T R32 SOPE OF WORK: -Recover r…" at bounding box center [775, 355] width 382 height 408
type textarea "x"
type textarea "Equipment: G SOPE OF WORK: -Recover refrigerant per EPA guidelines. -Secure pow…"
type textarea "x"
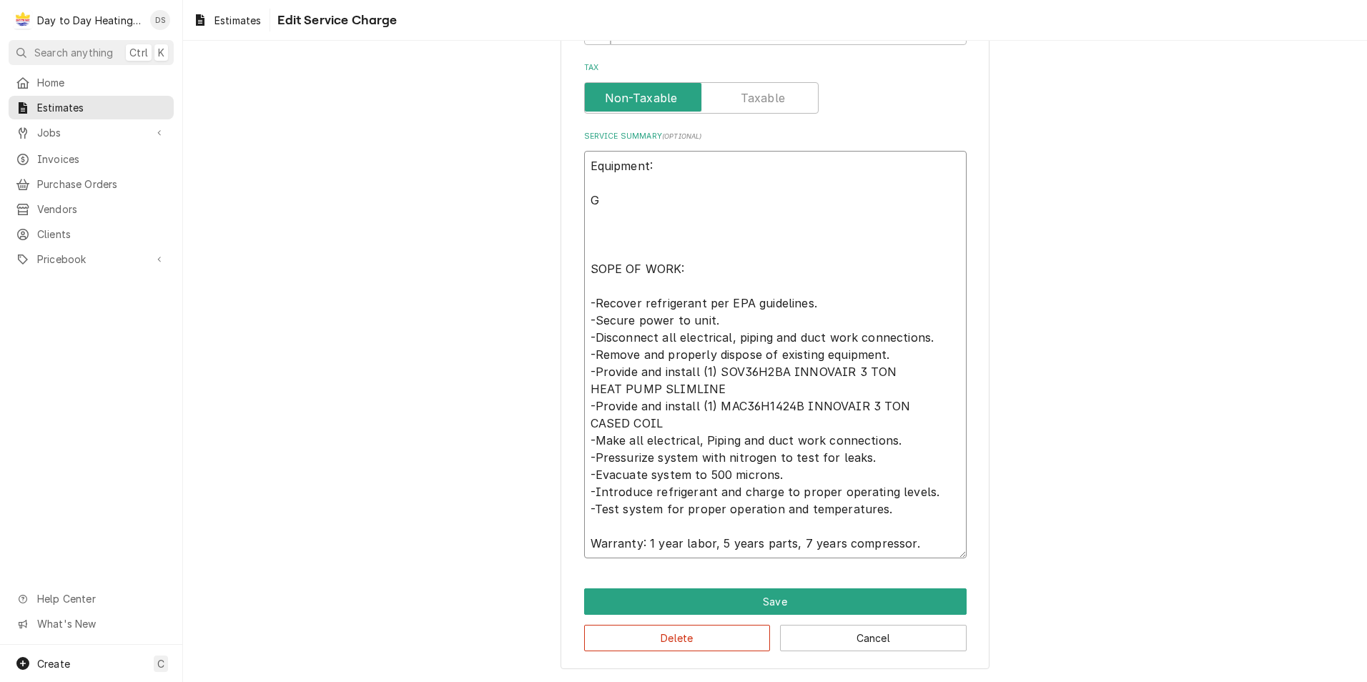
type textarea "Equipment: SOPE OF WORK: -Recover refrigerant per EPA guidelines. -Secure power…"
type textarea "x"
type textarea "Equipment: SOPE OF WORK: -Recover refrigerant per EPA guidelines. -Secure power…"
click at [598, 198] on textarea "Equipment: SOPE OF WORK: -Recover refrigerant per EPA guidelines. -Secure power…" at bounding box center [775, 355] width 382 height 408
paste textarea "GLXS4BA3610 CONDENSING UNIT GOODMAN 14.3SEER2 3T SINGLE PHASE 208/230V R-32 STA…"
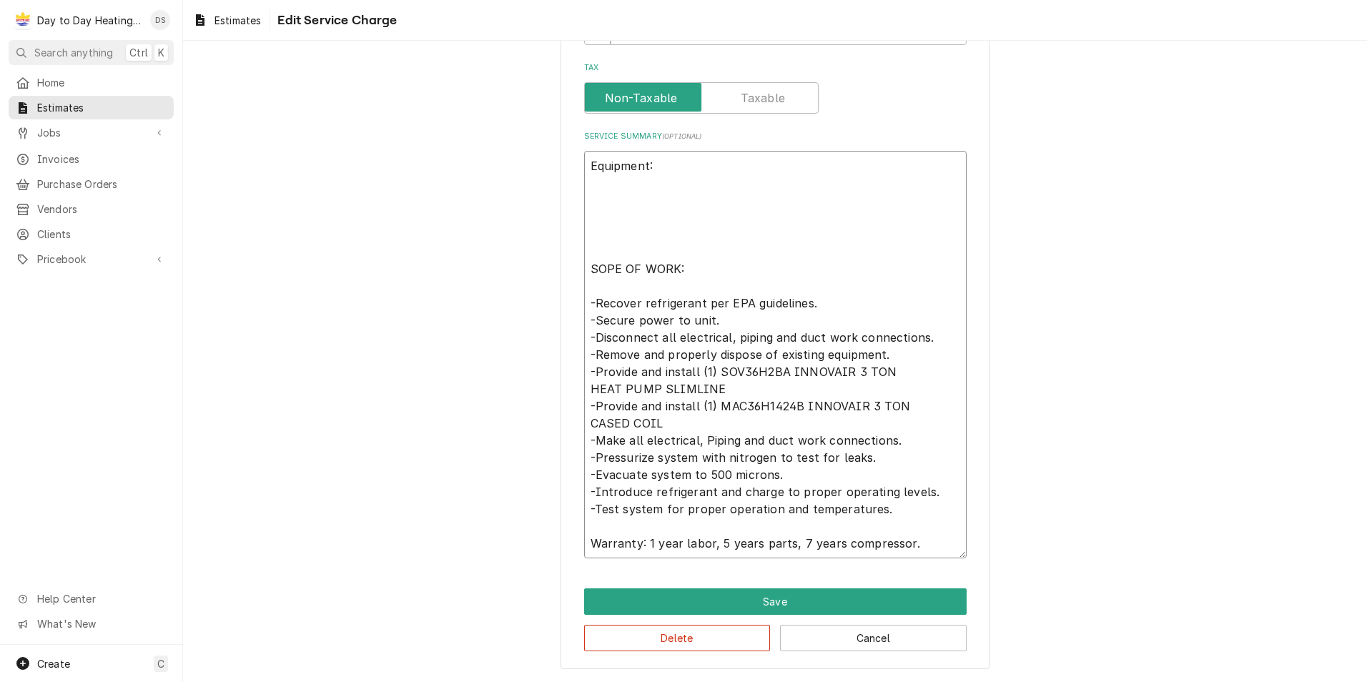
type textarea "x"
type textarea "Equipment: GLXS4BA3610 CONDENSING UNIT GOODMAN 14.3SEER2 3T SINGLE PHASE 208/23…"
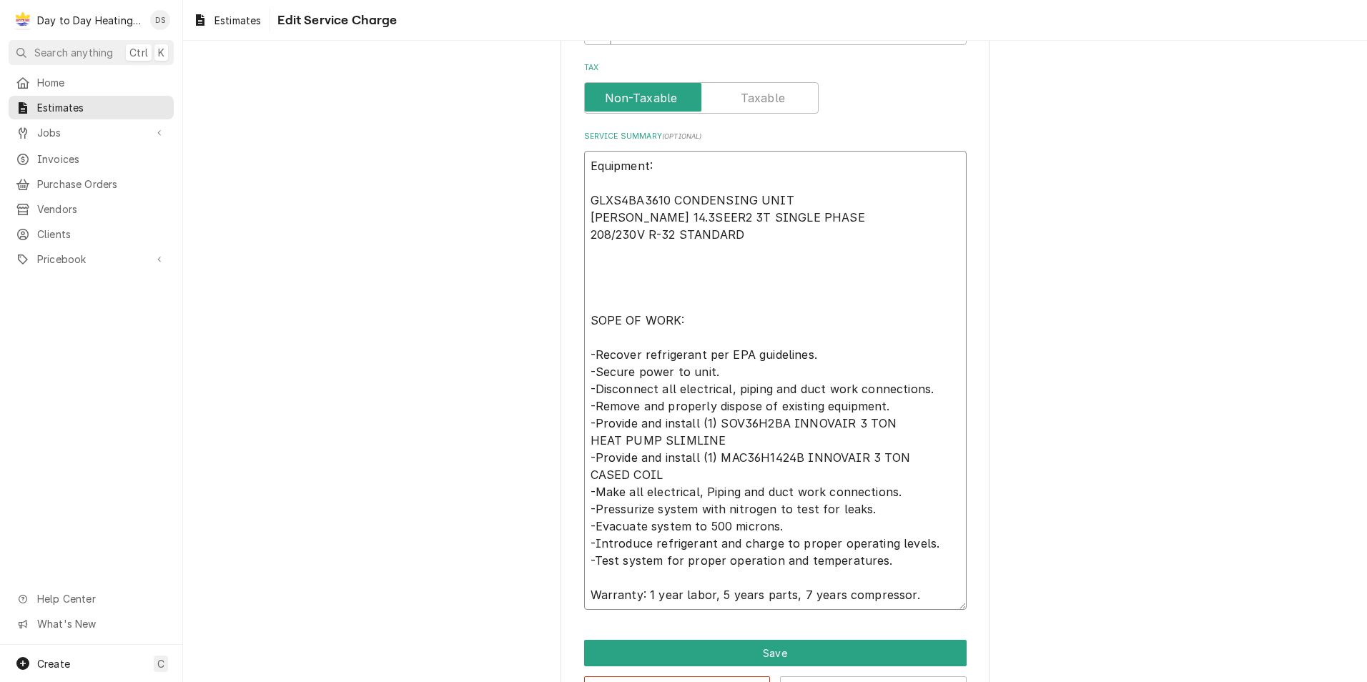
type textarea "x"
type textarea "Equipment: GLXS4BA3610 CONDENSING UNIT GOODMAN 14.3SEER2 3T SINGLE PHASE 208/23…"
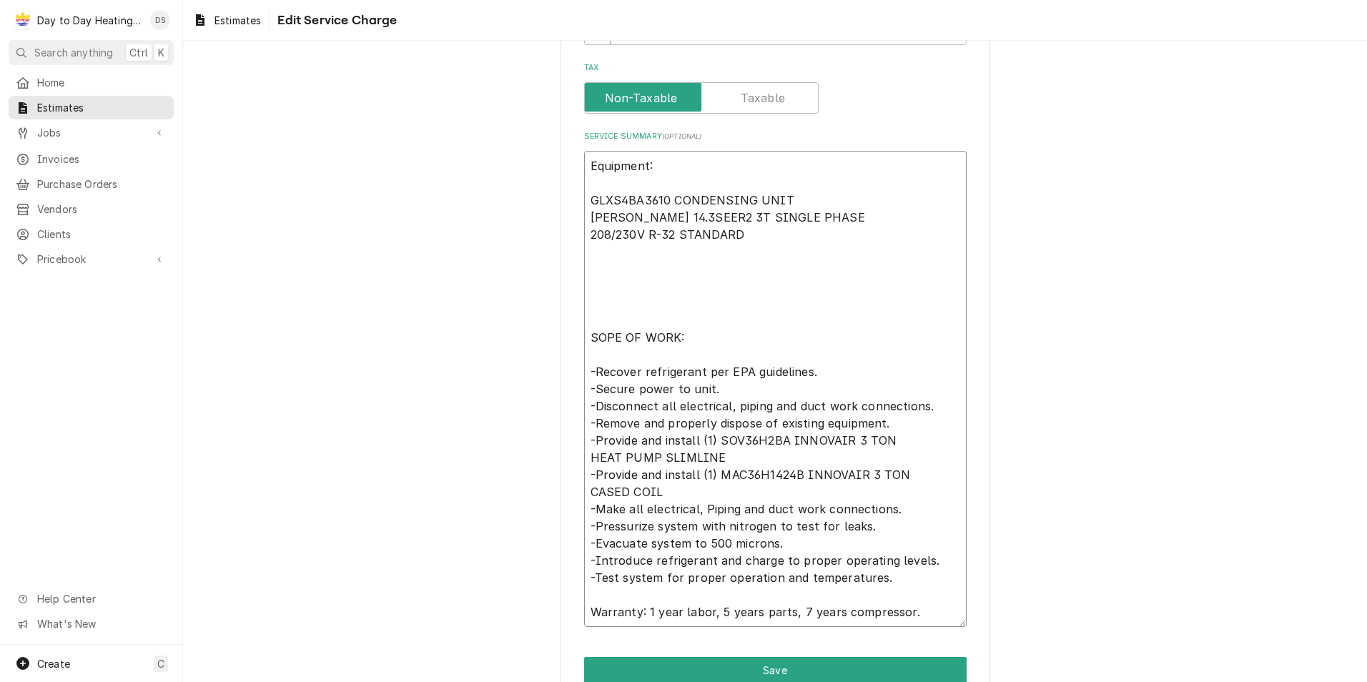
type textarea "x"
drag, startPoint x: 583, startPoint y: 194, endPoint x: 764, endPoint y: 240, distance: 186.4
click at [764, 240] on textarea "Equipment: GLXS4BA3610 CONDENSING UNIT GOODMAN 14.3SEER2 3T SINGLE PHASE 208/23…" at bounding box center [775, 389] width 382 height 476
click at [763, 245] on textarea "Equipment: GLXS4BA3610 CONDENSING UNIT GOODMAN 14.3SEER2 3T SINGLE PHASE 208/23…" at bounding box center [775, 389] width 382 height 476
drag, startPoint x: 585, startPoint y: 198, endPoint x: 665, endPoint y: 204, distance: 80.3
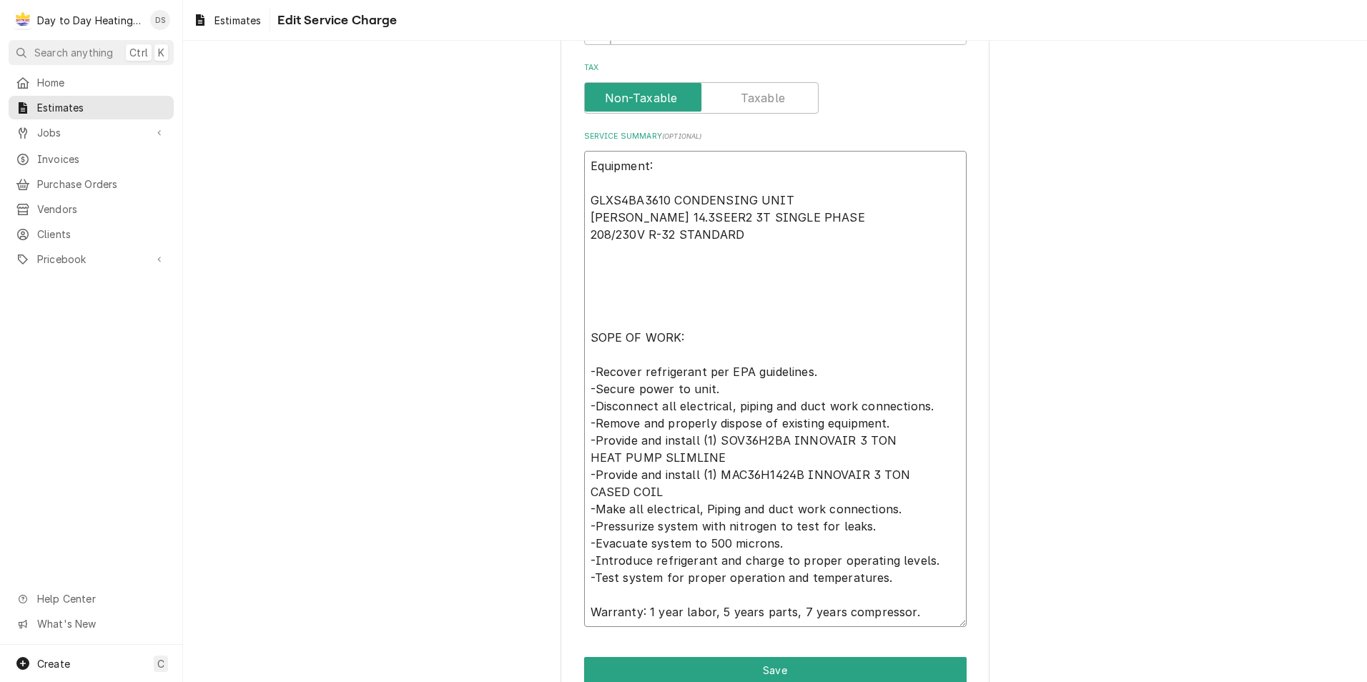
click at [665, 204] on textarea "Equipment: GLXS4BA3610 CONDENSING UNIT GOODMAN 14.3SEER2 3T SINGLE PHASE 208/23…" at bounding box center [775, 389] width 382 height 476
click at [639, 270] on textarea "Equipment: GLXS4BA3610 CONDENSING UNIT GOODMAN 14.3SEER2 3T SINGLE PHASE 208/23…" at bounding box center [775, 389] width 382 height 476
type textarea "Equipment: GLXS4BA3610 CONDENSING UNIT GOODMAN 14.3SEER2 3T SINGLE PHASE 208/23…"
click at [602, 277] on textarea "Equipment: GLXS4BA3610 CONDENSING UNIT GOODMAN 14.3SEER2 3T SINGLE PHASE 208/23…" at bounding box center [775, 389] width 382 height 476
paste textarea "CE36D3D-140R-165 ASPEN R32 MULTI POSITION 3 TON COIL"
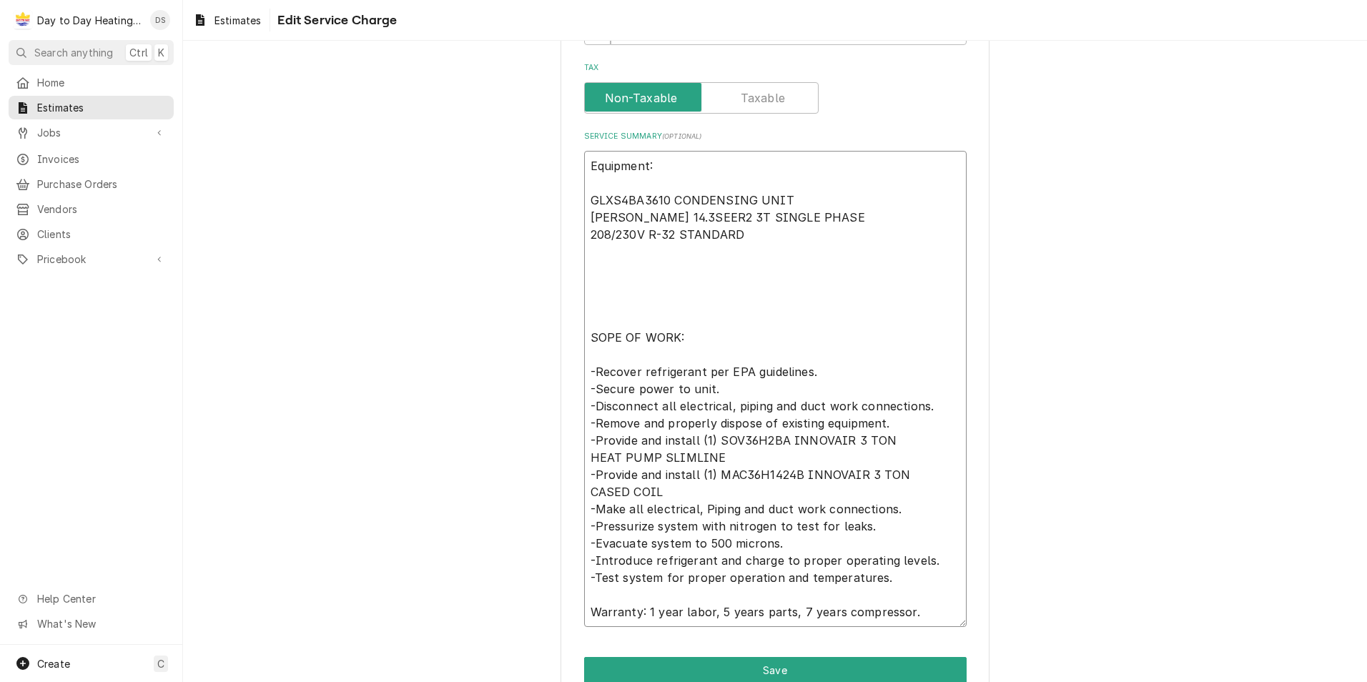
type textarea "x"
type textarea "Equipment: GLXS4BA3610 CONDENSING UNIT GOODMAN 14.3SEER2 3T SINGLE PHASE 208/23…"
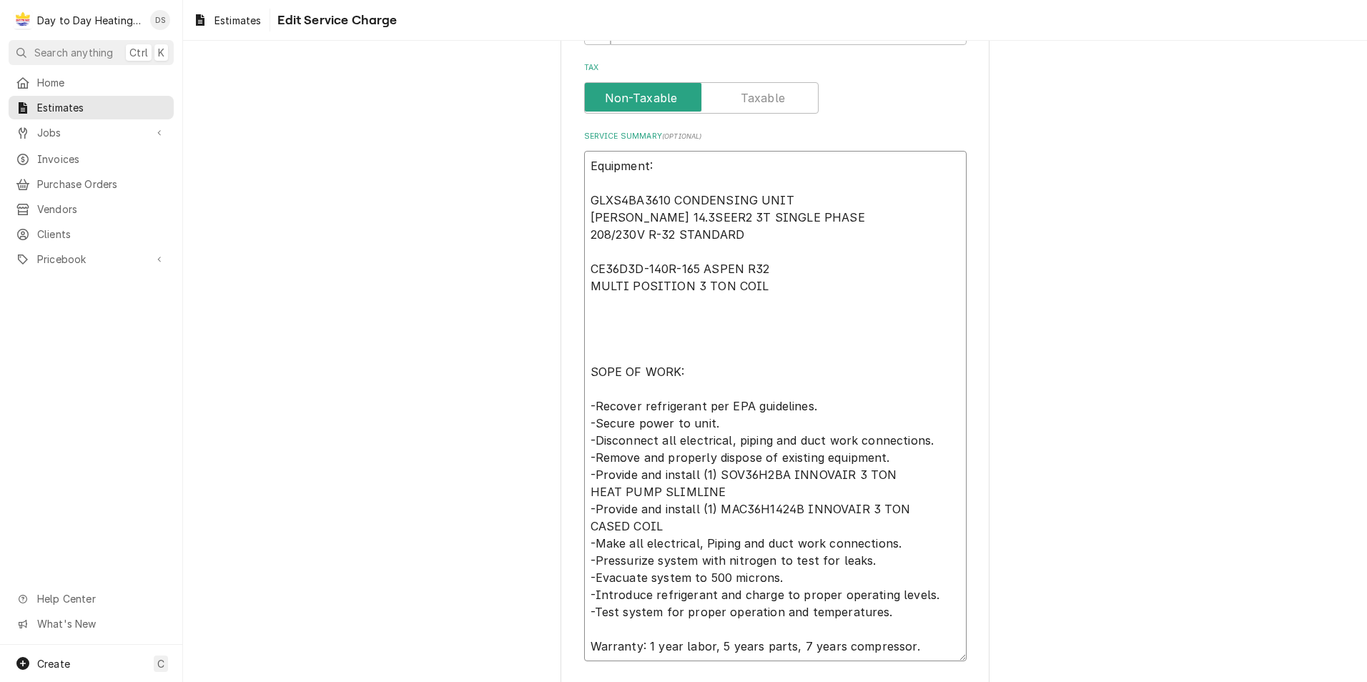
drag, startPoint x: 585, startPoint y: 198, endPoint x: 734, endPoint y: 226, distance: 151.3
click at [779, 199] on textarea "Equipment: GLXS4BA3610 CONDENSING UNIT GOODMAN 14.3SEER2 3T SINGLE PHASE 208/23…" at bounding box center [775, 406] width 382 height 510
drag, startPoint x: 590, startPoint y: 272, endPoint x: 766, endPoint y: 292, distance: 177.7
click at [766, 292] on textarea "Equipment: GLXS4BA3610 CONDENSING UNIT GOODMAN 14.3SEER2 3T SINGLE PHASE 208/23…" at bounding box center [775, 406] width 382 height 510
click at [771, 296] on textarea "Equipment: GLXS4BA3610 CONDENSING UNIT GOODMAN 14.3SEER2 3T SINGLE PHASE 208/23…" at bounding box center [775, 406] width 382 height 510
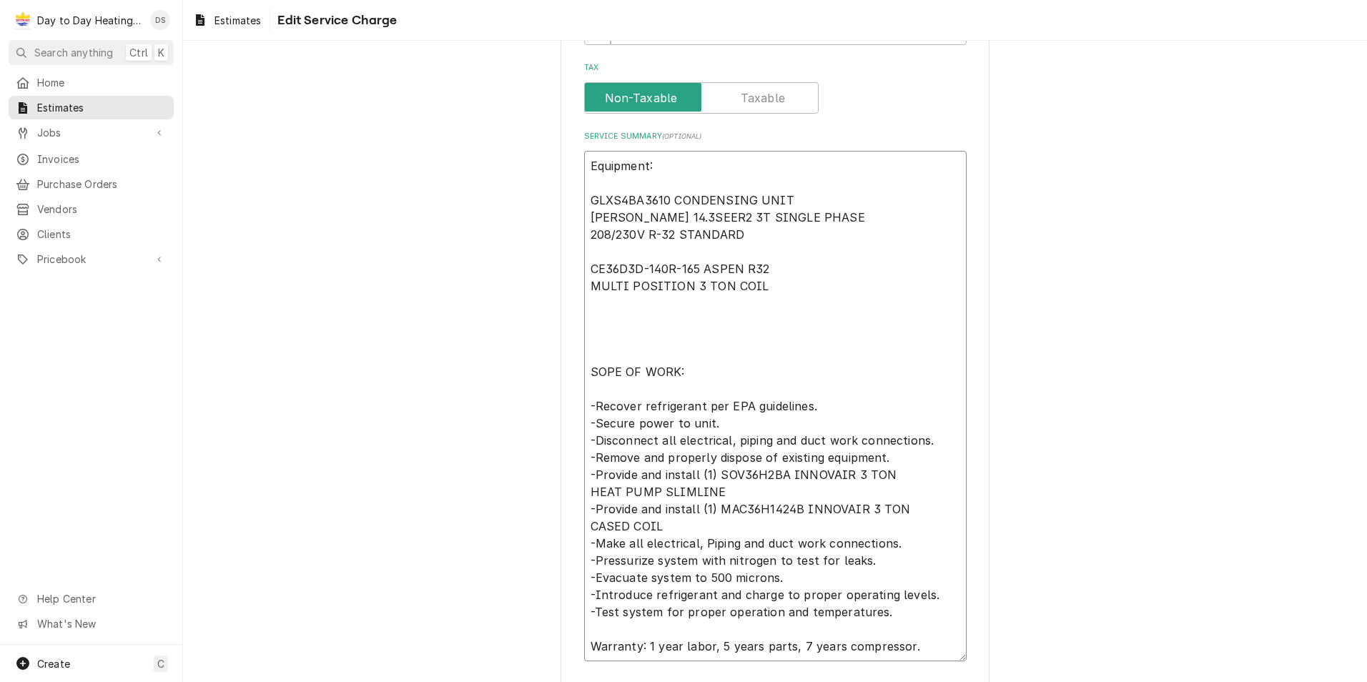
drag, startPoint x: 583, startPoint y: 267, endPoint x: 776, endPoint y: 297, distance: 196.1
click at [776, 297] on textarea "Equipment: GLXS4BA3610 CONDENSING UNIT GOODMAN 14.3SEER2 3T SINGLE PHASE 208/23…" at bounding box center [775, 406] width 382 height 510
click at [780, 298] on textarea "Equipment: GLXS4BA3610 CONDENSING UNIT GOODMAN 14.3SEER2 3T SINGLE PHASE 208/23…" at bounding box center [775, 406] width 382 height 510
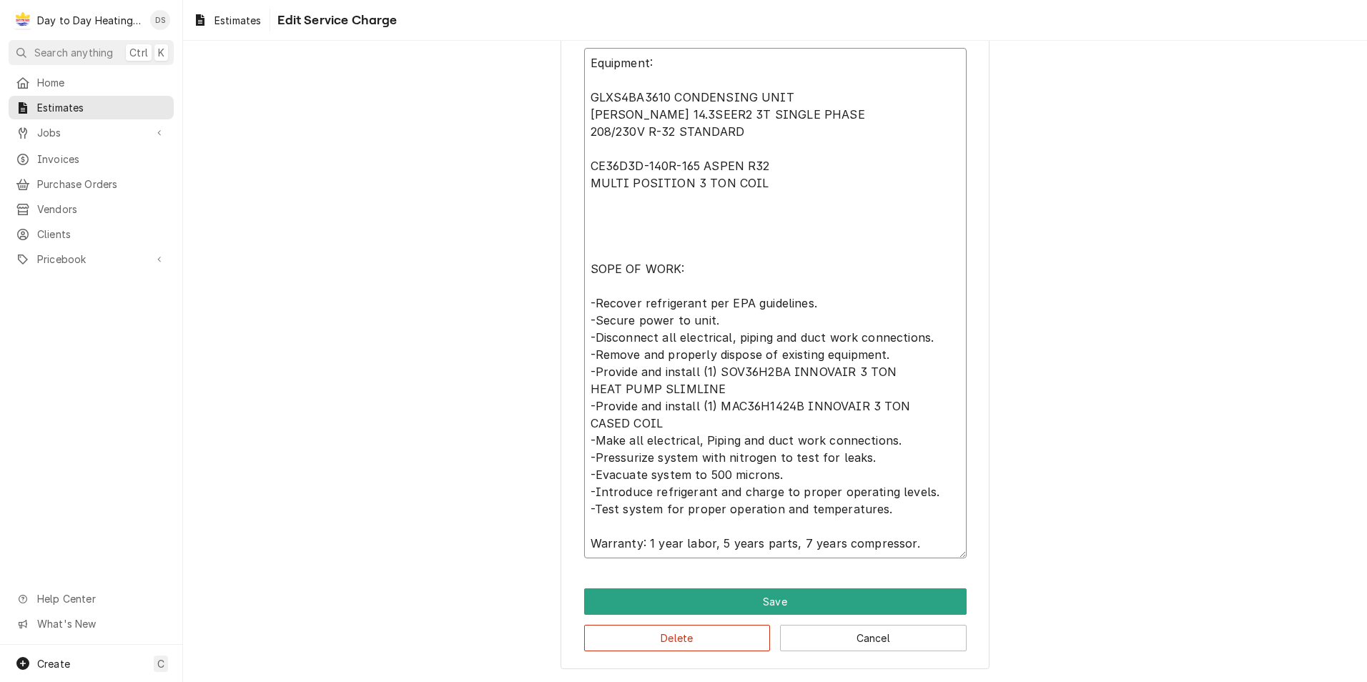
click at [591, 265] on textarea "Equipment: GLXS4BA3610 CONDENSING UNIT GOODMAN 14.3SEER2 3T SINGLE PHASE 208/23…" at bounding box center [775, 303] width 382 height 510
type textarea "x"
type textarea "Equipment: GLXS4BA3610 CONDENSING UNIT GOODMAN 14.3SEER2 3T SINGLE PHASE 208/23…"
drag, startPoint x: 724, startPoint y: 387, endPoint x: 715, endPoint y: 374, distance: 15.5
click at [715, 374] on textarea "Equipment: GLXS4BA3610 CONDENSING UNIT GOODMAN 14.3SEER2 3T SINGLE PHASE 208/23…" at bounding box center [775, 303] width 382 height 510
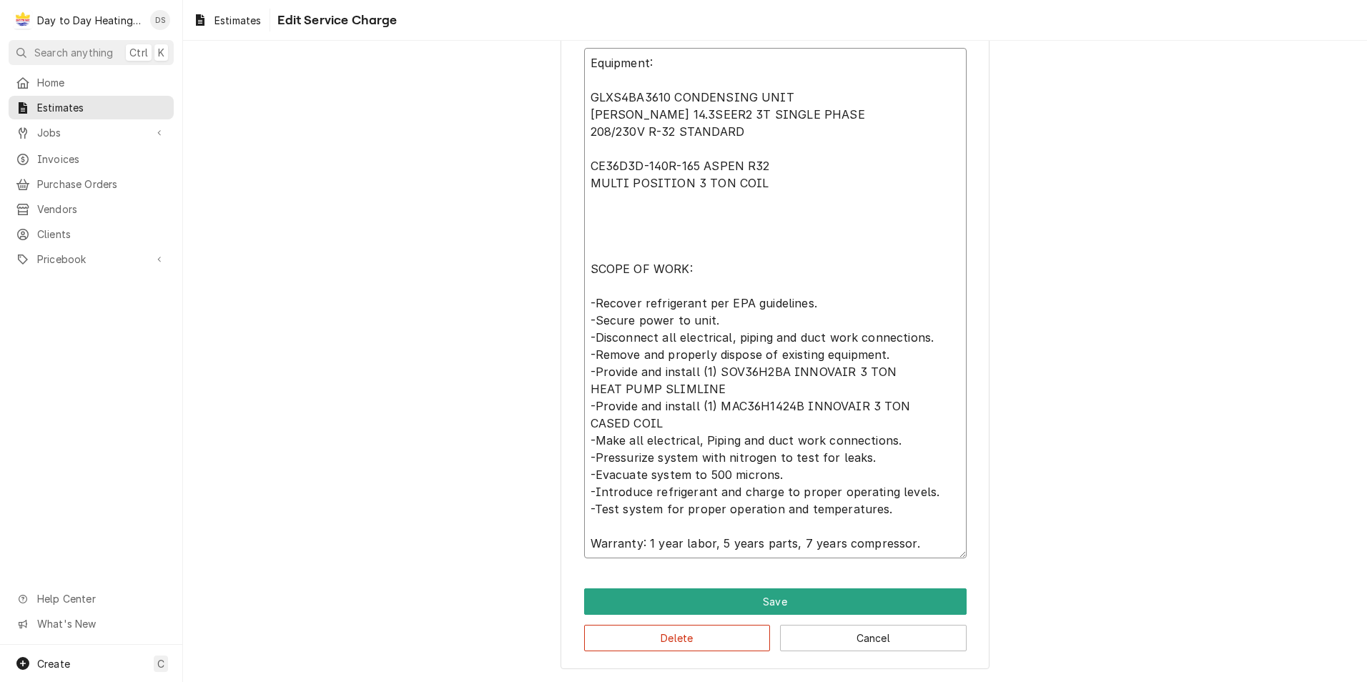
type textarea "x"
type textarea "Equipment: GLXS4BA3610 CONDENSING UNIT GOODMAN 14.3SEER2 3T SINGLE PHASE 208/23…"
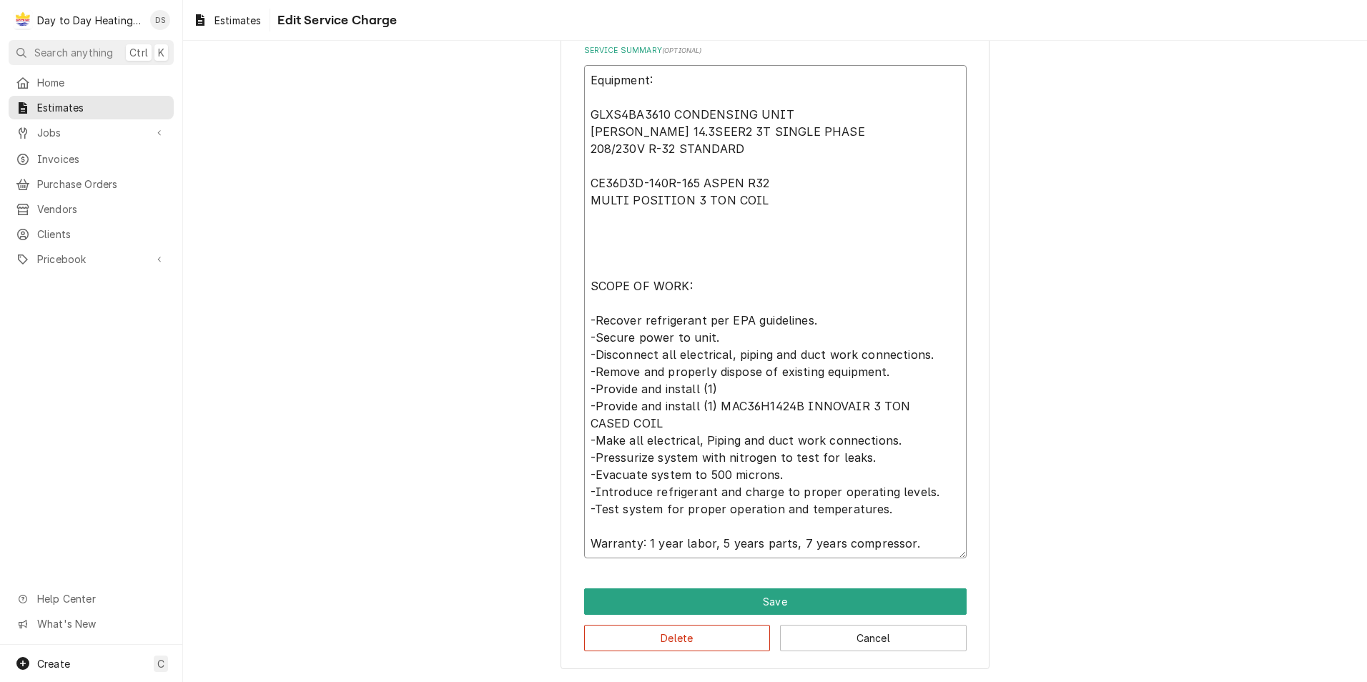
scroll to position [439, 0]
drag, startPoint x: 755, startPoint y: 152, endPoint x: 623, endPoint y: 118, distance: 136.6
click at [591, 119] on textarea "Equipment: GLXS4BA3610 CONDENSING UNIT GOODMAN 14.3SEER2 3T SINGLE PHASE 208/23…" at bounding box center [775, 311] width 382 height 493
click at [659, 127] on textarea "Equipment: GLXS4BA3610 CONDENSING UNIT GOODMAN 14.3SEER2 3T SINGLE PHASE 208/23…" at bounding box center [775, 311] width 382 height 493
drag, startPoint x: 783, startPoint y: 114, endPoint x: 587, endPoint y: 117, distance: 195.9
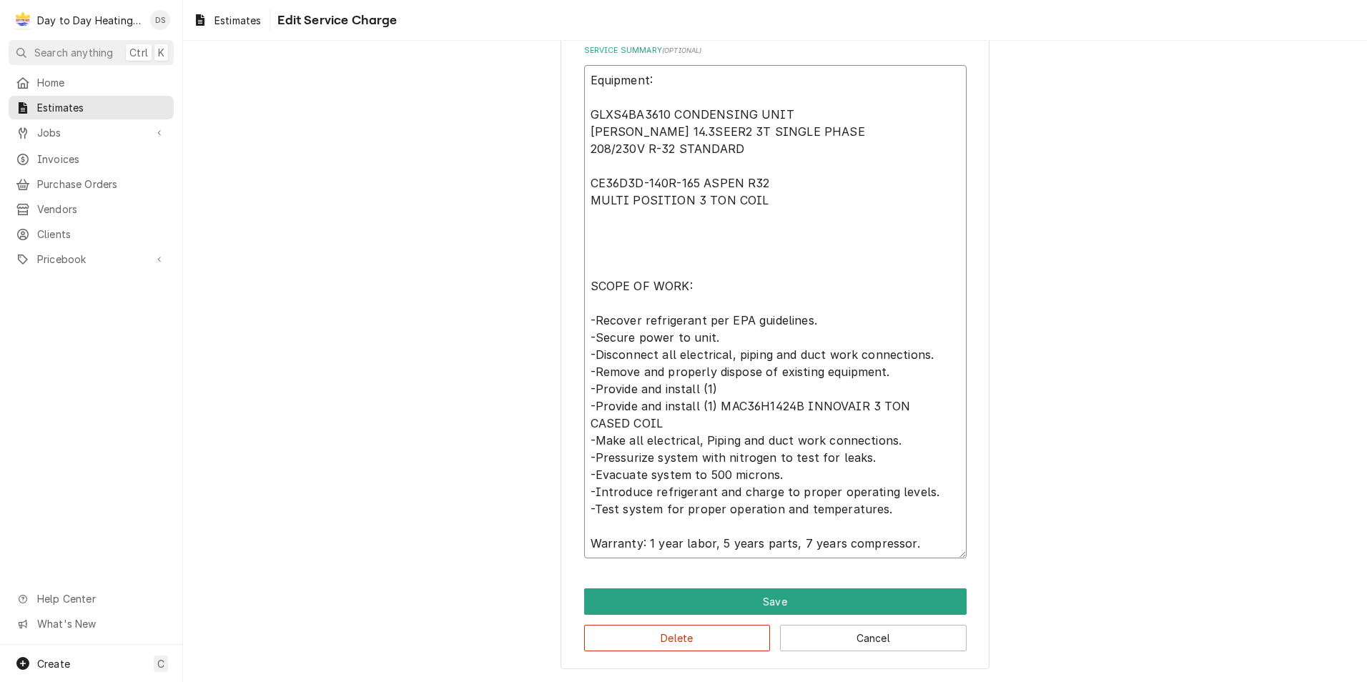
click at [587, 117] on textarea "Equipment: GLXS4BA3610 CONDENSING UNIT GOODMAN 14.3SEER2 3T SINGLE PHASE 208/23…" at bounding box center [775, 311] width 382 height 493
click at [719, 389] on textarea "Equipment: GLXS4BA3610 CONDENSING UNIT GOODMAN 14.3SEER2 3T SINGLE PHASE 208/23…" at bounding box center [775, 311] width 382 height 493
paste textarea "GLXS4BA3610 CONDENSING UNIT"
type textarea "x"
type textarea "Equipment: GLXS4BA3610 CONDENSING UNIT GOODMAN 14.3SEER2 3T SINGLE PHASE 208/23…"
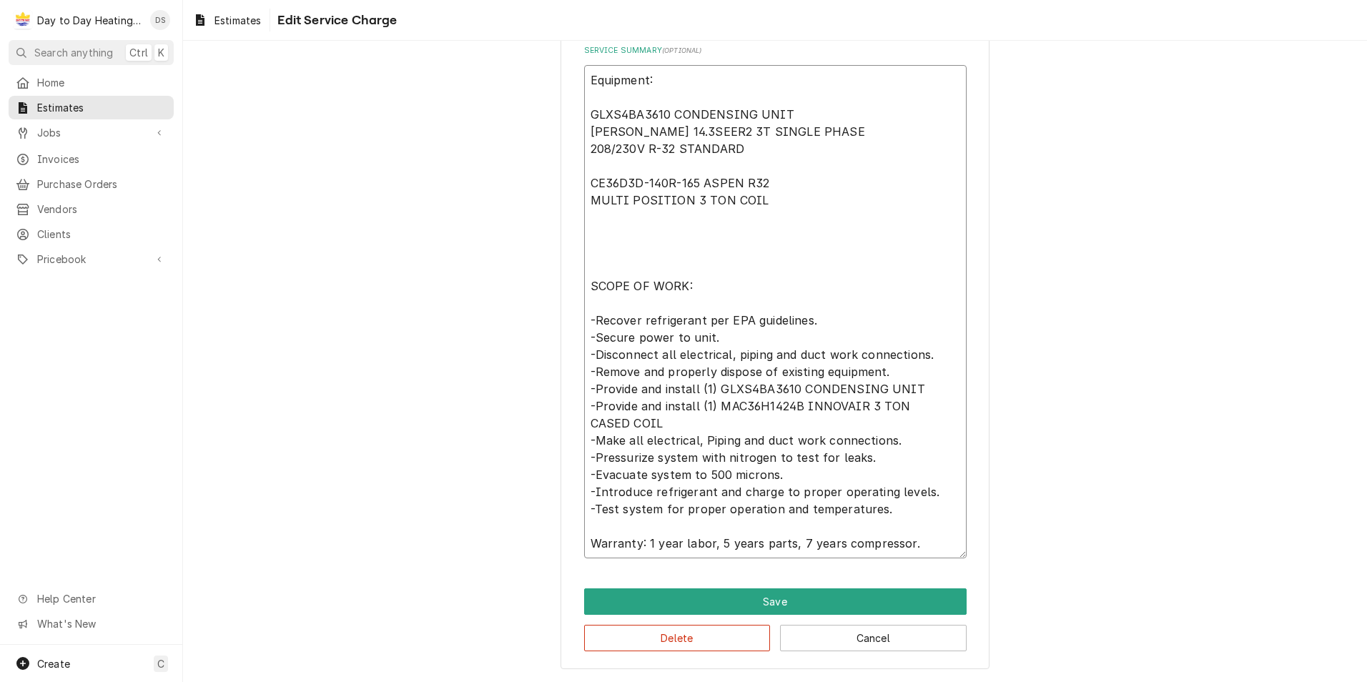
drag, startPoint x: 656, startPoint y: 422, endPoint x: 714, endPoint y: 411, distance: 58.2
click at [716, 411] on textarea "Equipment: GLXS4BA3610 CONDENSING UNIT GOODMAN 14.3SEER2 3T SINGLE PHASE 208/23…" at bounding box center [775, 311] width 382 height 493
type textarea "x"
type textarea "Equipment: GLXS4BA3610 CONDENSING UNIT GOODMAN 14.3SEER2 3T SINGLE PHASE 208/23…"
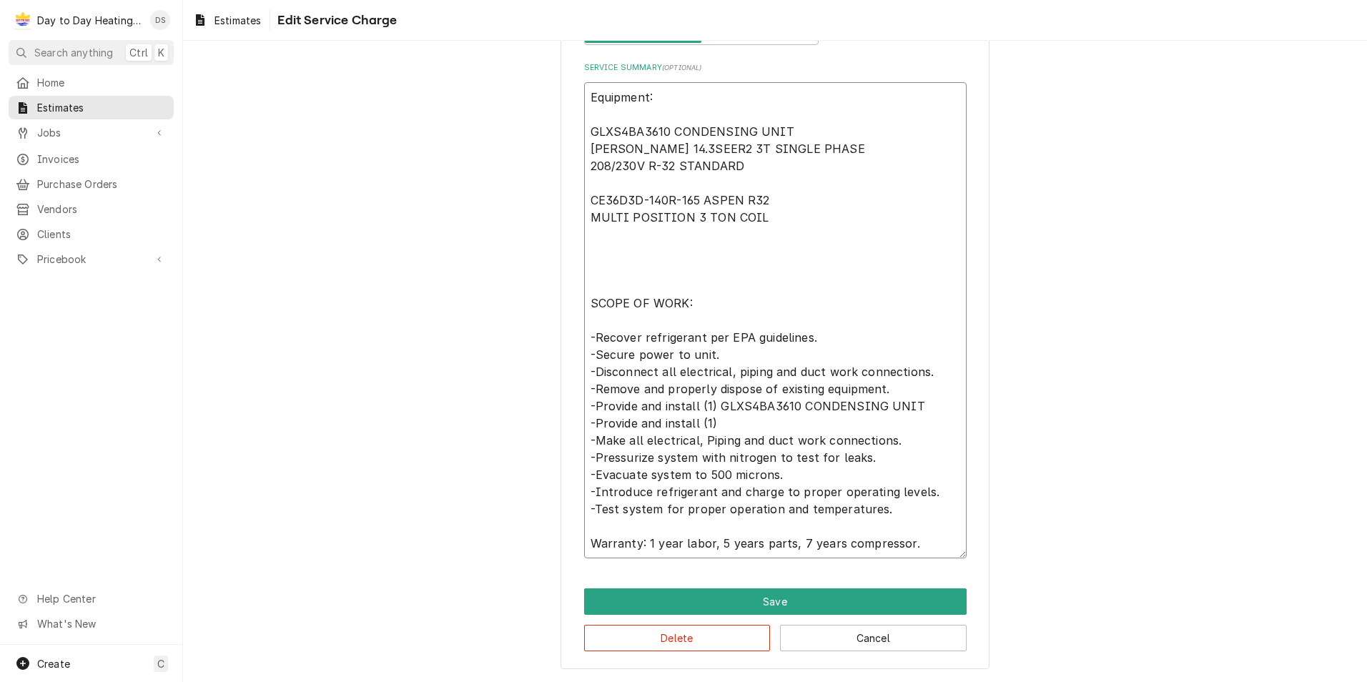
scroll to position [422, 0]
drag, startPoint x: 584, startPoint y: 202, endPoint x: 761, endPoint y: 212, distance: 177.6
click at [762, 212] on textarea "Equipment: GLXS4BA3610 CONDENSING UNIT GOODMAN 14.3SEER2 3T SINGLE PHASE 208/23…" at bounding box center [775, 320] width 382 height 476
click at [728, 421] on textarea "Equipment: GLXS4BA3610 CONDENSING UNIT GOODMAN 14.3SEER2 3T SINGLE PHASE 208/23…" at bounding box center [775, 320] width 382 height 476
paste textarea "CE36D3D-140R-165 ASPEN R32 MULTI POSITION 3 TON COIL"
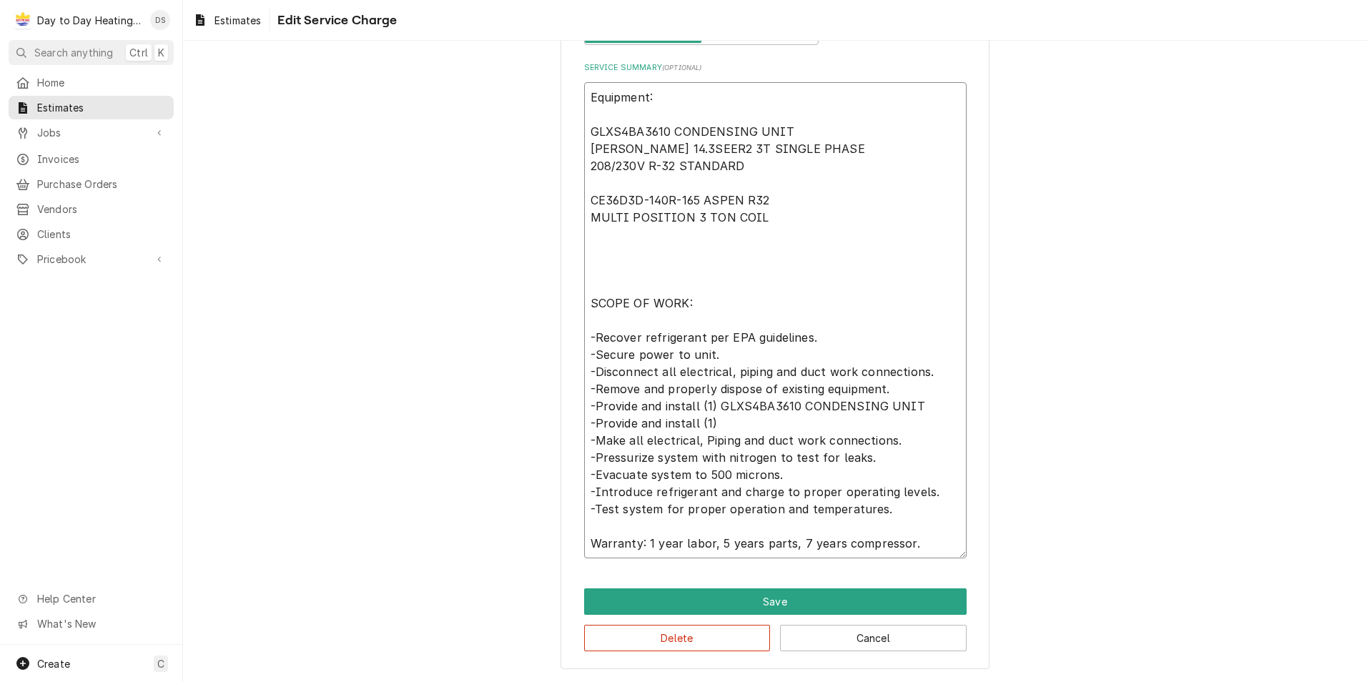
type textarea "x"
type textarea "Equipment: GLXS4BA3610 CONDENSING UNIT GOODMAN 14.3SEER2 3T SINGLE PHASE 208/23…"
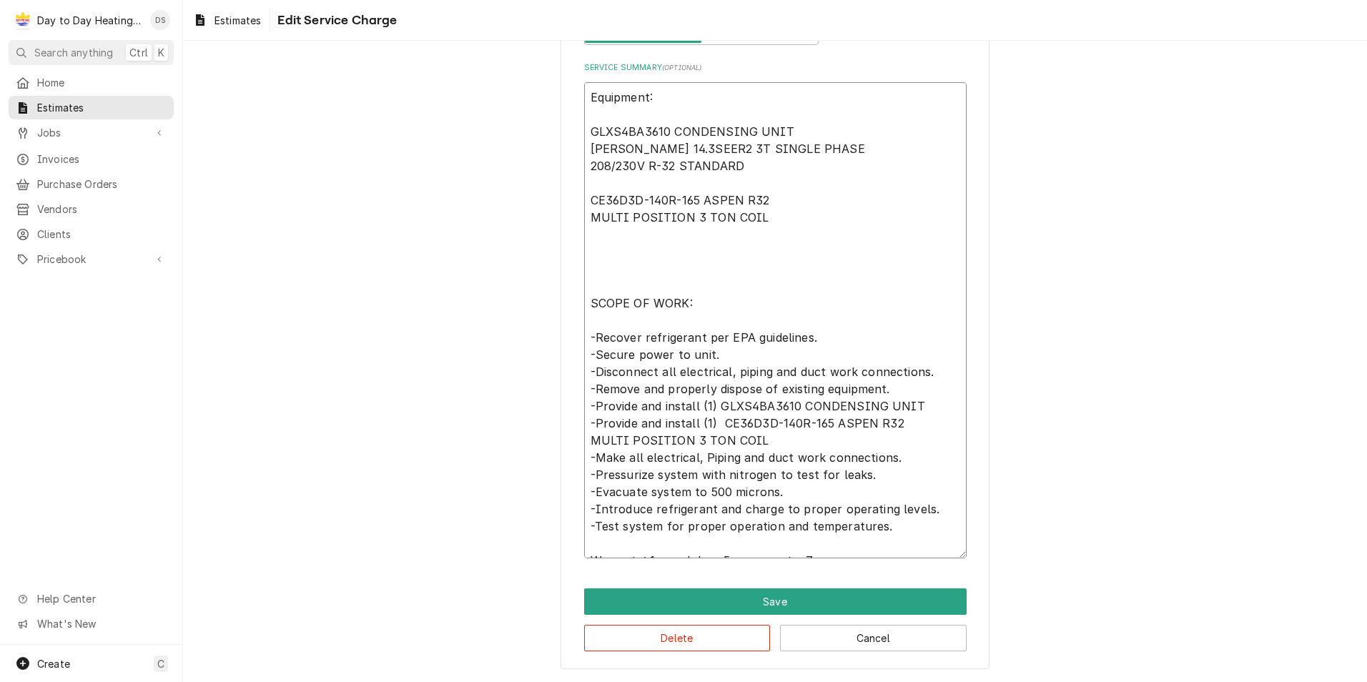
scroll to position [439, 0]
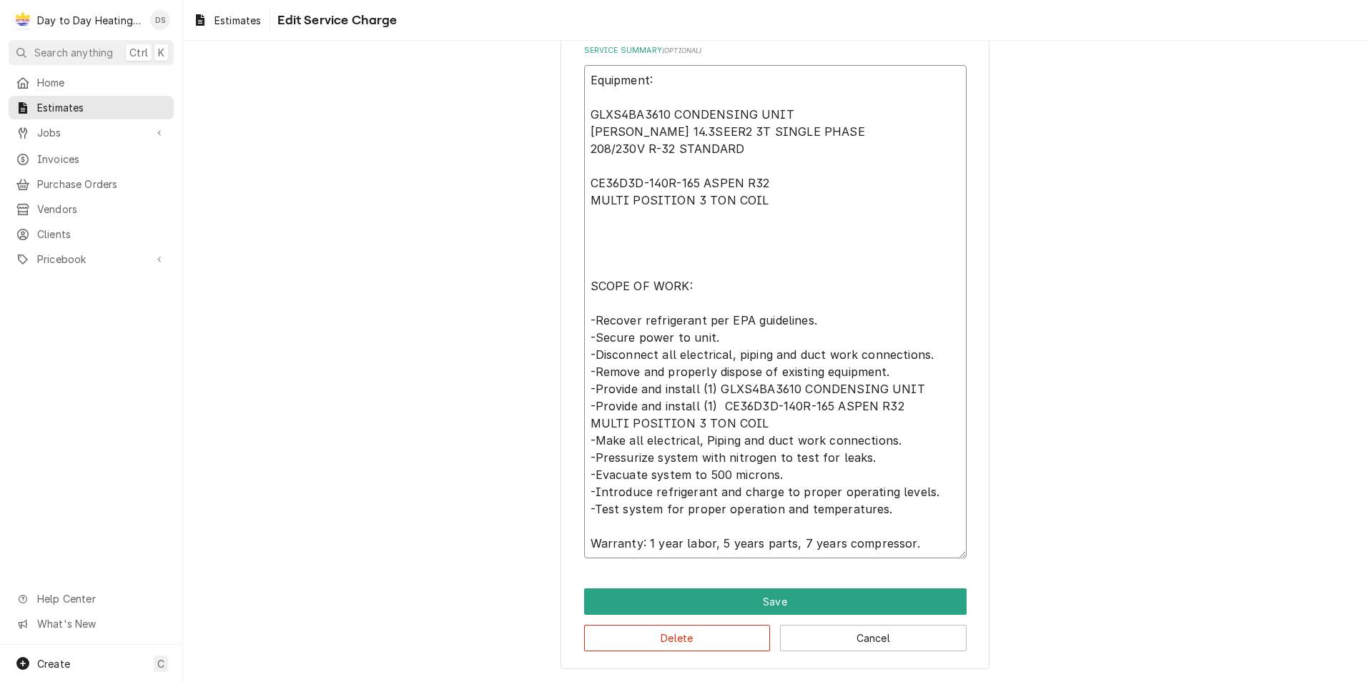
type textarea "x"
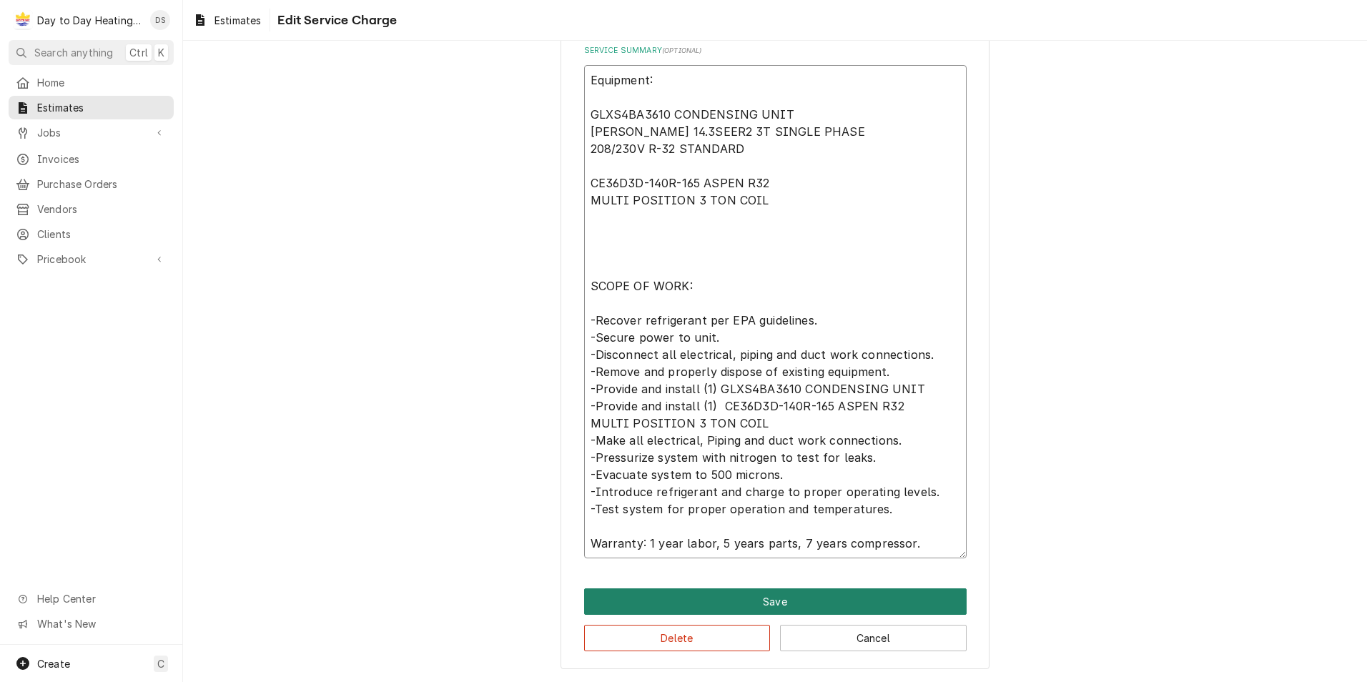
type textarea "Equipment: GLXS4BA3610 CONDENSING UNIT GOODMAN 14.3SEER2 3T SINGLE PHASE 208/23…"
click at [781, 595] on button "Save" at bounding box center [775, 601] width 382 height 26
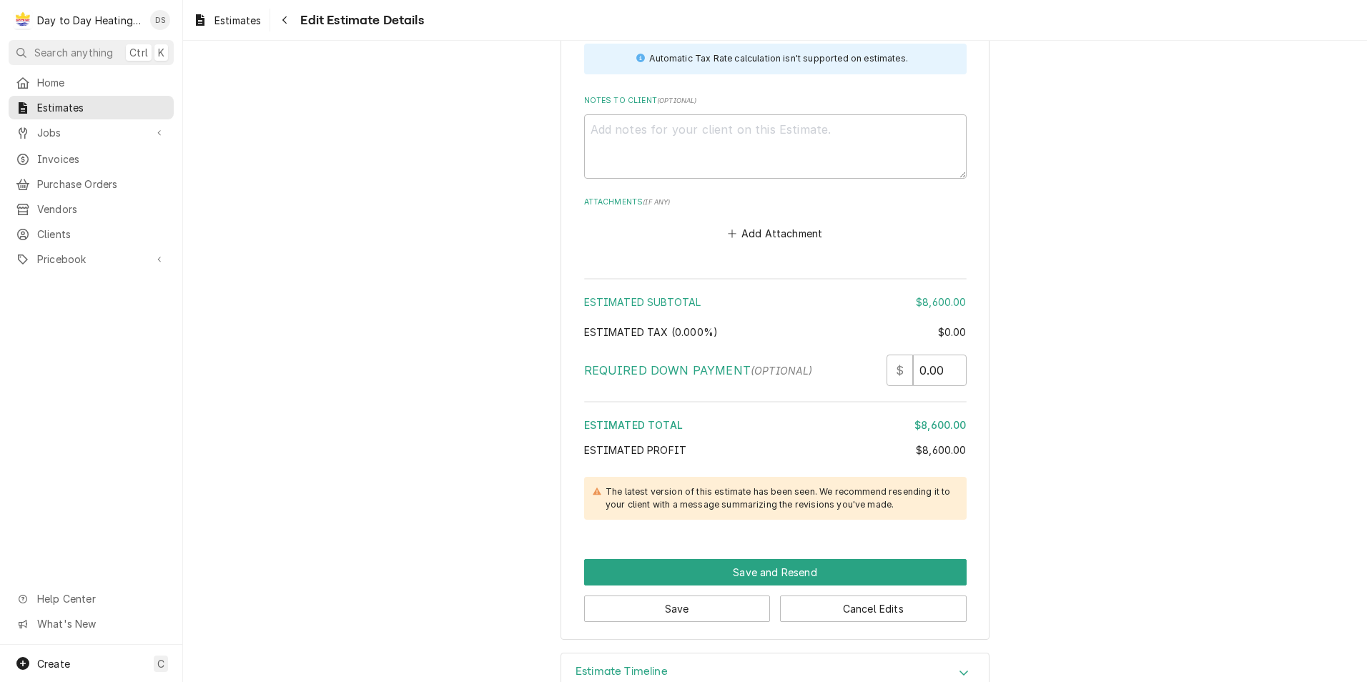
scroll to position [2072, 0]
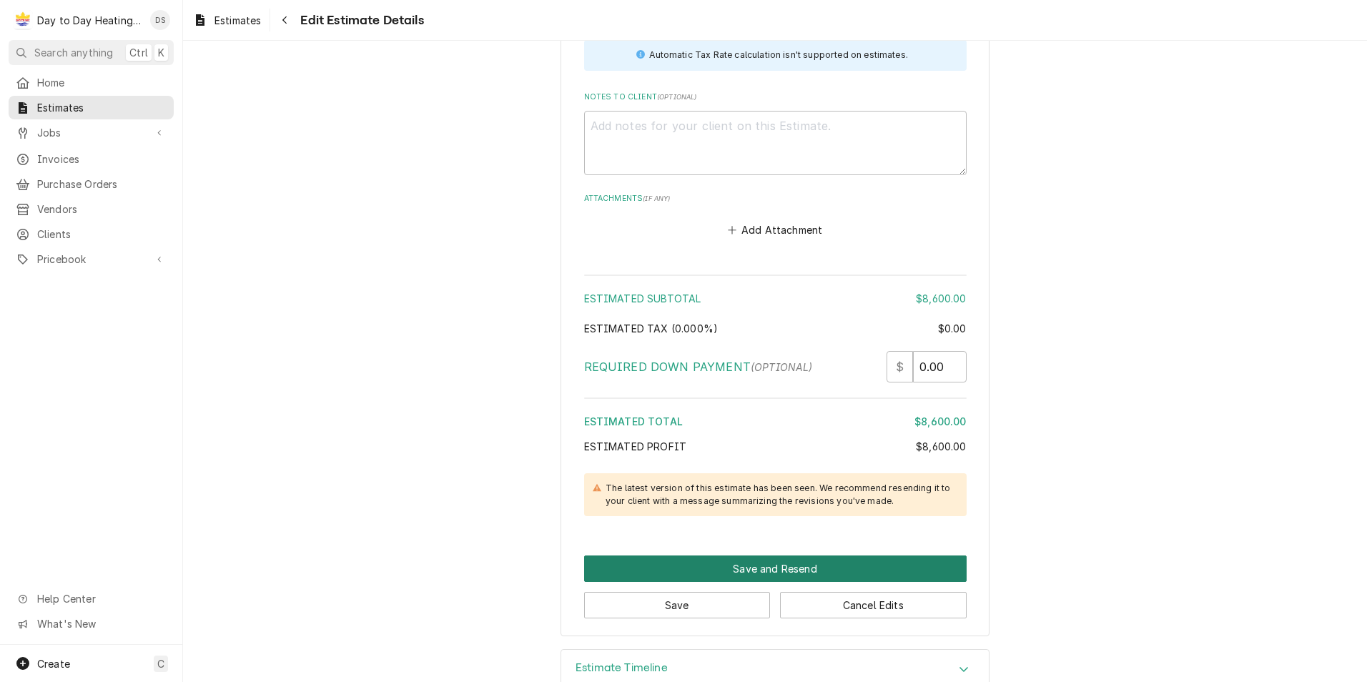
click at [785, 556] on button "Save and Resend" at bounding box center [775, 569] width 382 height 26
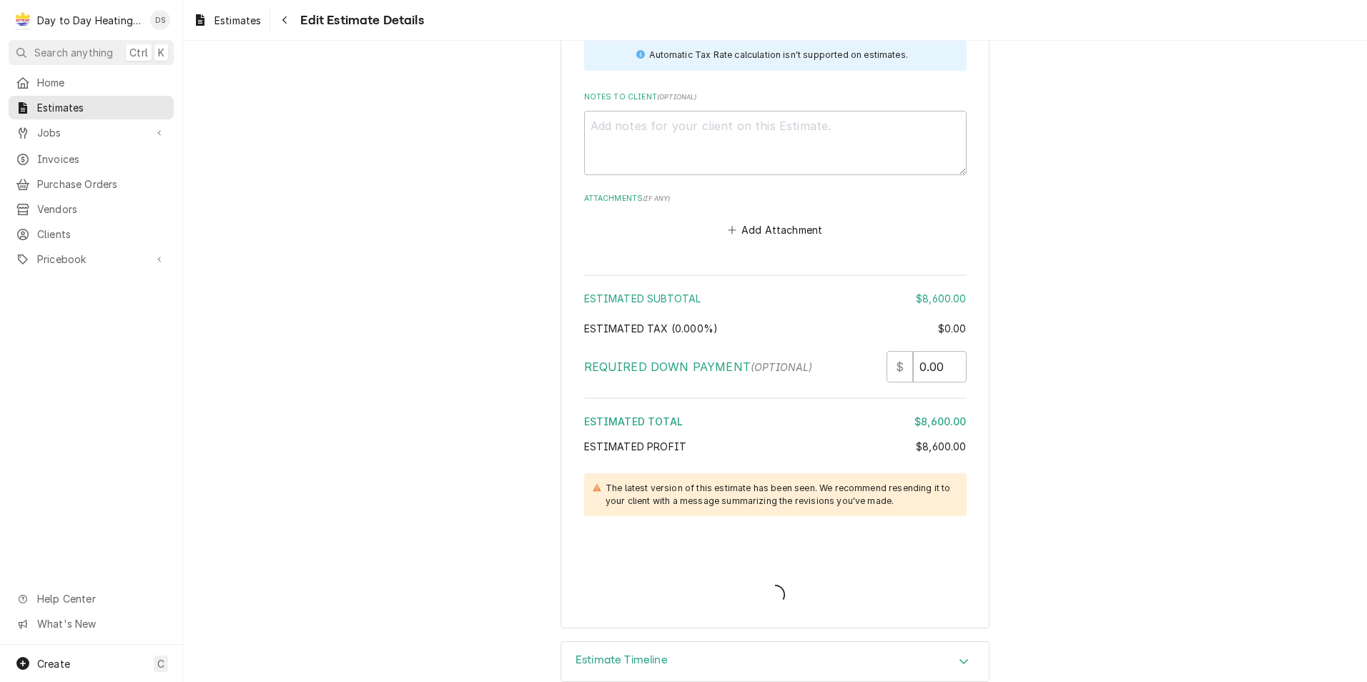
scroll to position [2064, 0]
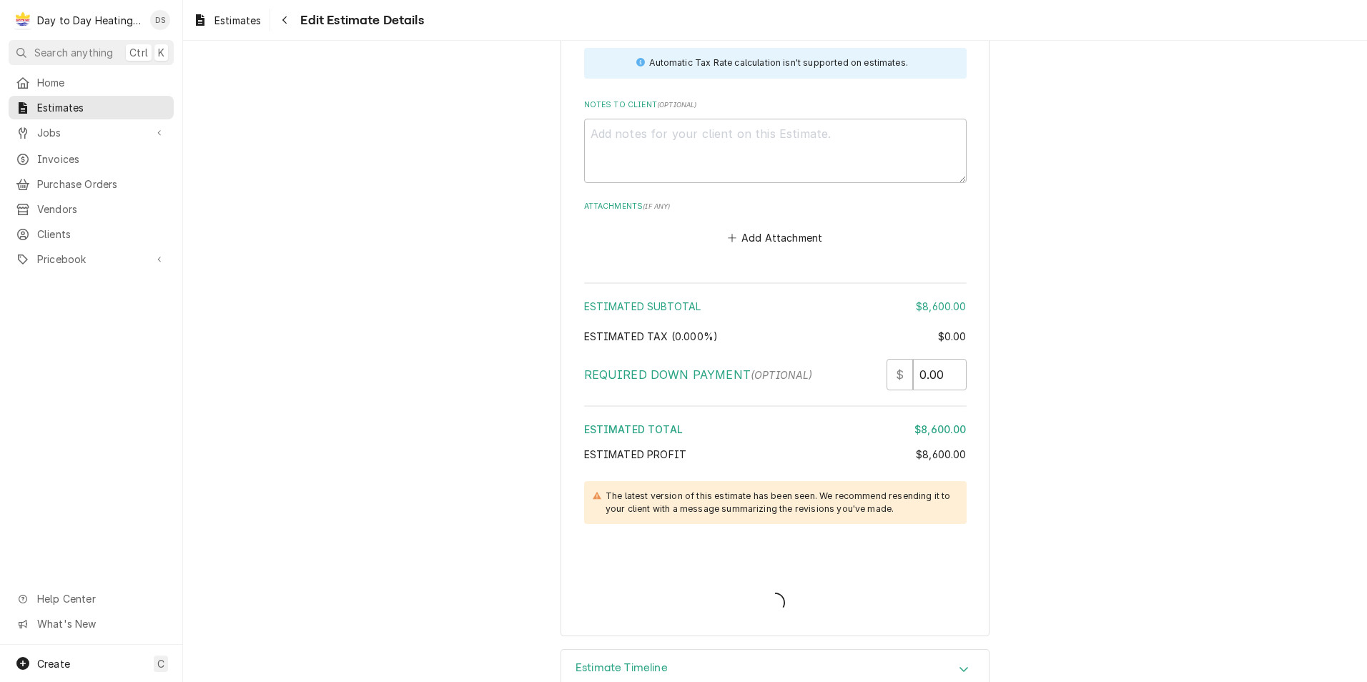
type textarea "x"
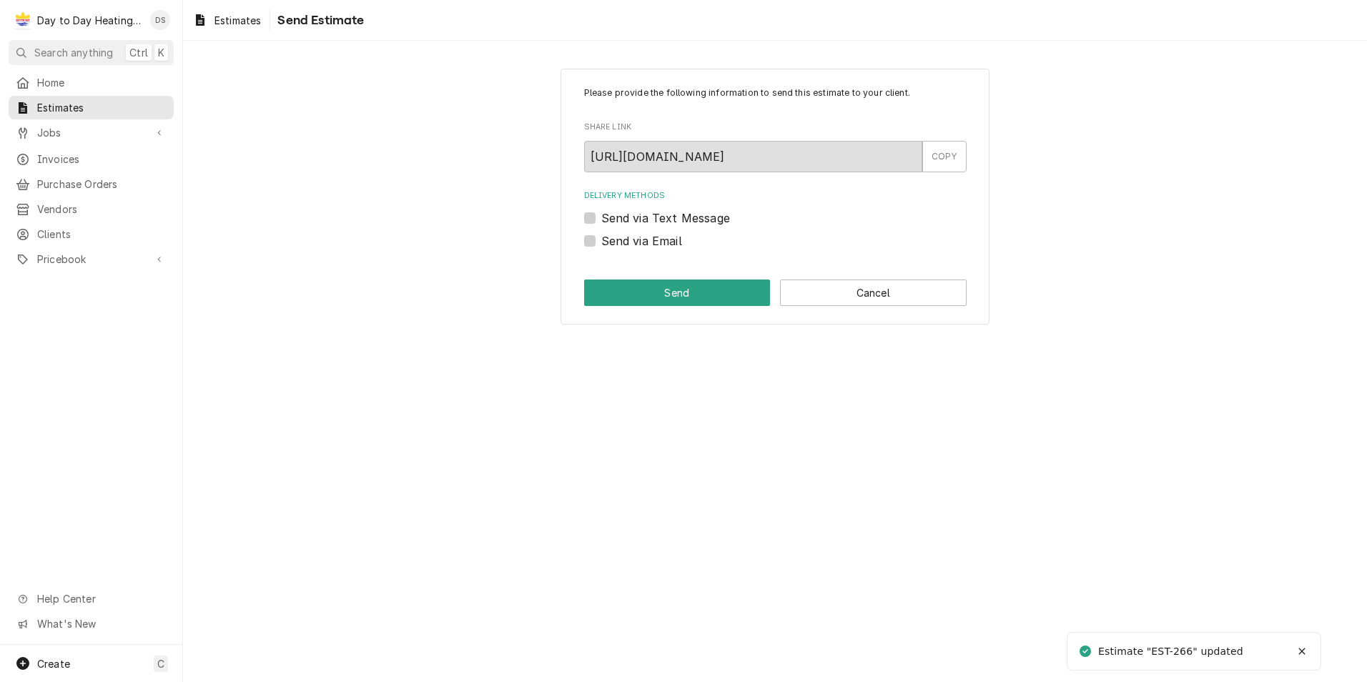
click at [630, 239] on label "Send via Email" at bounding box center [641, 240] width 81 height 17
click at [630, 239] on input "Send via Email" at bounding box center [792, 247] width 382 height 31
checkbox input "true"
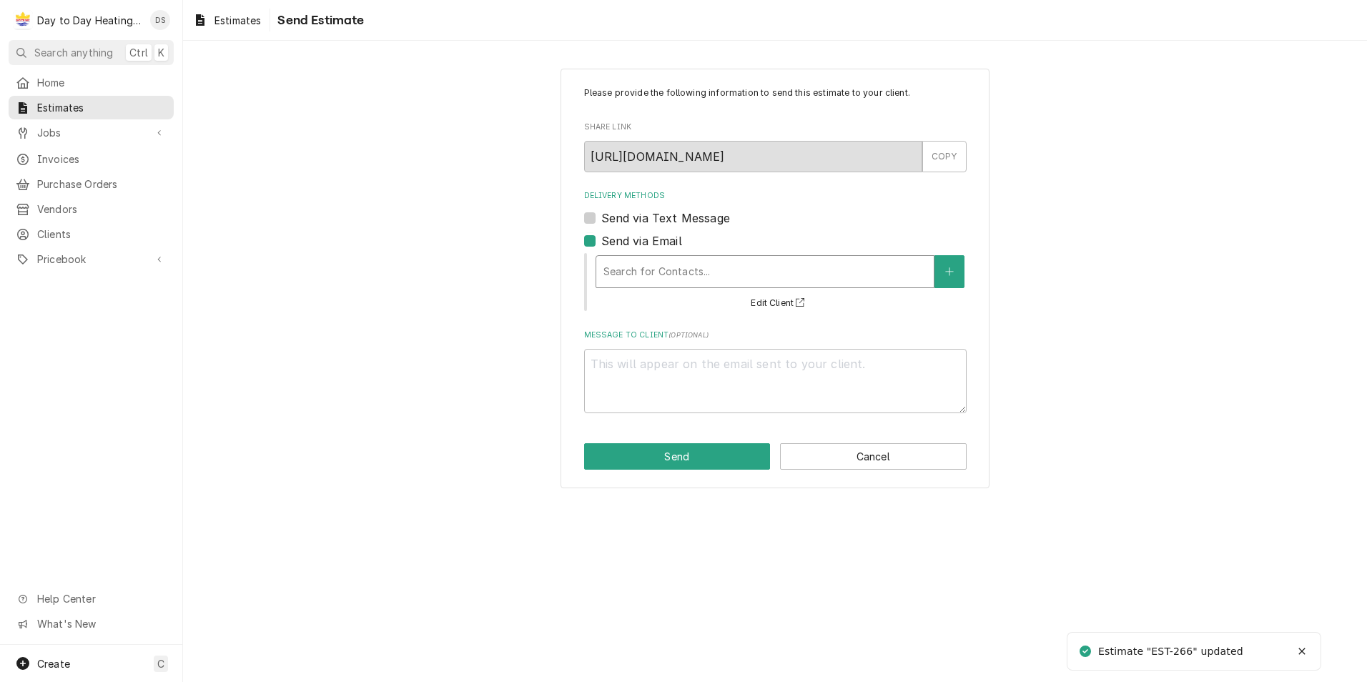
click at [734, 262] on div "Delivery Methods" at bounding box center [764, 272] width 323 height 26
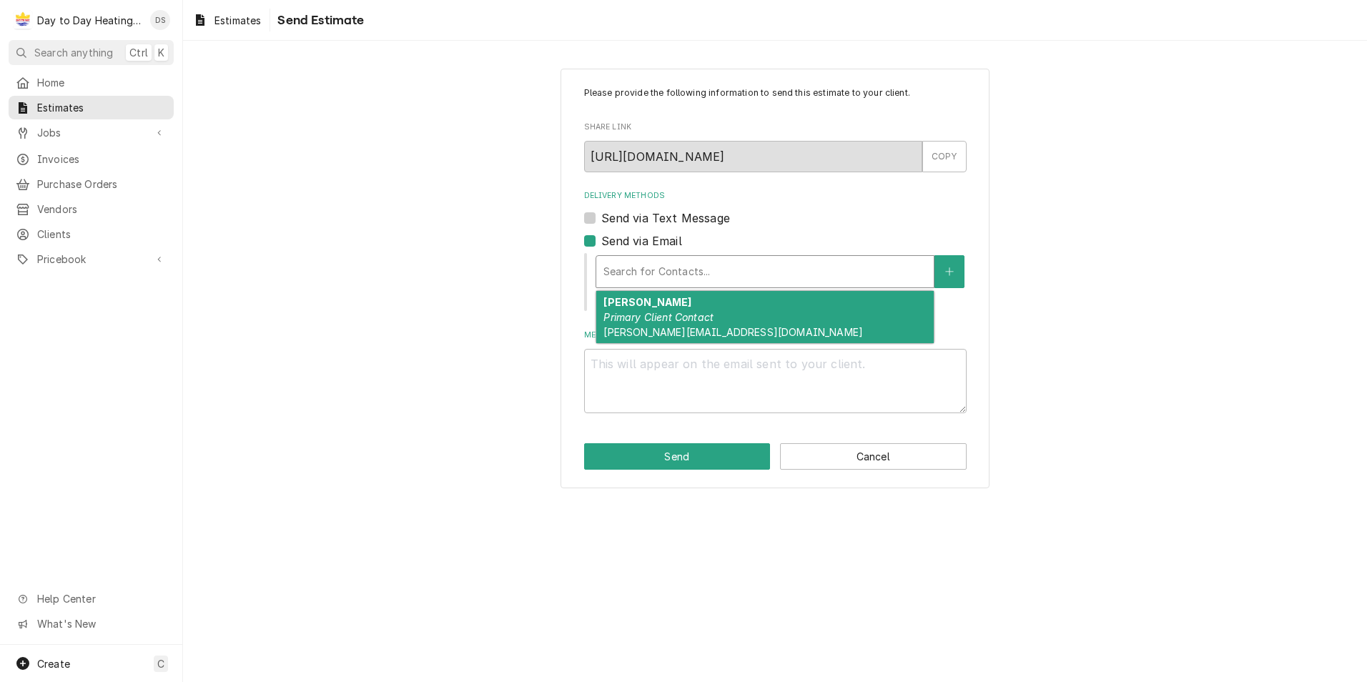
click at [716, 325] on div "[PERSON_NAME] Primary Client Contact [PERSON_NAME][EMAIL_ADDRESS][DOMAIN_NAME]" at bounding box center [764, 317] width 337 height 52
type textarea "x"
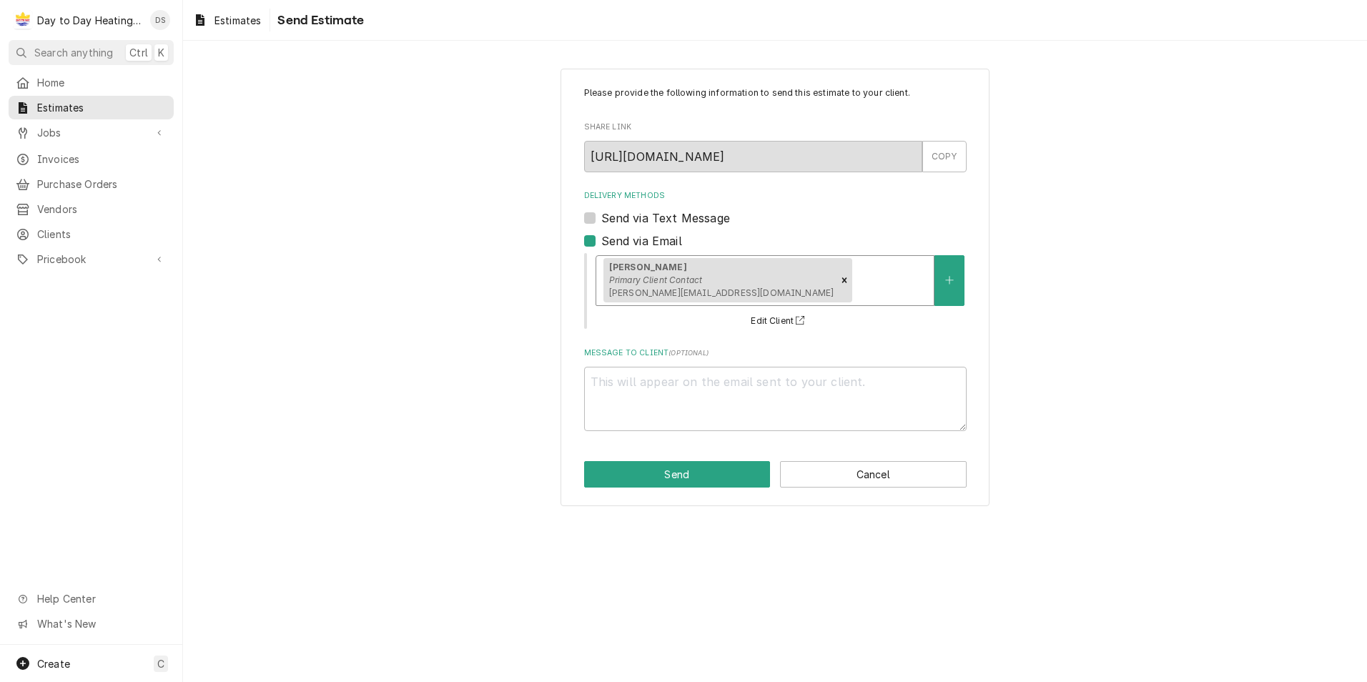
click at [855, 280] on div "Delivery Methods" at bounding box center [890, 280] width 71 height 26
click at [682, 219] on label "Send via Text Message" at bounding box center [665, 217] width 129 height 17
click at [682, 219] on input "Send via Text Message" at bounding box center [792, 224] width 382 height 31
checkbox input "true"
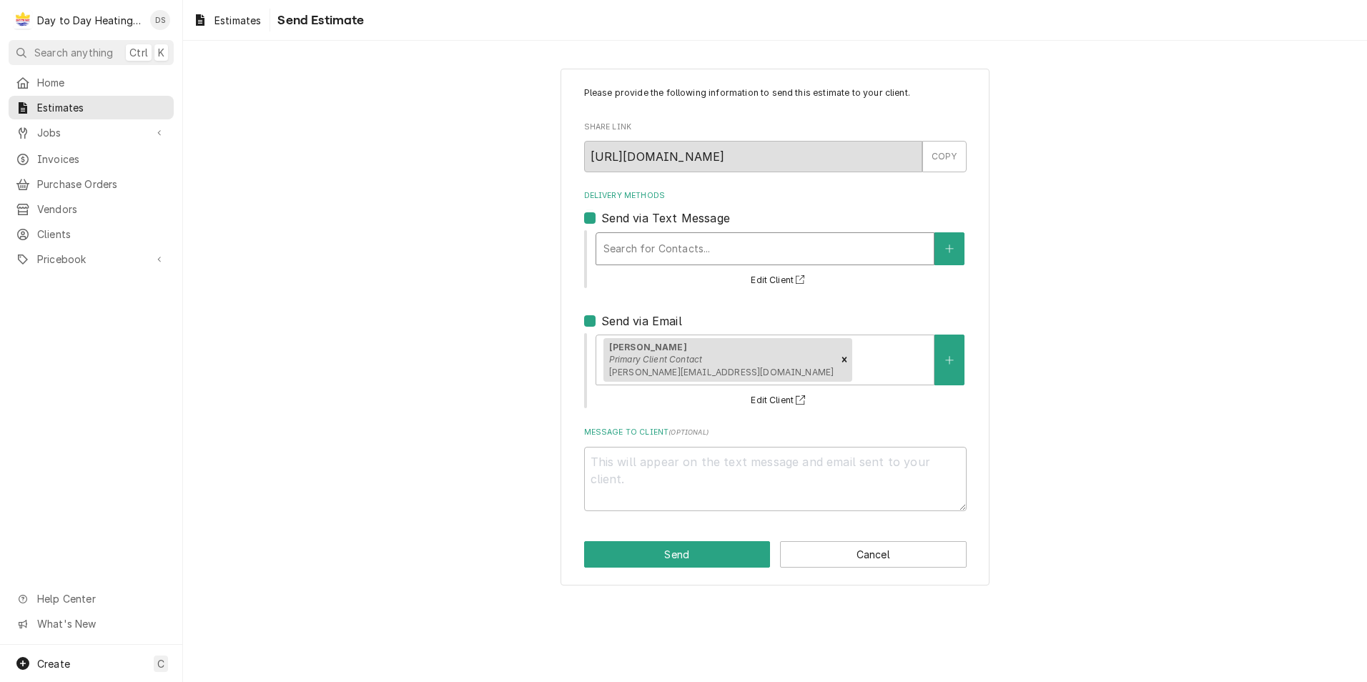
click at [680, 251] on div "Delivery Methods" at bounding box center [764, 249] width 323 height 26
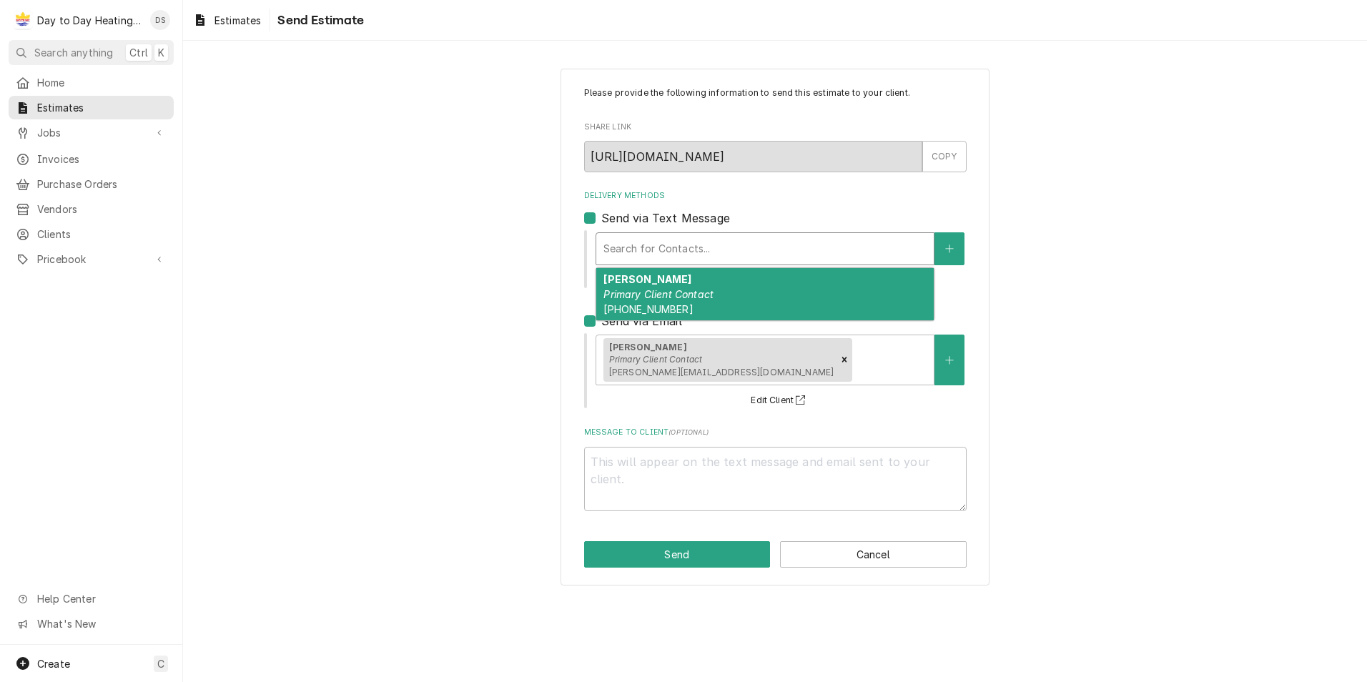
click at [672, 295] on em "Primary Client Contact" at bounding box center [658, 294] width 110 height 12
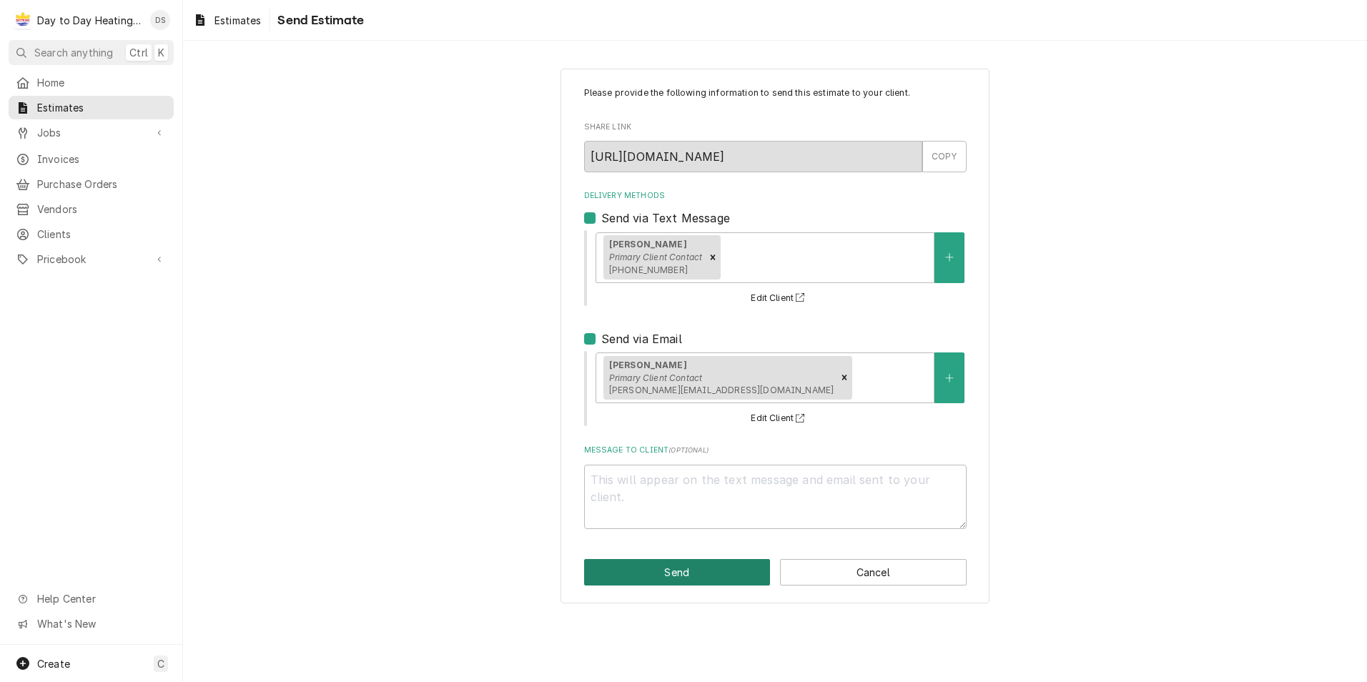
click at [681, 576] on button "Send" at bounding box center [677, 572] width 187 height 26
type textarea "x"
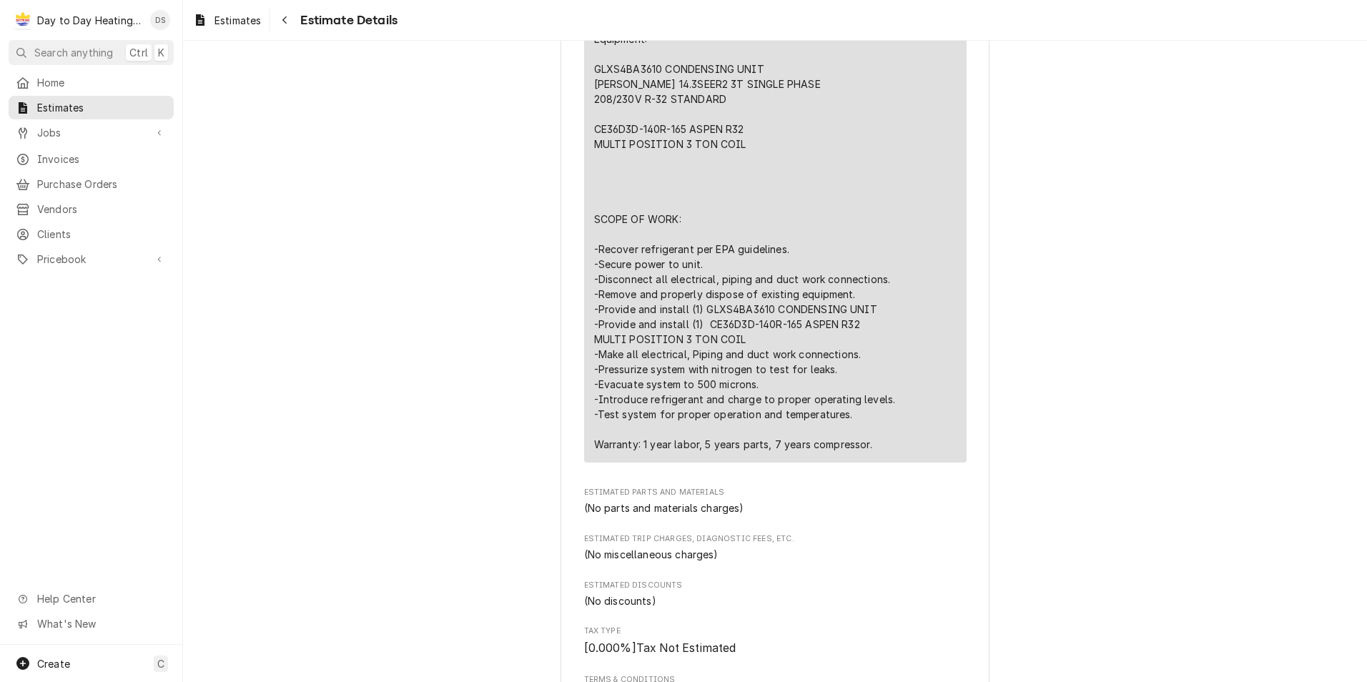
scroll to position [786, 0]
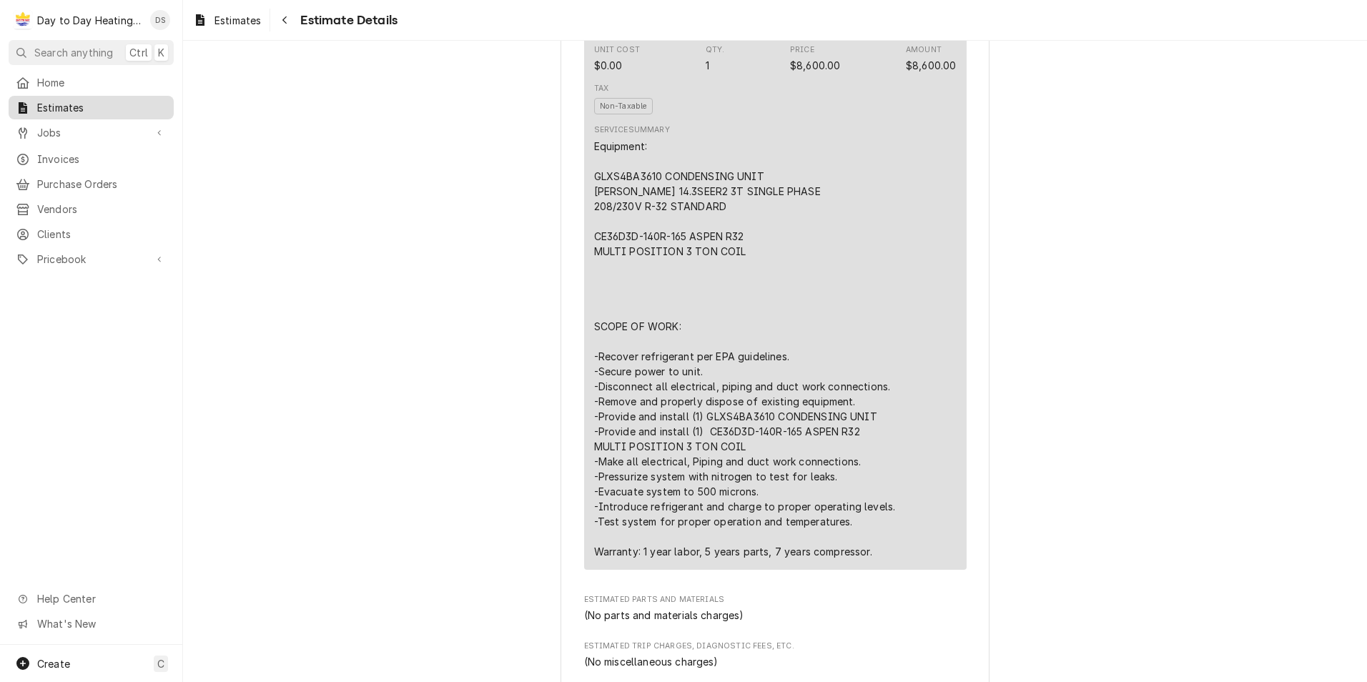
click at [47, 100] on span "Estimates" at bounding box center [101, 107] width 129 height 15
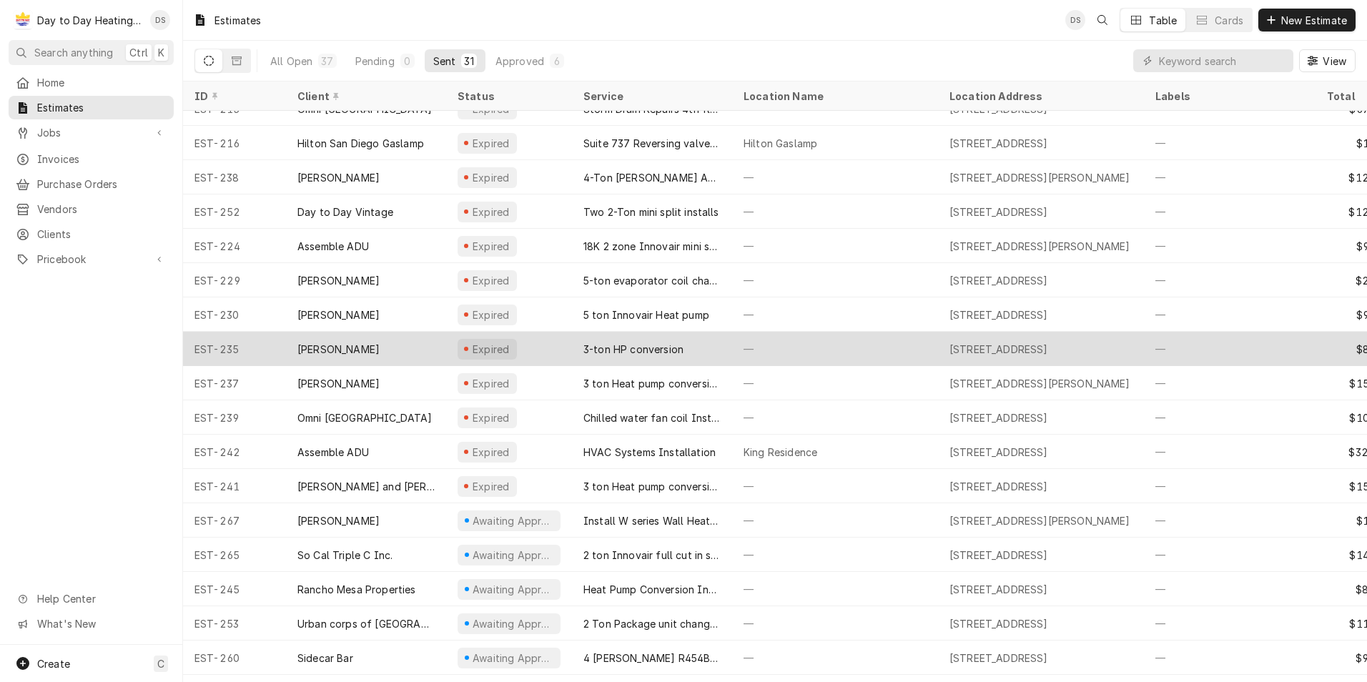
scroll to position [158, 0]
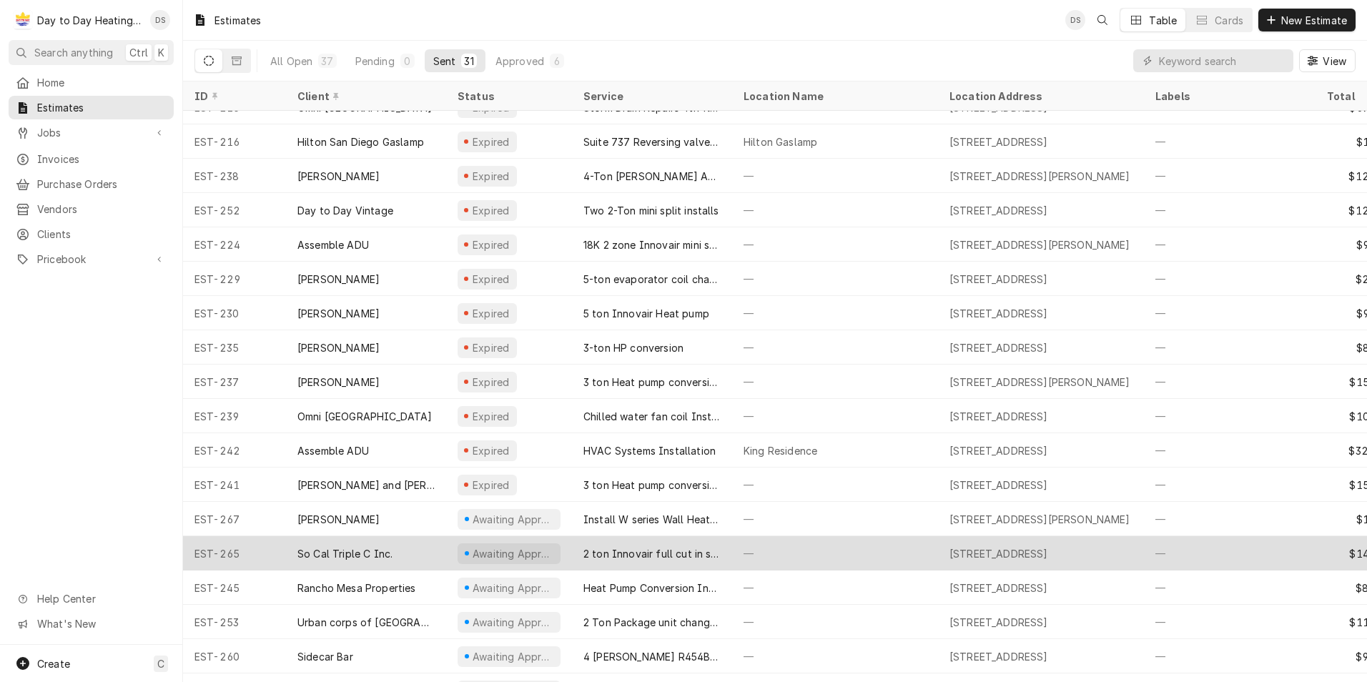
click at [668, 553] on div "2 ton Innovair full cut in system" at bounding box center [651, 553] width 137 height 15
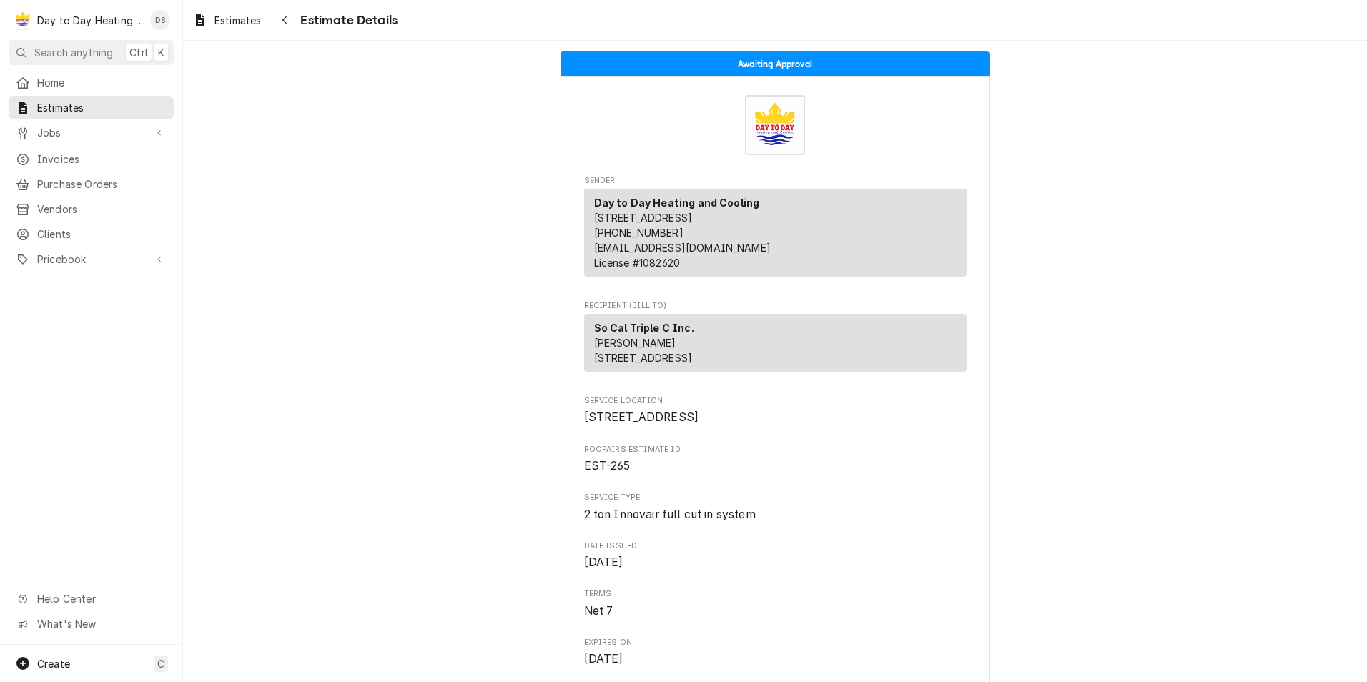
scroll to position [71, 0]
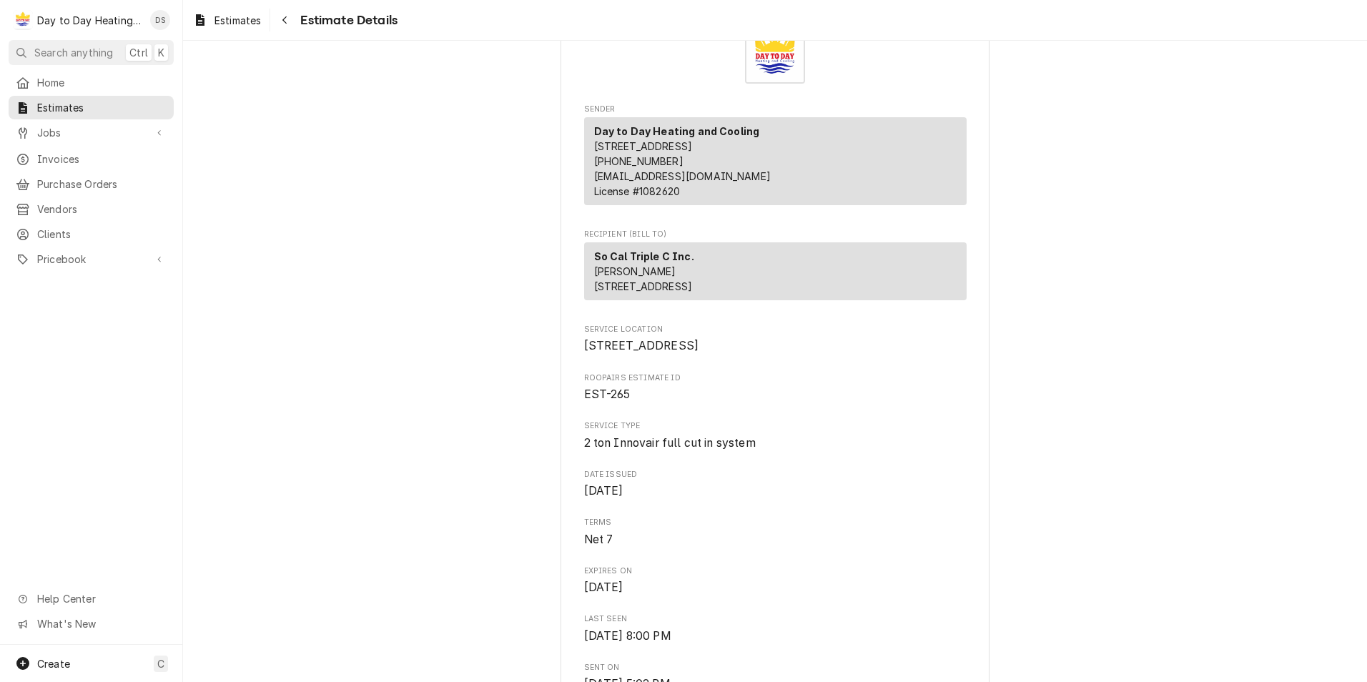
drag, startPoint x: 581, startPoint y: 377, endPoint x: 701, endPoint y: 387, distance: 121.2
click at [701, 355] on span "4416 40th St San Diego, CA 92116" at bounding box center [775, 345] width 382 height 17
drag, startPoint x: 701, startPoint y: 387, endPoint x: 744, endPoint y: 397, distance: 43.9
click at [744, 355] on span "4416 40th St San Diego, CA 92116" at bounding box center [775, 345] width 382 height 17
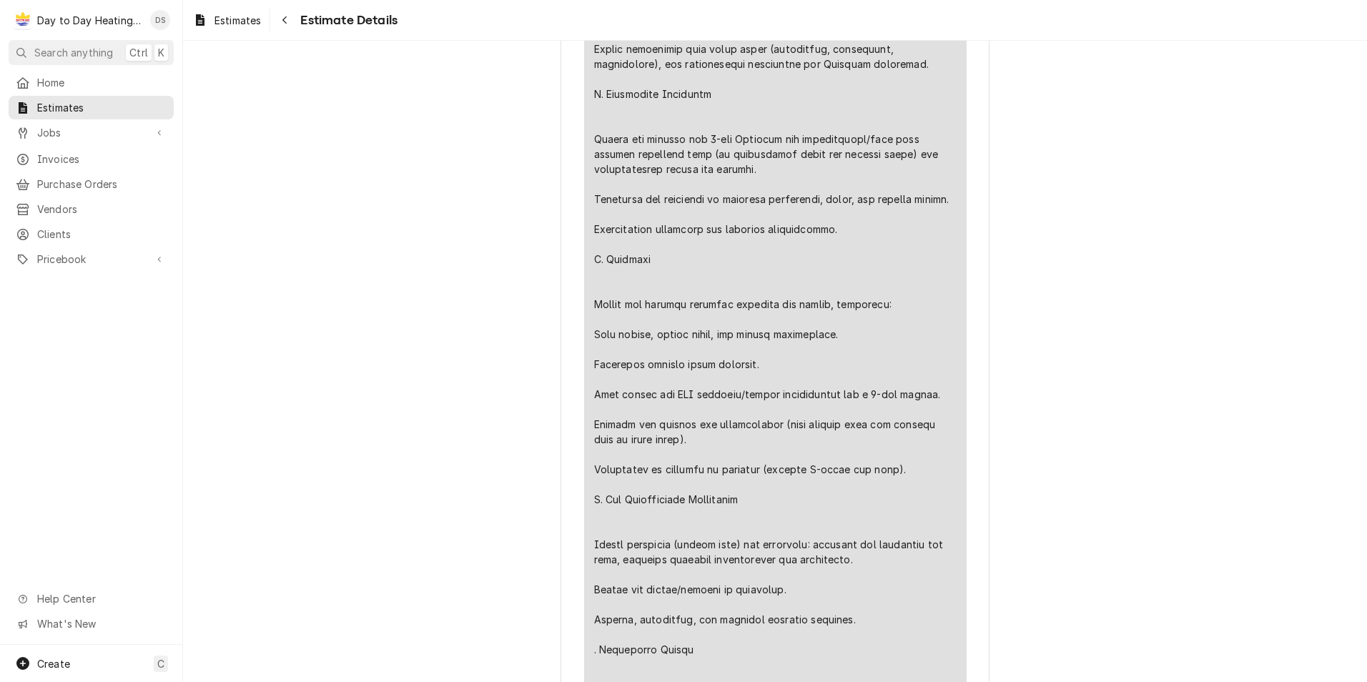
scroll to position [1287, 0]
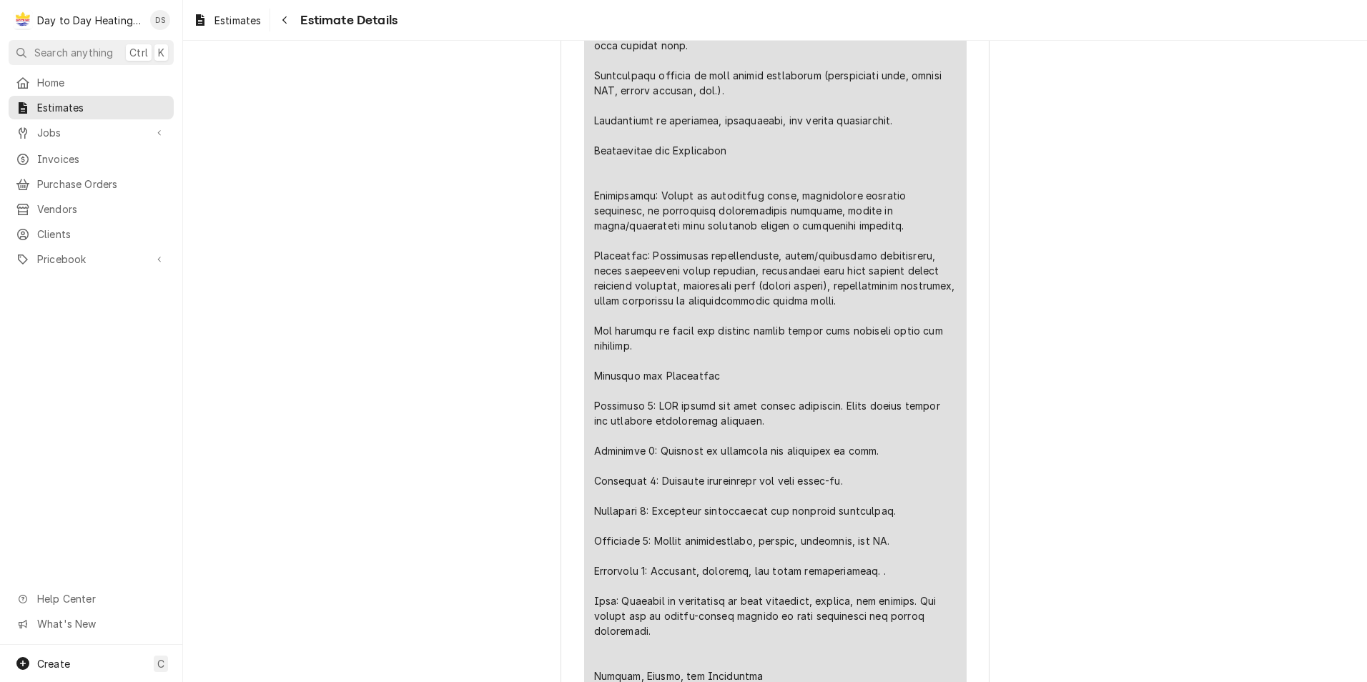
scroll to position [2288, 0]
drag, startPoint x: 590, startPoint y: 348, endPoint x: 646, endPoint y: 367, distance: 58.8
click at [646, 367] on div "Line Item" at bounding box center [775, 209] width 362 height 3018
drag, startPoint x: 646, startPoint y: 367, endPoint x: 613, endPoint y: 352, distance: 36.2
click at [613, 352] on div "Line Item" at bounding box center [775, 209] width 362 height 3018
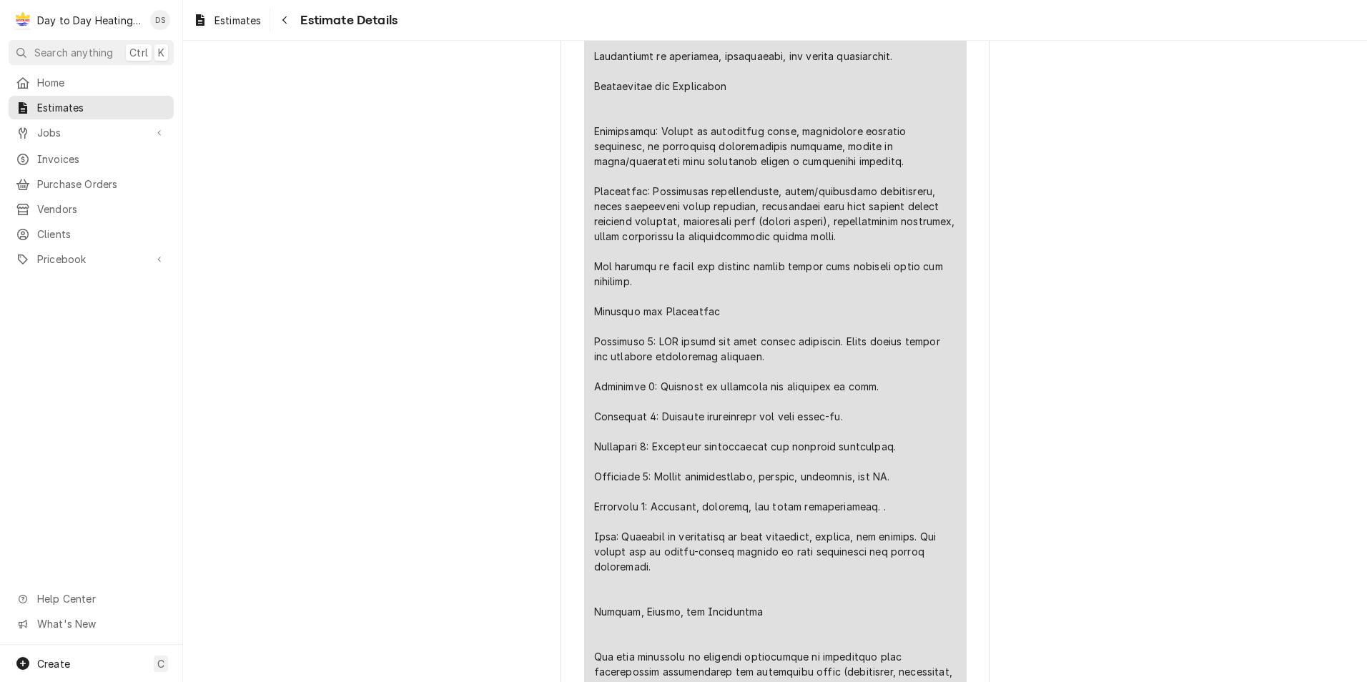
scroll to position [2431, 0]
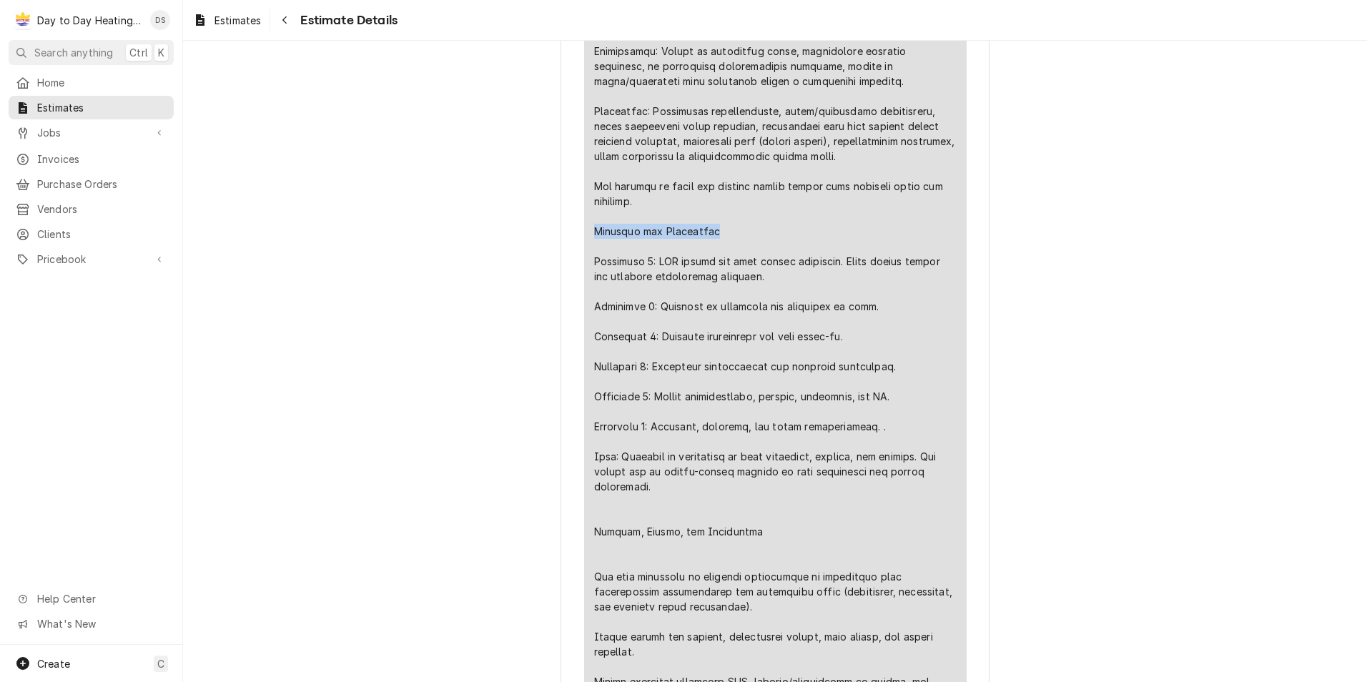
drag, startPoint x: 588, startPoint y: 249, endPoint x: 732, endPoint y: 250, distance: 143.7
click at [732, 250] on div "Line Item" at bounding box center [775, 66] width 362 height 3018
drag, startPoint x: 703, startPoint y: 250, endPoint x: 577, endPoint y: 256, distance: 126.0
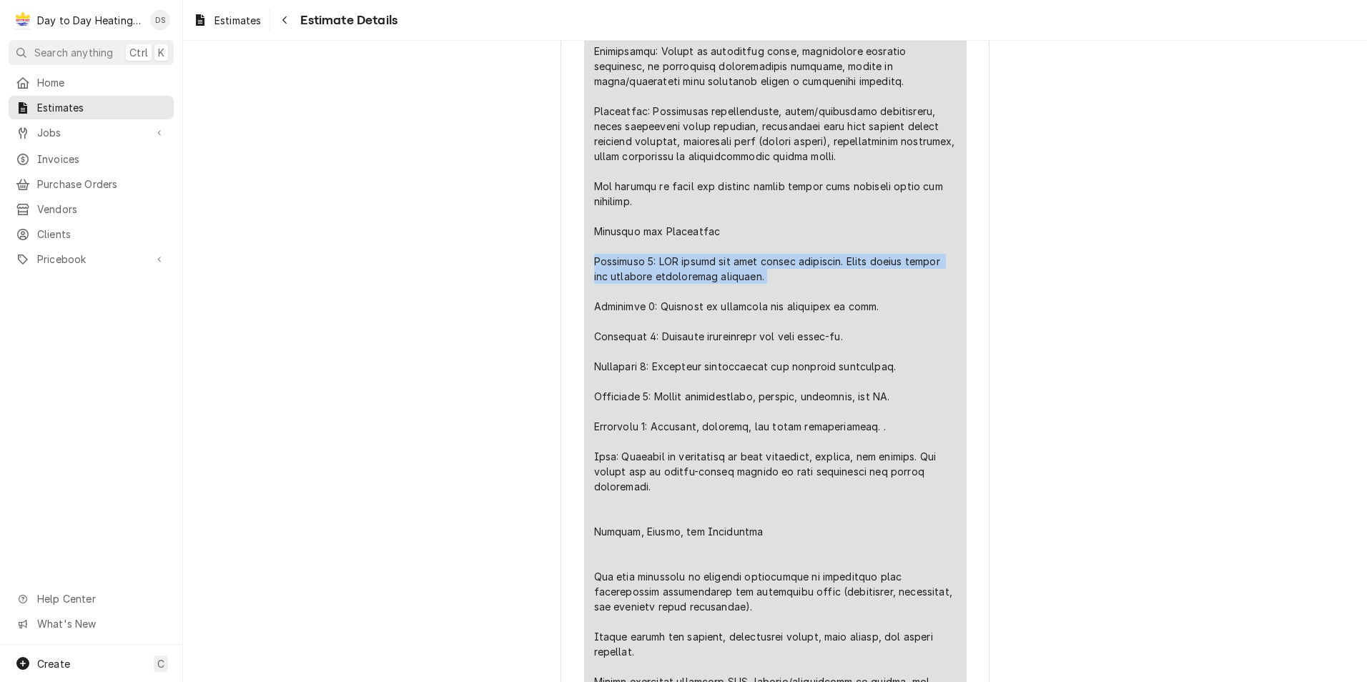
drag, startPoint x: 588, startPoint y: 280, endPoint x: 767, endPoint y: 292, distance: 179.1
click at [767, 292] on div "Line Item" at bounding box center [775, 66] width 362 height 3018
drag, startPoint x: 767, startPoint y: 292, endPoint x: 655, endPoint y: 279, distance: 113.0
click at [655, 279] on div "Line Item" at bounding box center [775, 66] width 362 height 3018
drag, startPoint x: 646, startPoint y: 278, endPoint x: 931, endPoint y: 287, distance: 285.4
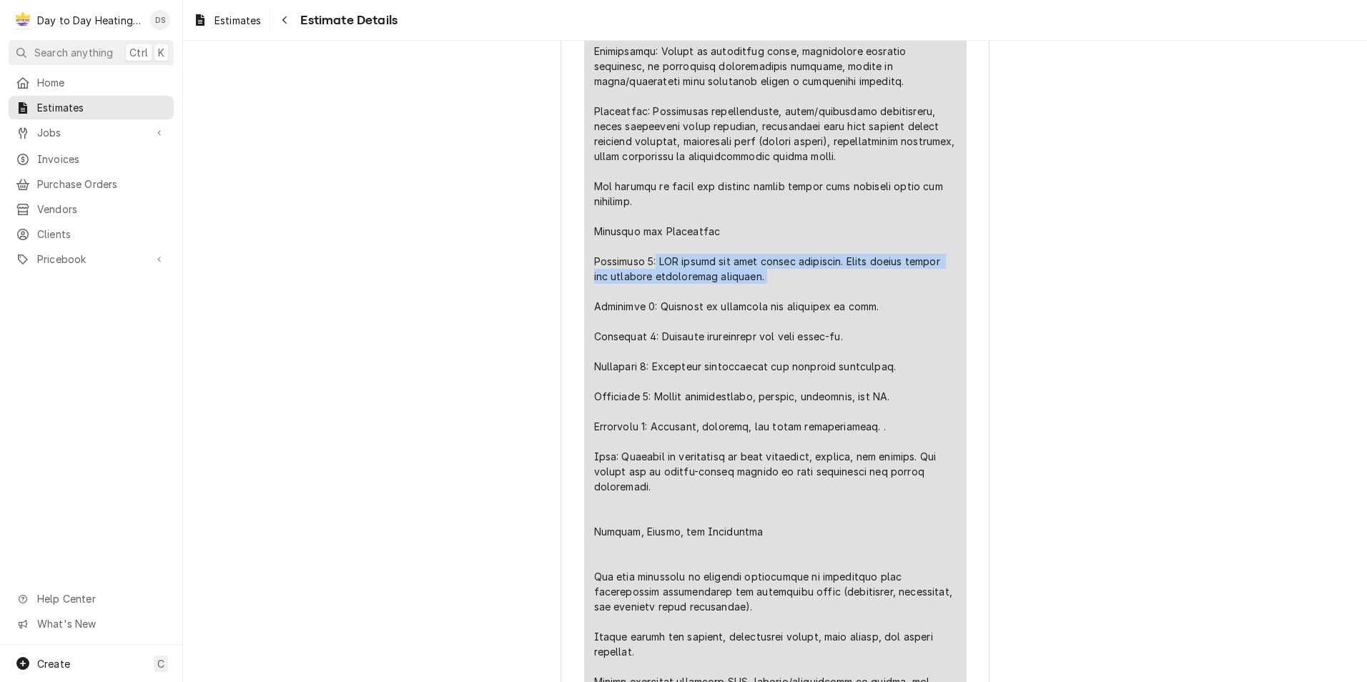
click at [931, 287] on div "Line Item" at bounding box center [775, 66] width 362 height 3018
click at [769, 291] on div "Line Item" at bounding box center [775, 66] width 362 height 3018
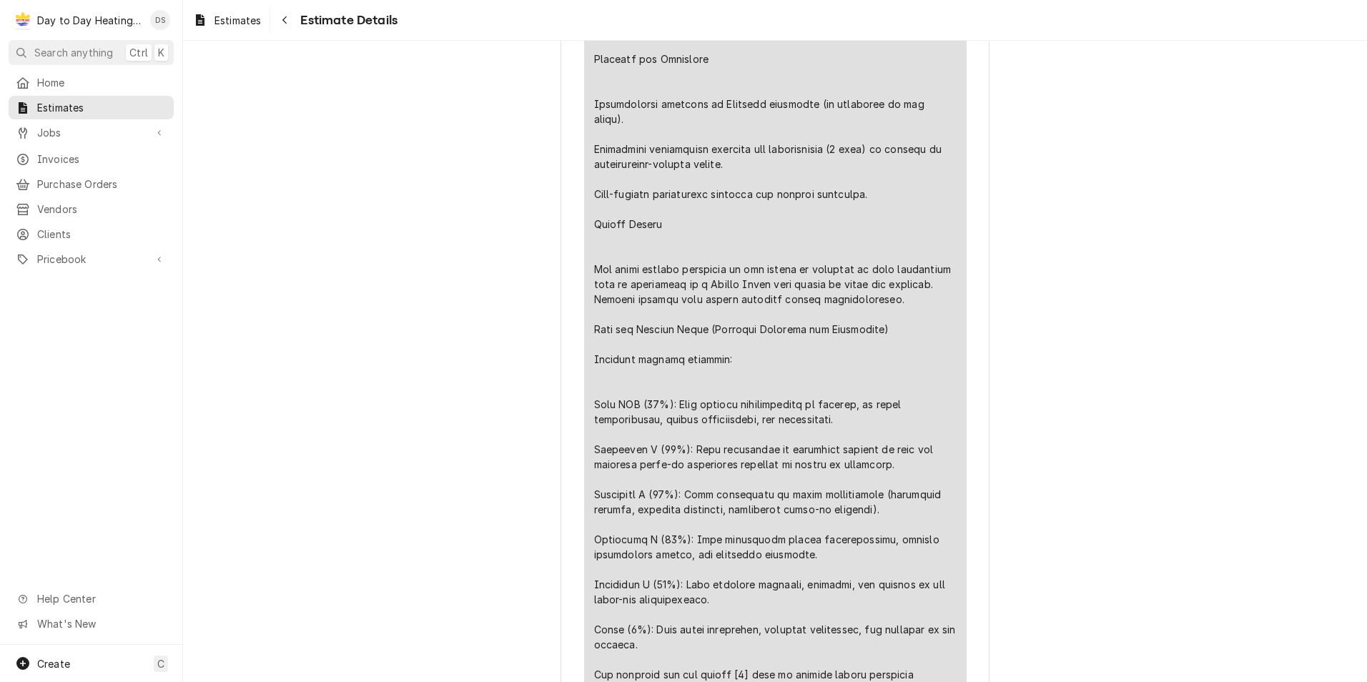
scroll to position [3289, 0]
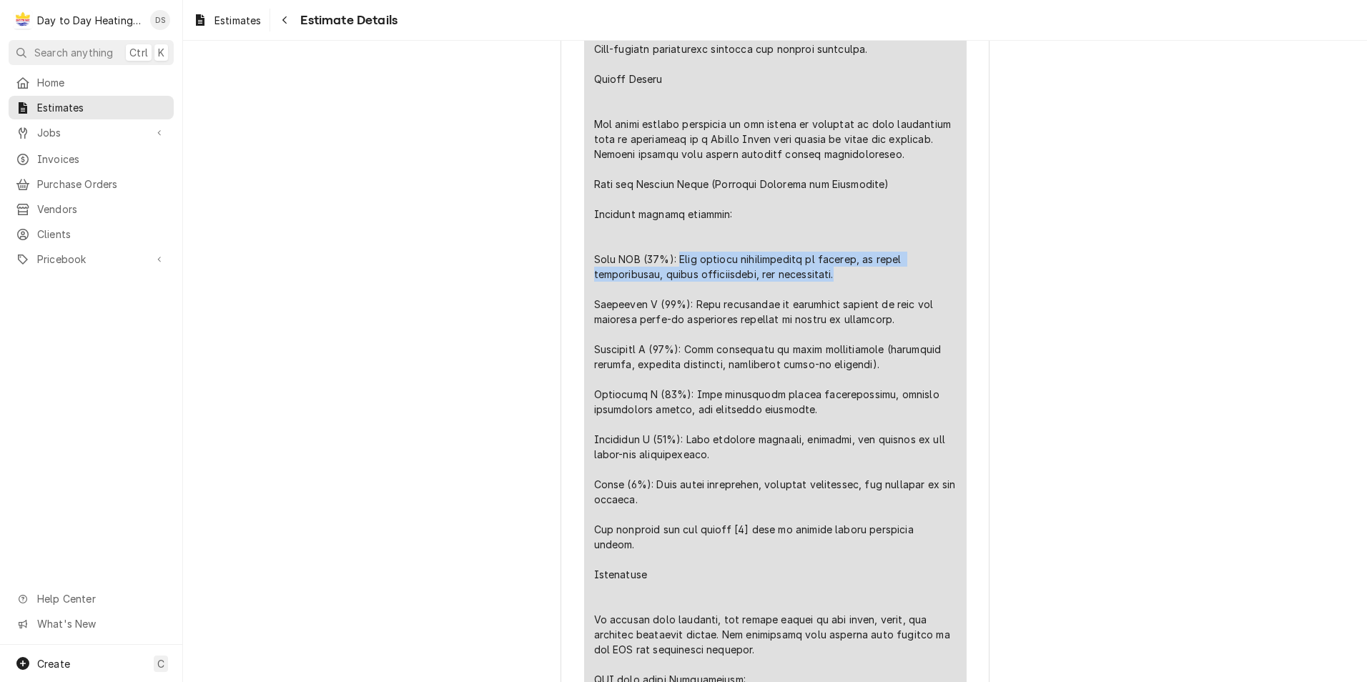
drag, startPoint x: 676, startPoint y: 262, endPoint x: 846, endPoint y: 279, distance: 171.0
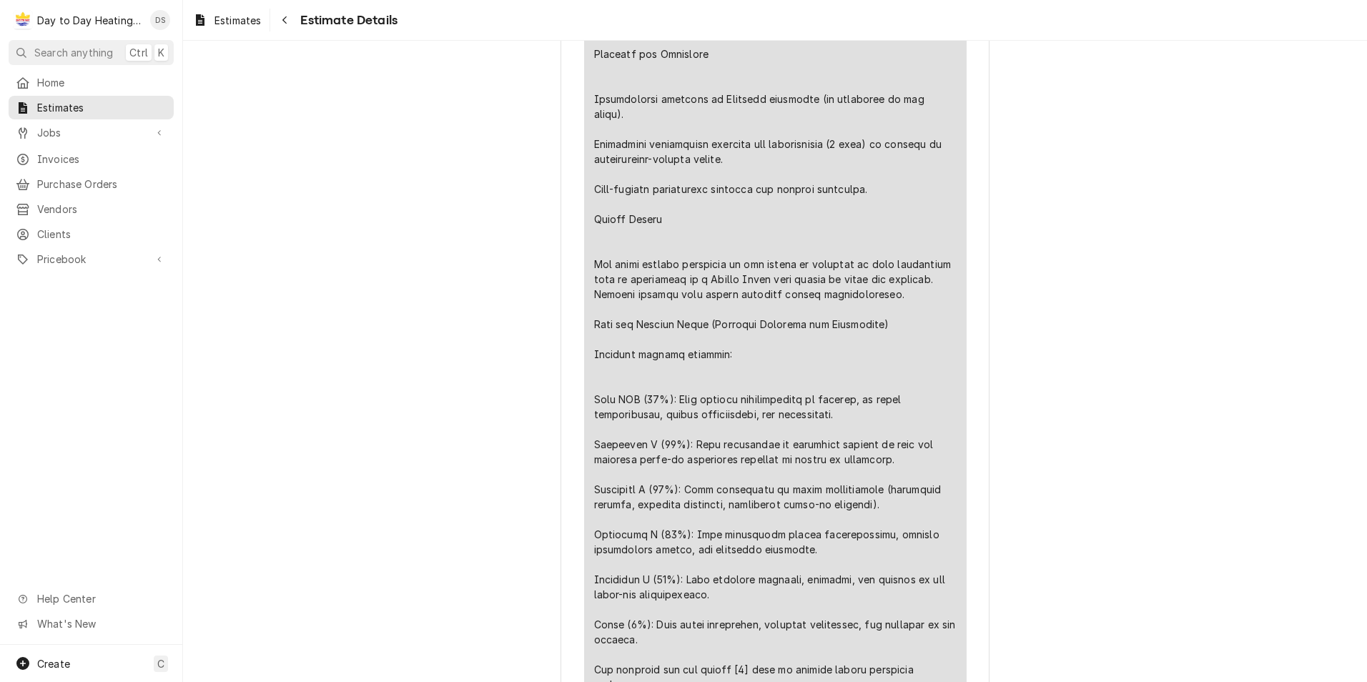
scroll to position [3220, 0]
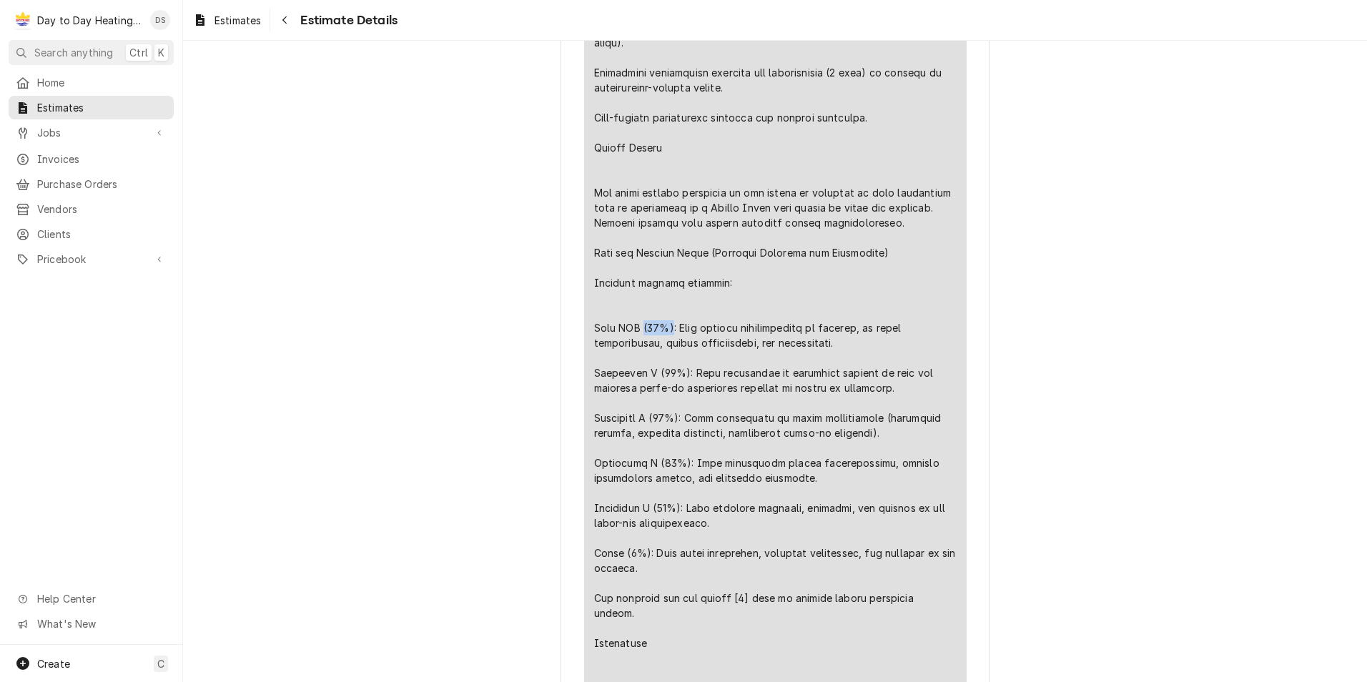
drag, startPoint x: 641, startPoint y: 330, endPoint x: 670, endPoint y: 332, distance: 29.4
drag, startPoint x: 670, startPoint y: 332, endPoint x: 774, endPoint y: 347, distance: 104.6
drag, startPoint x: 638, startPoint y: 375, endPoint x: 897, endPoint y: 384, distance: 259.7
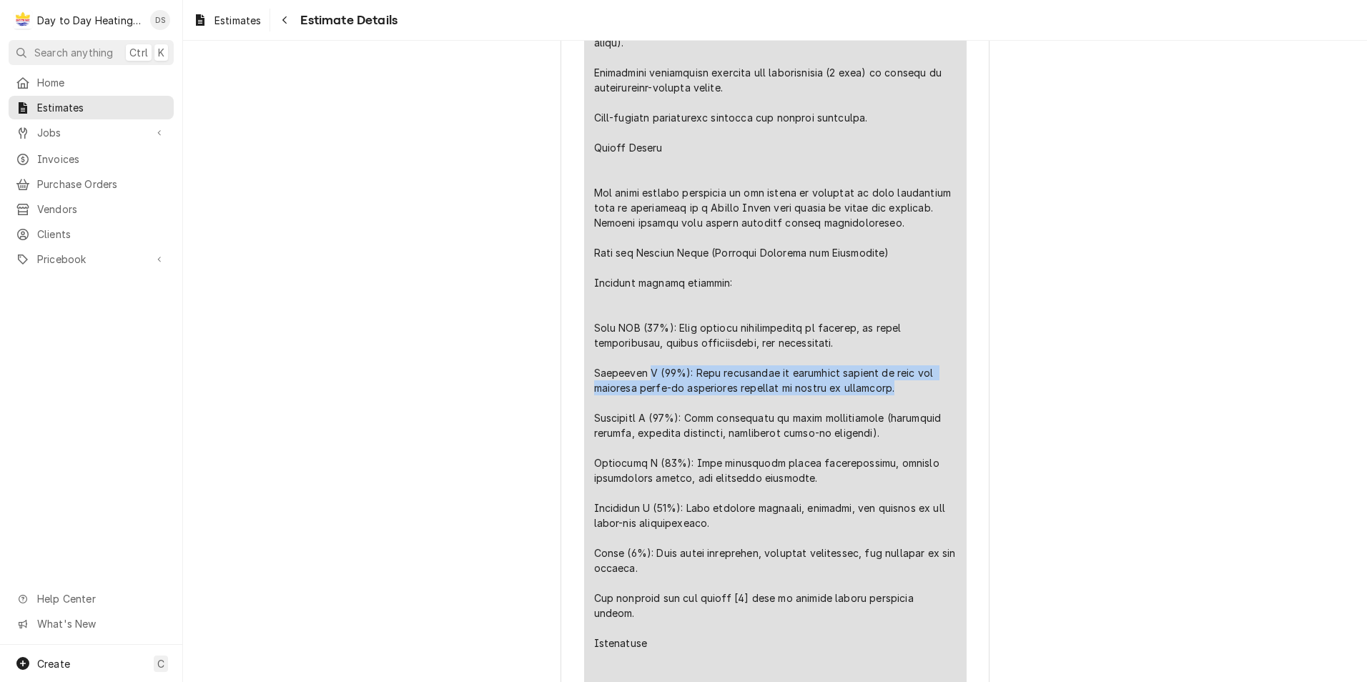
drag, startPoint x: 897, startPoint y: 384, endPoint x: 906, endPoint y: 390, distance: 10.3
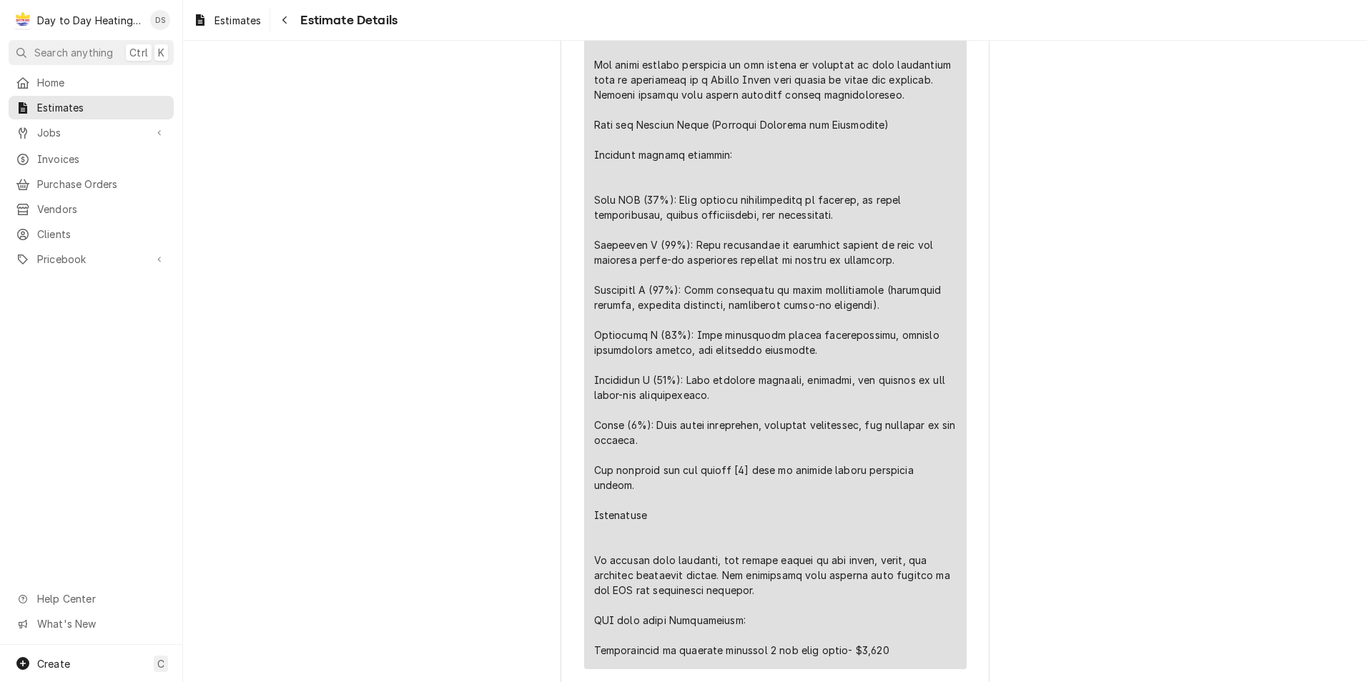
scroll to position [3363, 0]
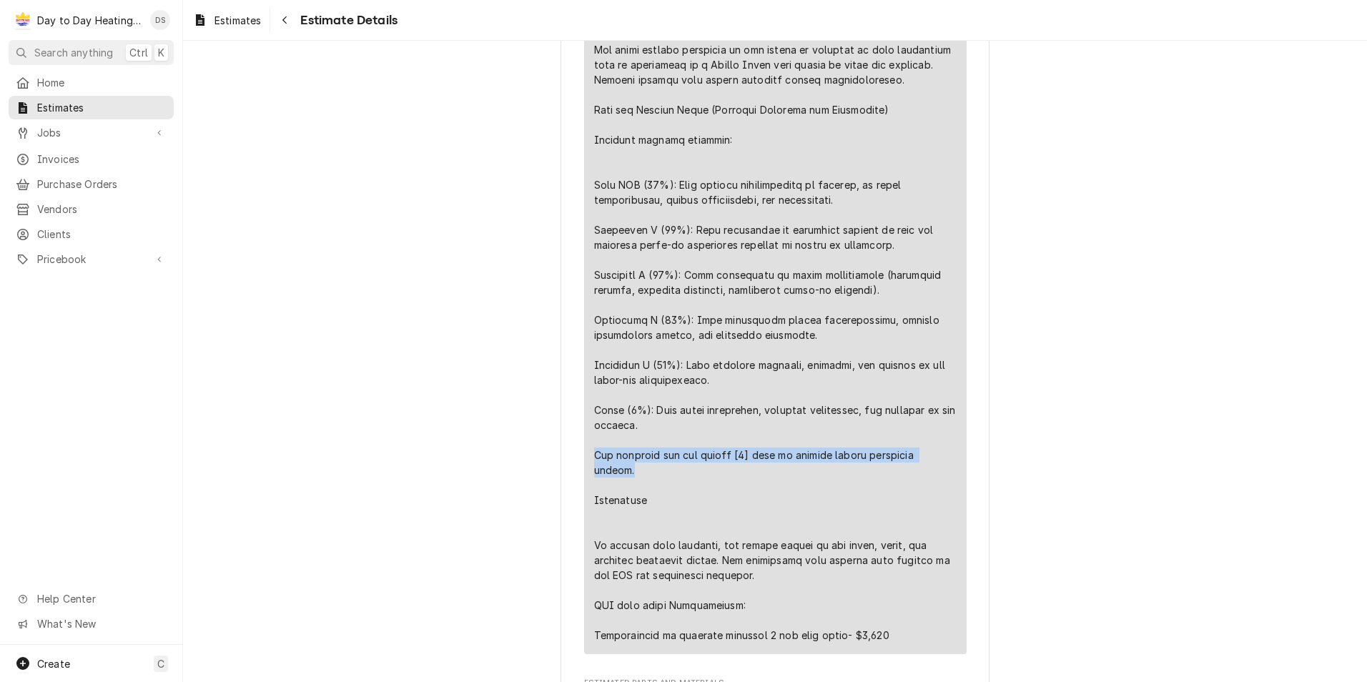
drag, startPoint x: 588, startPoint y: 457, endPoint x: 947, endPoint y: 461, distance: 358.9
drag, startPoint x: 589, startPoint y: 488, endPoint x: 656, endPoint y: 491, distance: 67.3
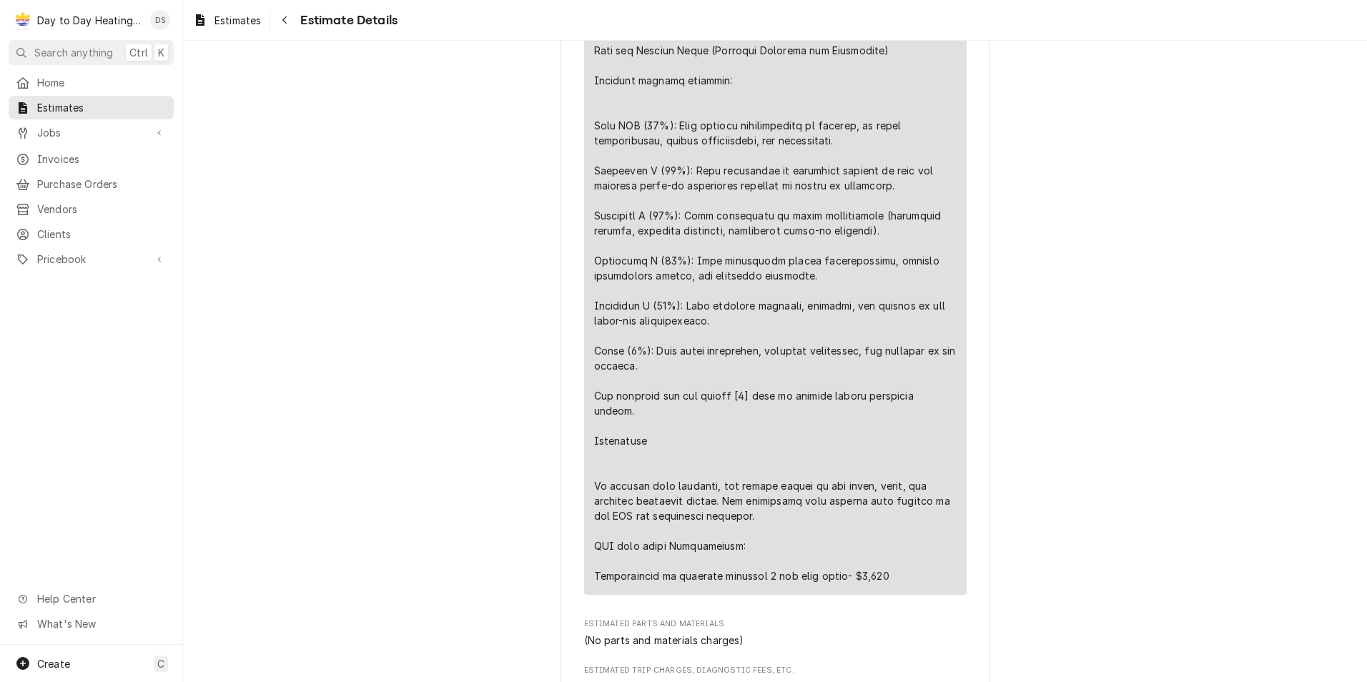
scroll to position [3506, 0]
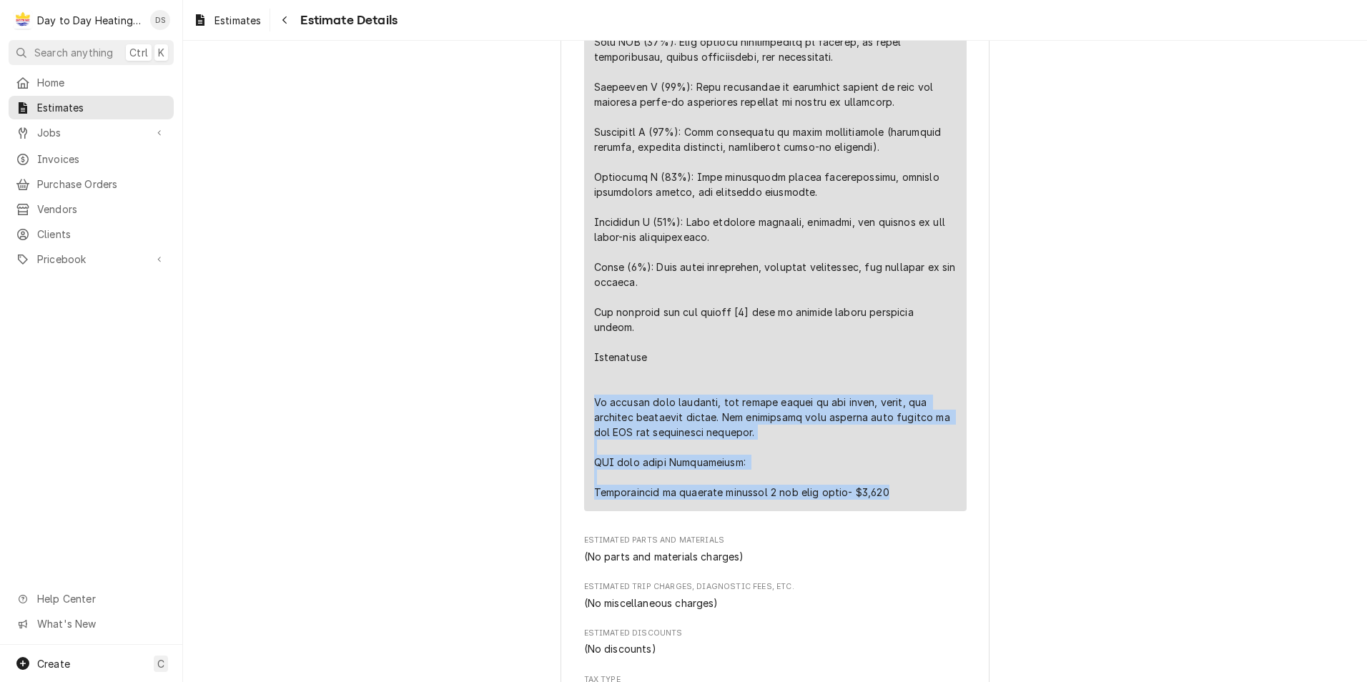
drag, startPoint x: 591, startPoint y: 387, endPoint x: 877, endPoint y: 488, distance: 303.2
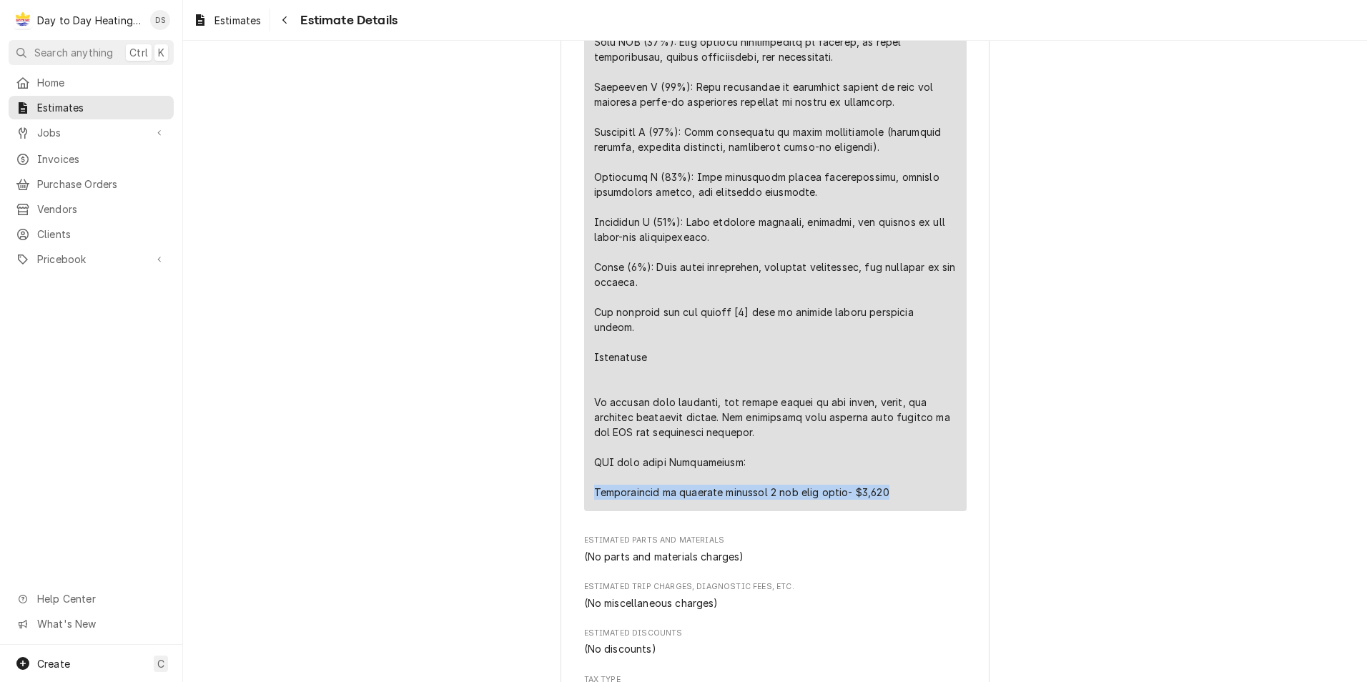
drag, startPoint x: 588, startPoint y: 477, endPoint x: 874, endPoint y: 480, distance: 286.0
drag, startPoint x: 872, startPoint y: 480, endPoint x: 588, endPoint y: 490, distance: 284.0
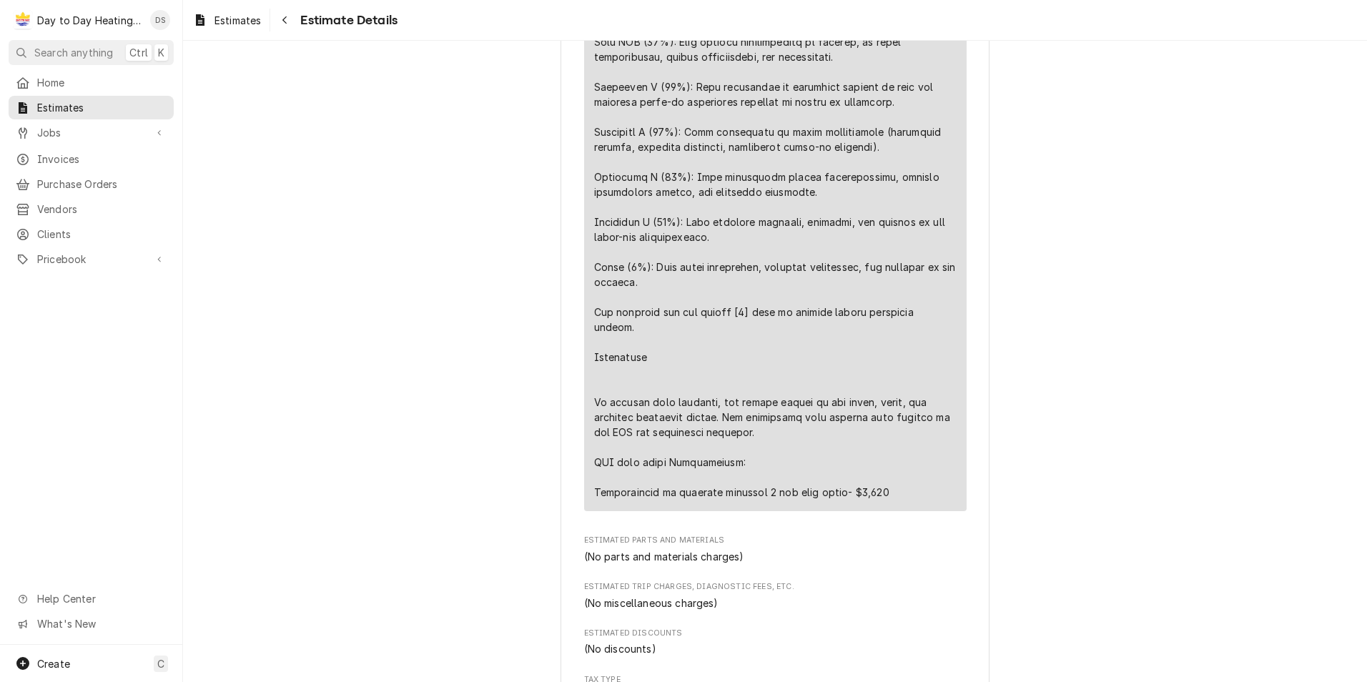
drag, startPoint x: 862, startPoint y: 480, endPoint x: 586, endPoint y: 478, distance: 276.0
drag, startPoint x: 867, startPoint y: 482, endPoint x: 580, endPoint y: 480, distance: 286.7
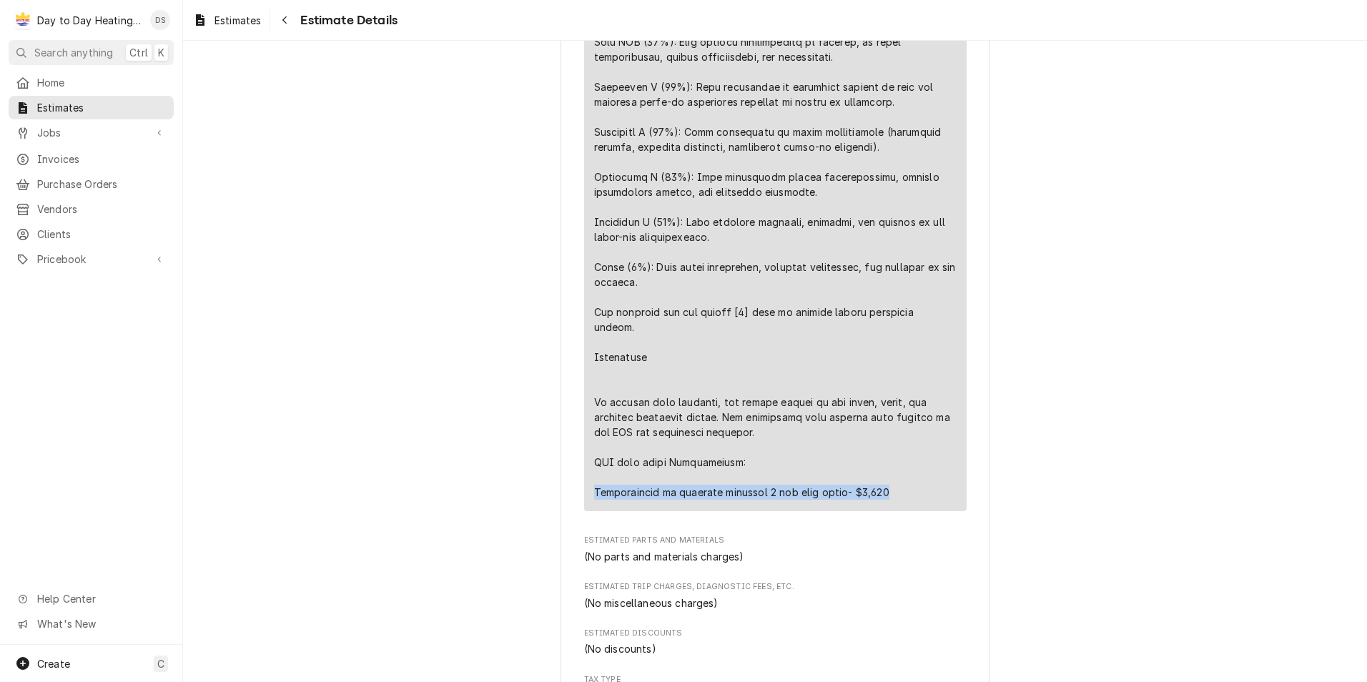
click at [825, 535] on div "Estimated Parts and Materials (No parts and materials charges)" at bounding box center [775, 549] width 382 height 29
drag, startPoint x: 867, startPoint y: 480, endPoint x: 579, endPoint y: 475, distance: 287.4
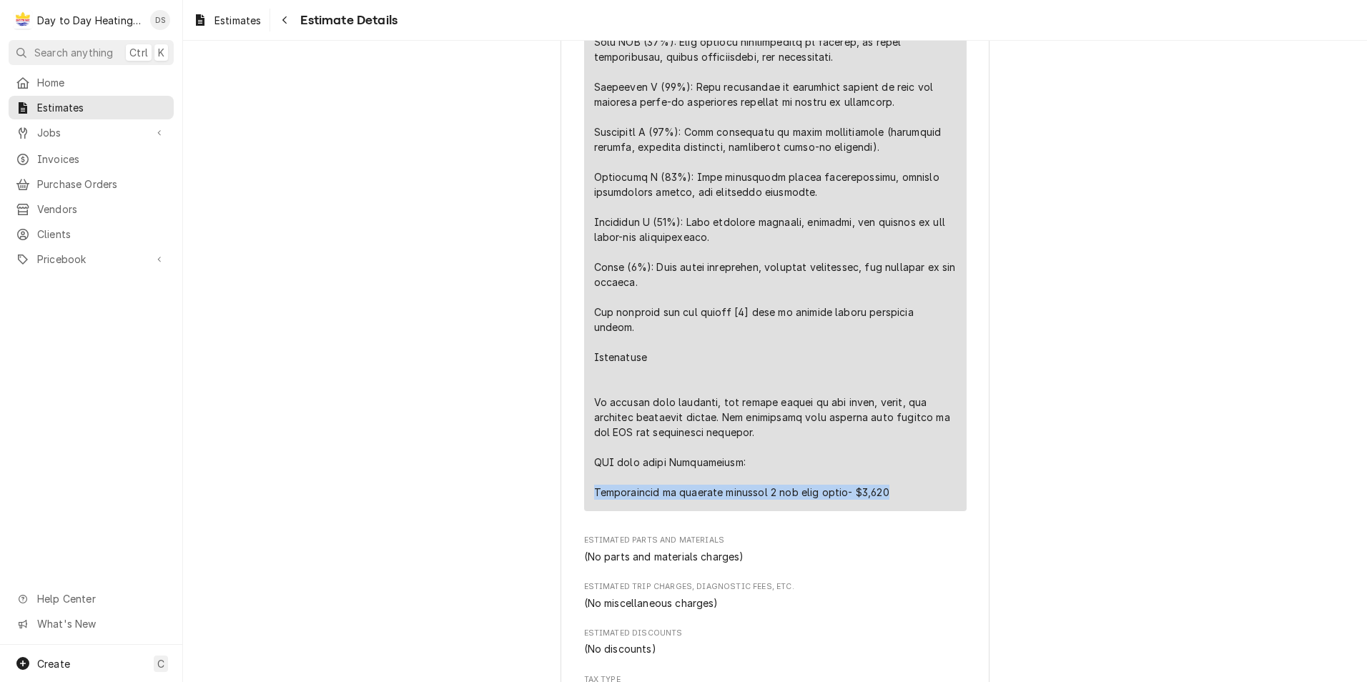
drag, startPoint x: 864, startPoint y: 481, endPoint x: 567, endPoint y: 482, distance: 296.7
drag, startPoint x: 567, startPoint y: 482, endPoint x: 865, endPoint y: 533, distance: 302.5
click at [865, 535] on div "Estimated Parts and Materials (No parts and materials charges)" at bounding box center [775, 549] width 382 height 29
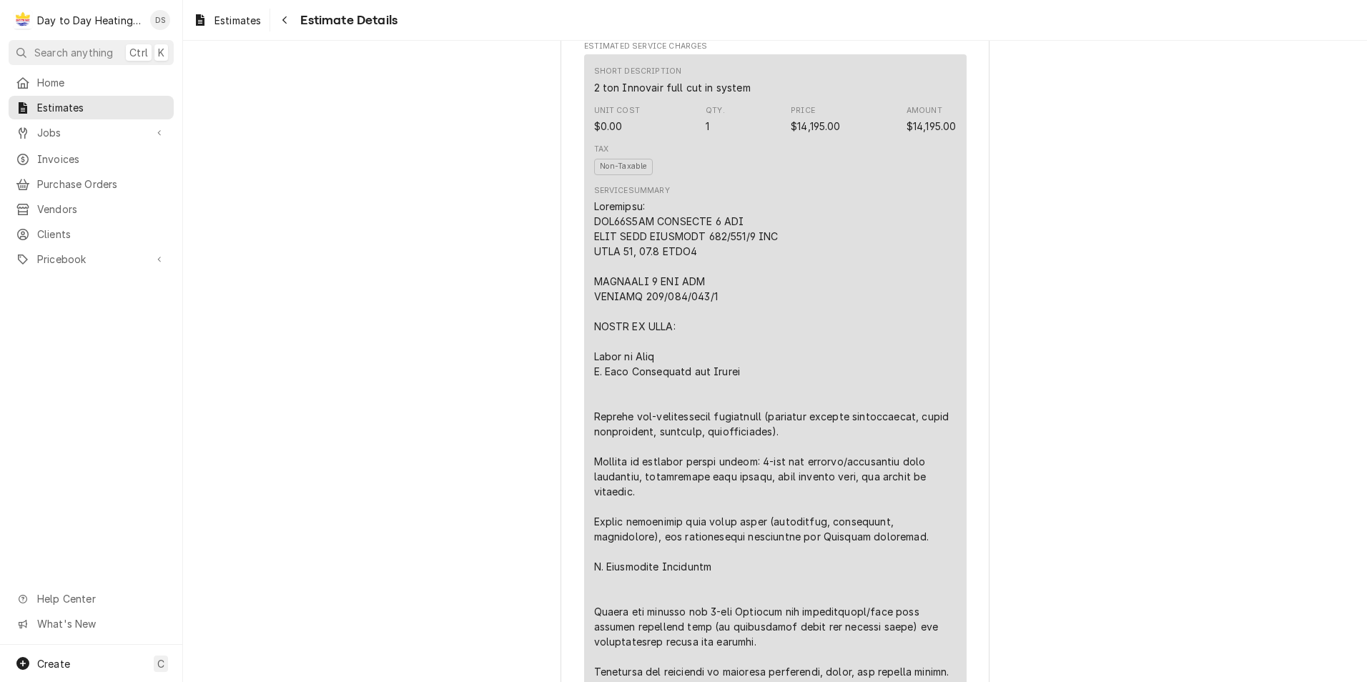
scroll to position [432, 0]
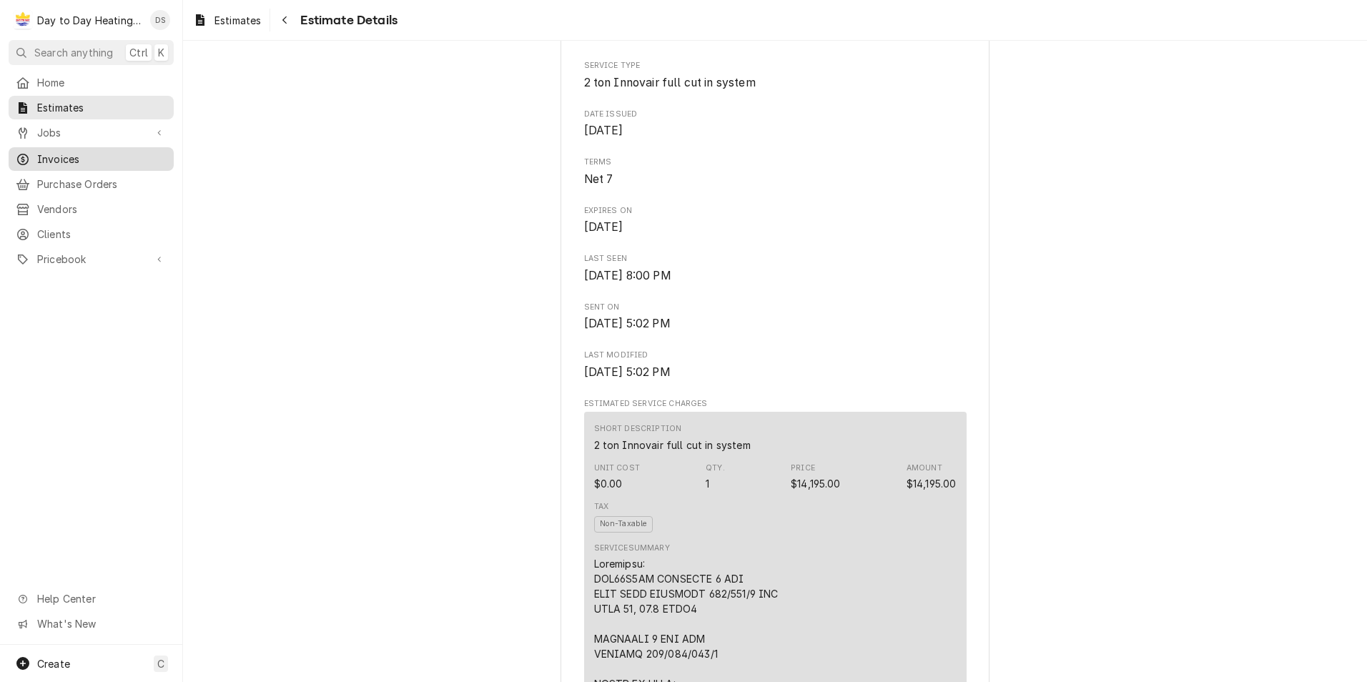
click at [96, 152] on span "Invoices" at bounding box center [101, 159] width 129 height 15
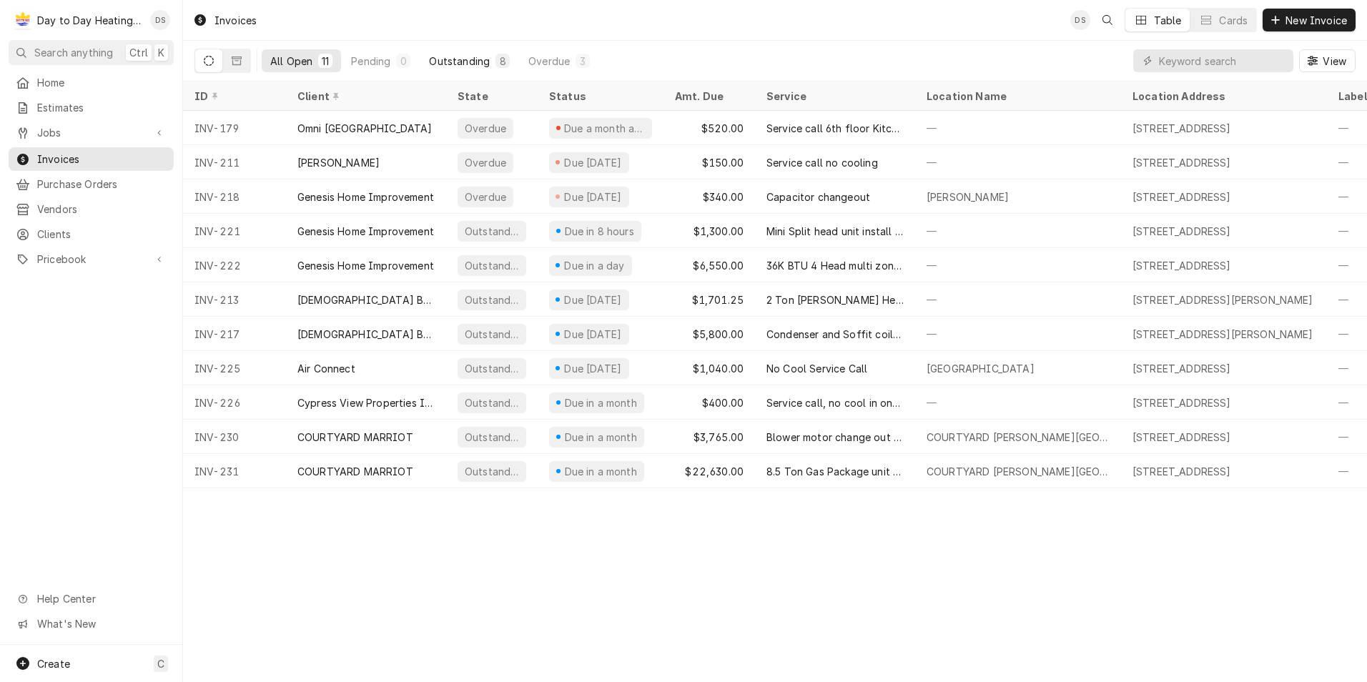
click at [464, 66] on div "Outstanding" at bounding box center [459, 61] width 61 height 15
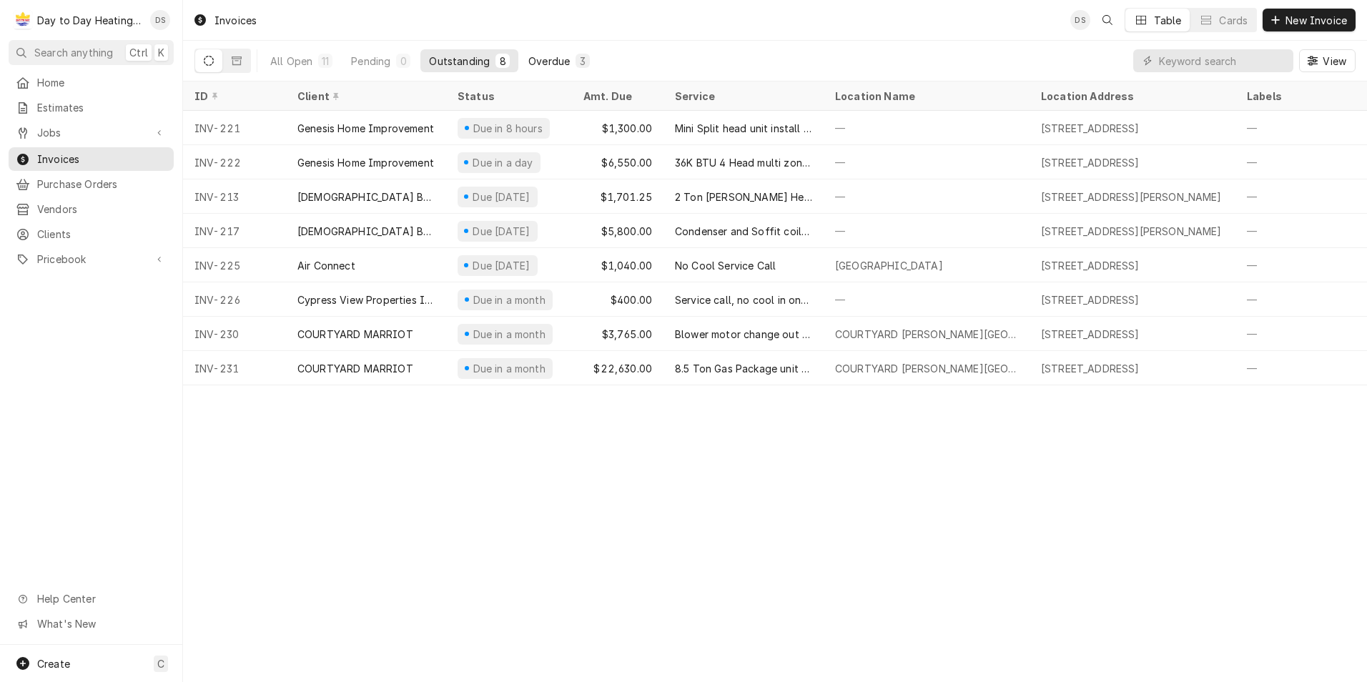
click at [553, 64] on div "Overdue" at bounding box center [548, 61] width 41 height 15
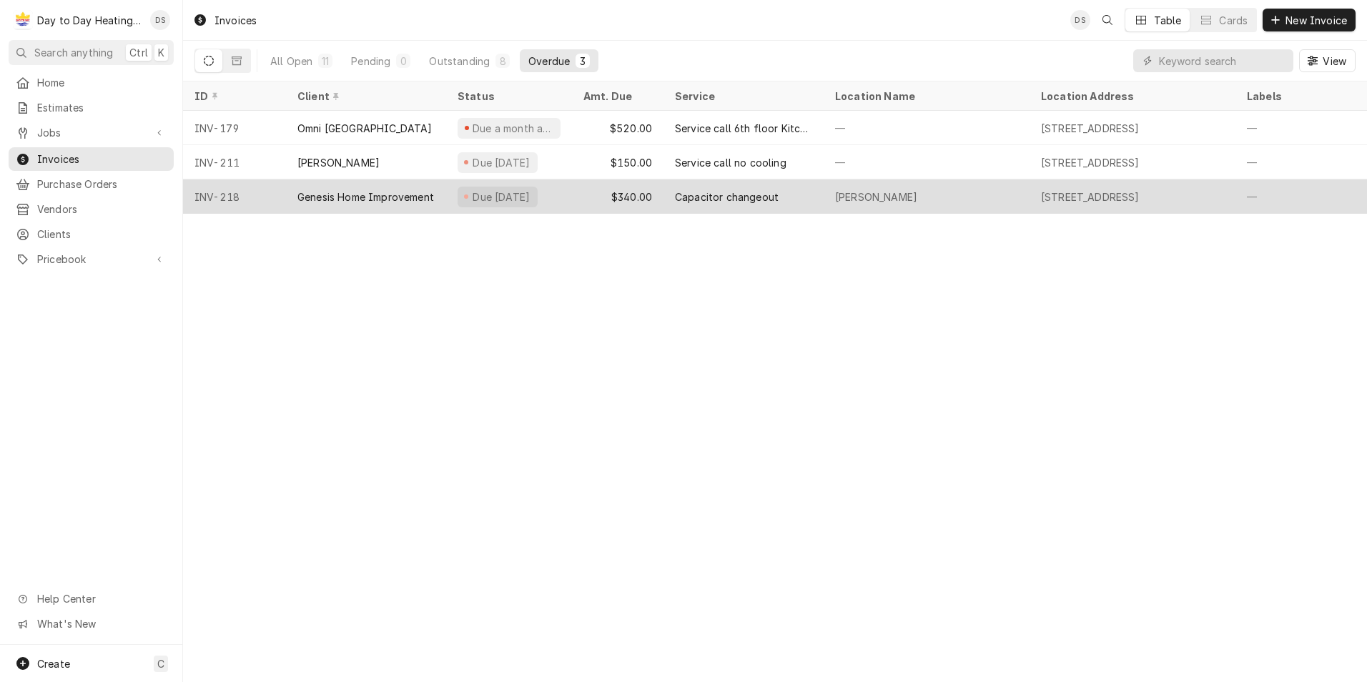
click at [633, 195] on div "$340.00" at bounding box center [618, 196] width 92 height 34
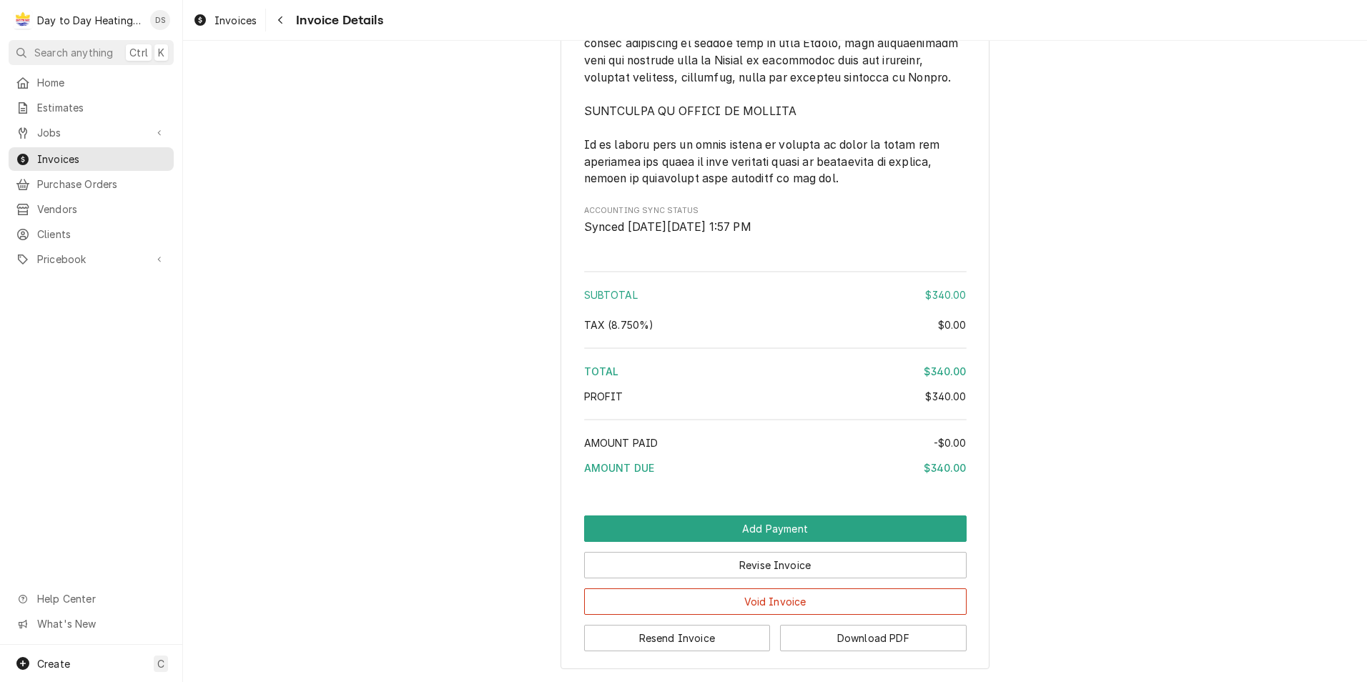
scroll to position [3329, 0]
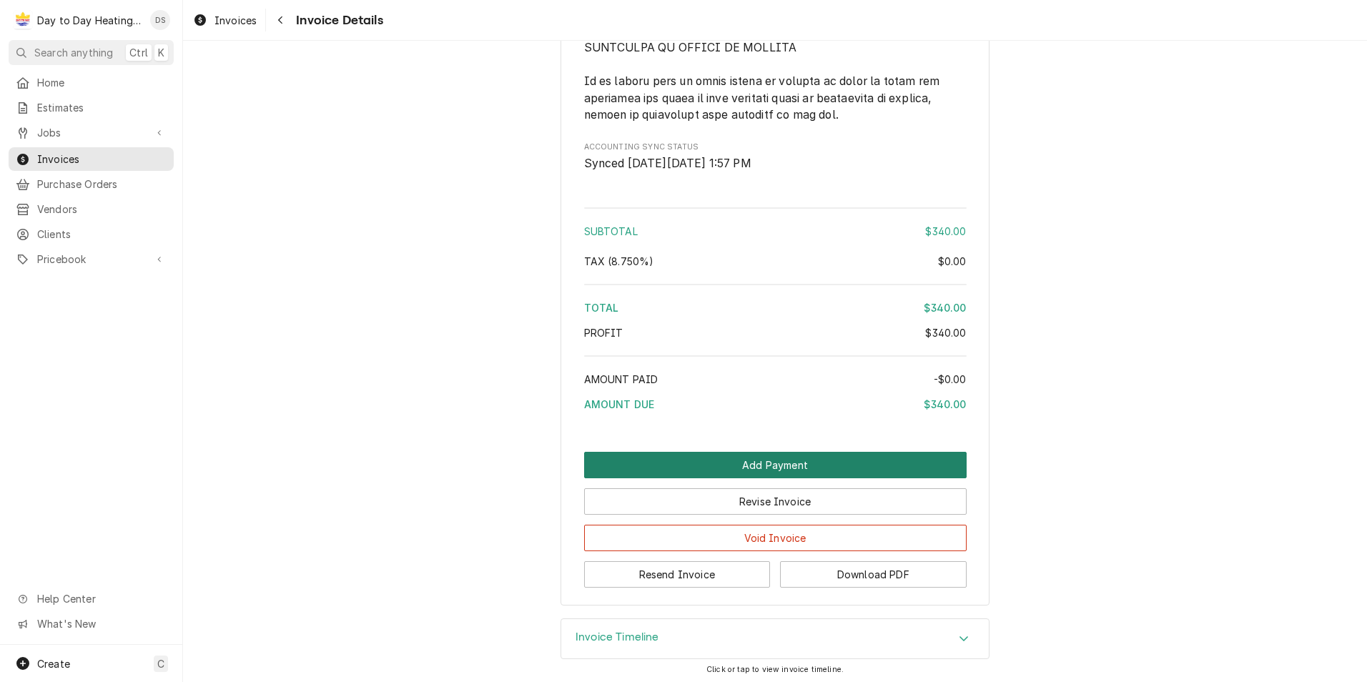
click at [786, 460] on button "Add Payment" at bounding box center [775, 465] width 382 height 26
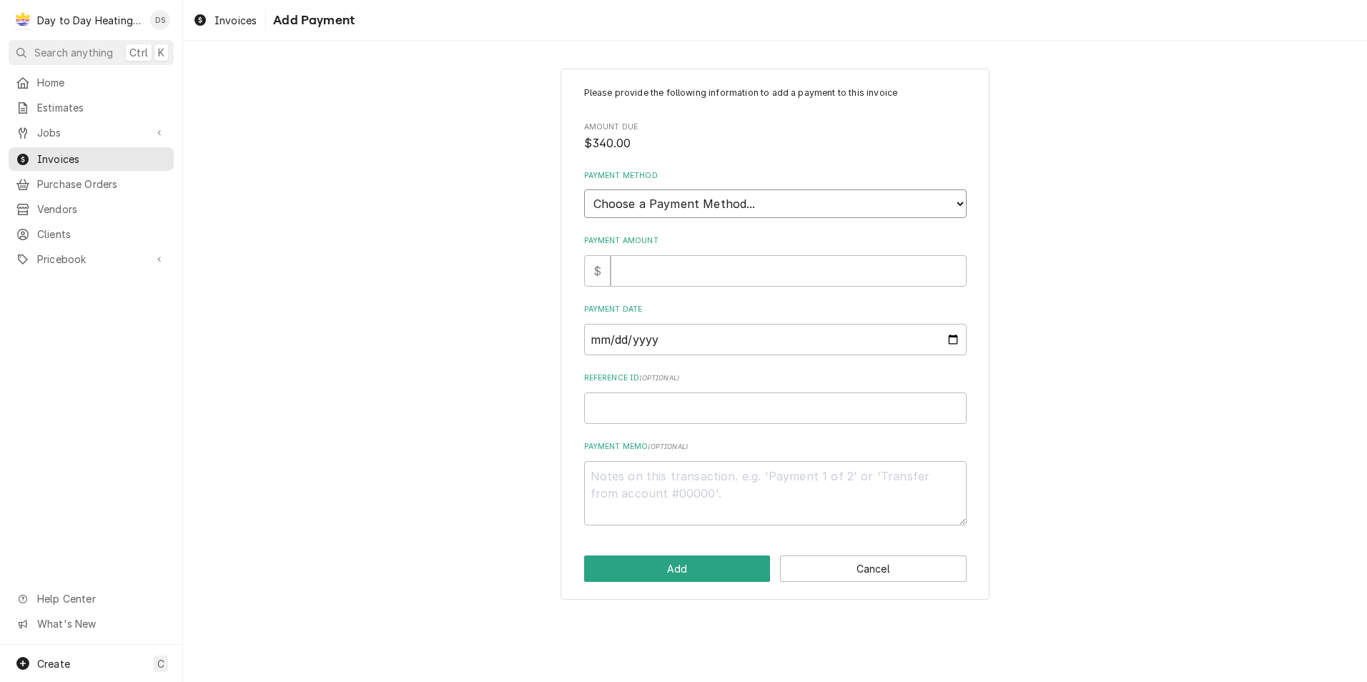
click at [703, 203] on select "Choose a Payment Method... Cash Check Credit/Debit Card ACH/eCheck Other" at bounding box center [775, 203] width 382 height 29
select select "4"
click at [584, 189] on select "Choose a Payment Method... Cash Check Credit/Debit Card ACH/eCheck Other" at bounding box center [775, 203] width 382 height 29
click at [653, 277] on input "Payment Amount" at bounding box center [789, 270] width 356 height 31
type textarea "x"
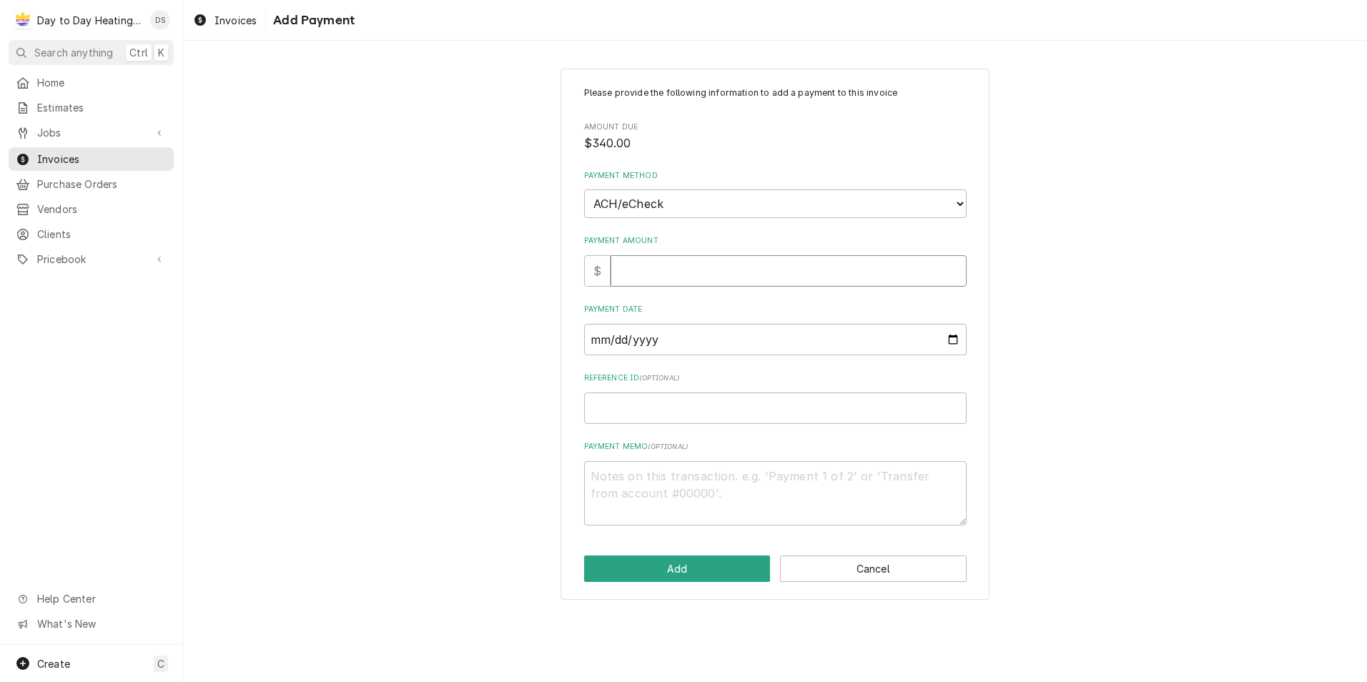
type input "3"
type textarea "x"
type input "34"
type textarea "x"
type input "340"
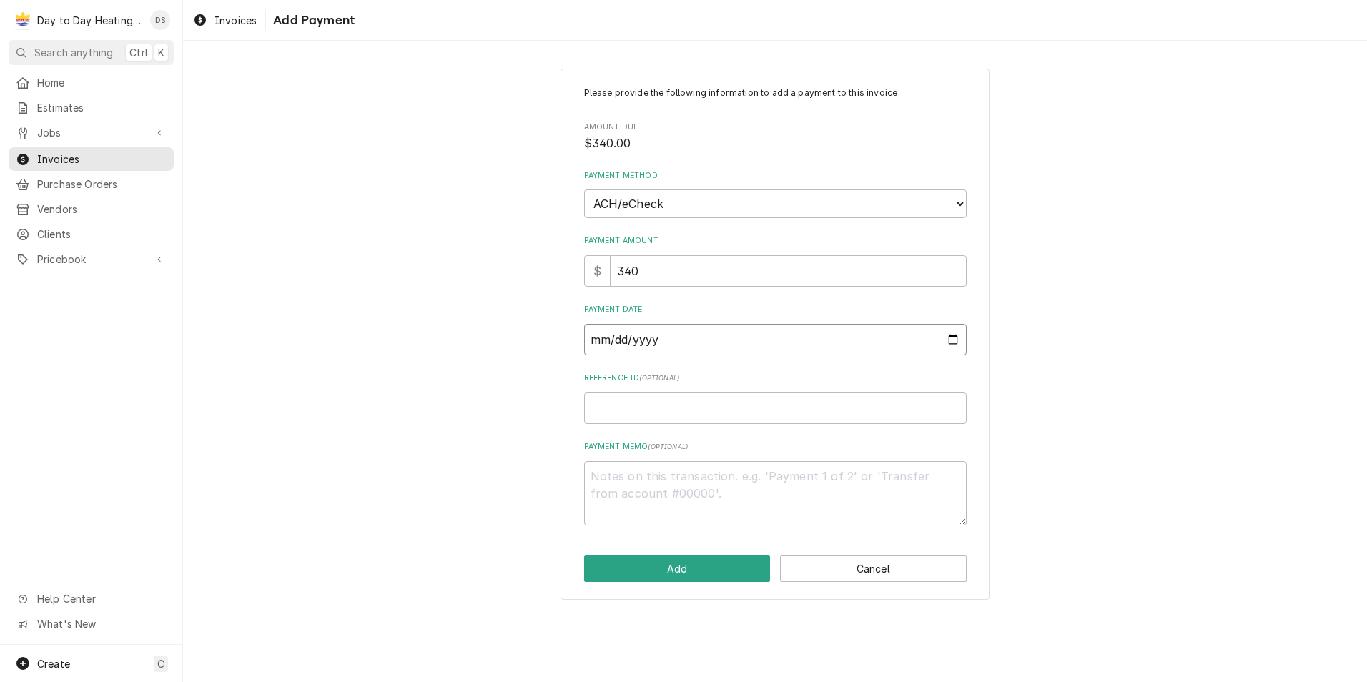
click at [683, 345] on input "Payment Date" at bounding box center [775, 339] width 382 height 31
click at [959, 337] on input "Payment Date" at bounding box center [775, 339] width 382 height 31
type textarea "x"
type input "2025-09-08"
click at [681, 558] on button "Add" at bounding box center [677, 569] width 187 height 26
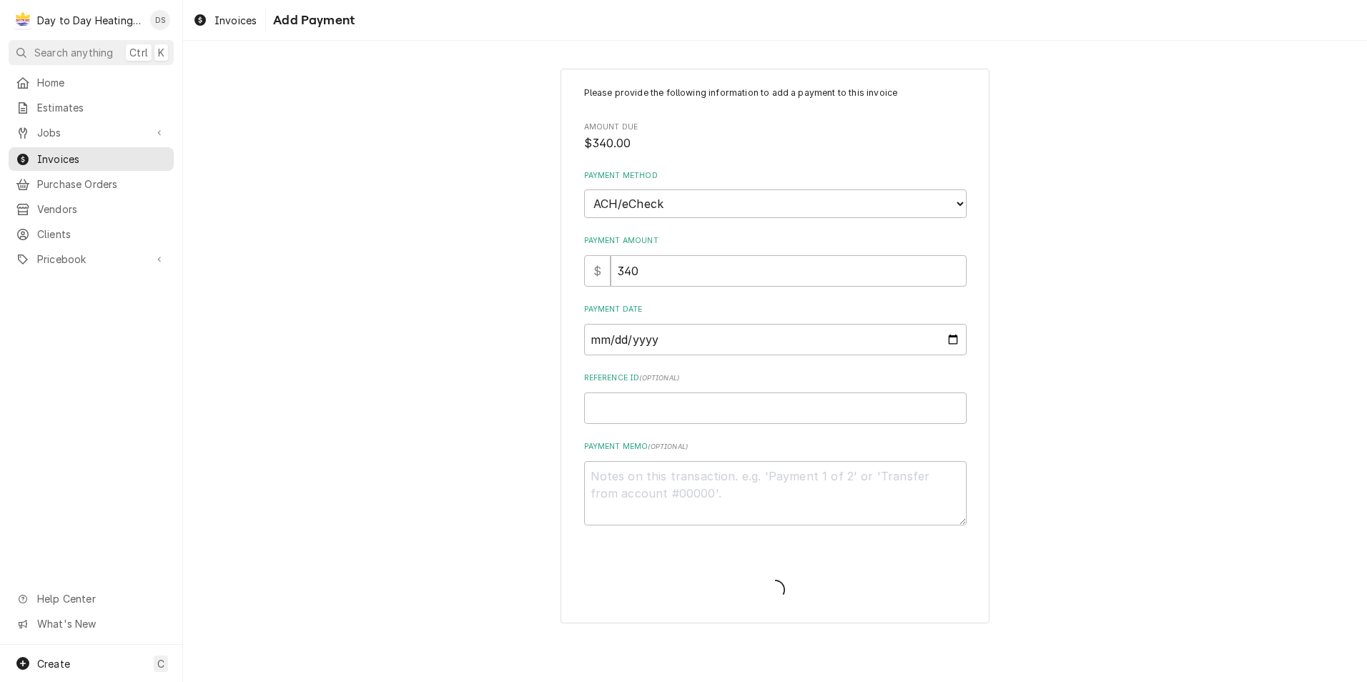
type textarea "x"
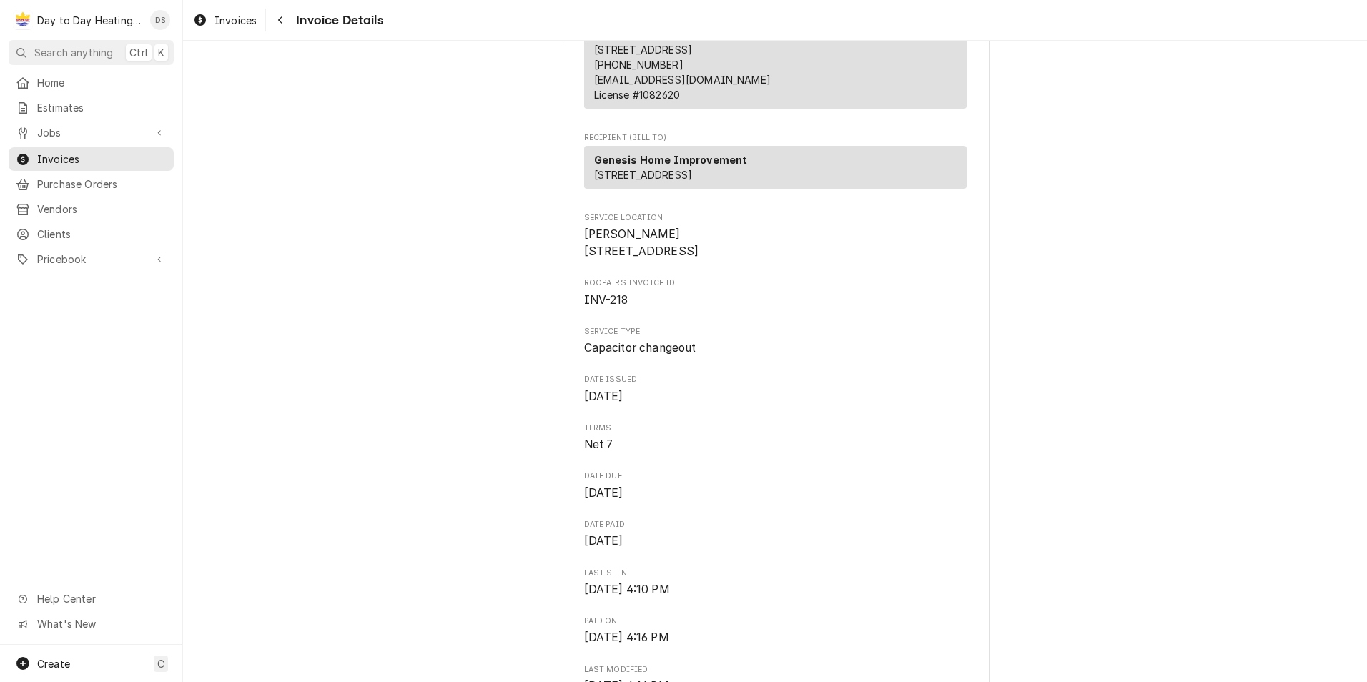
scroll to position [71, 0]
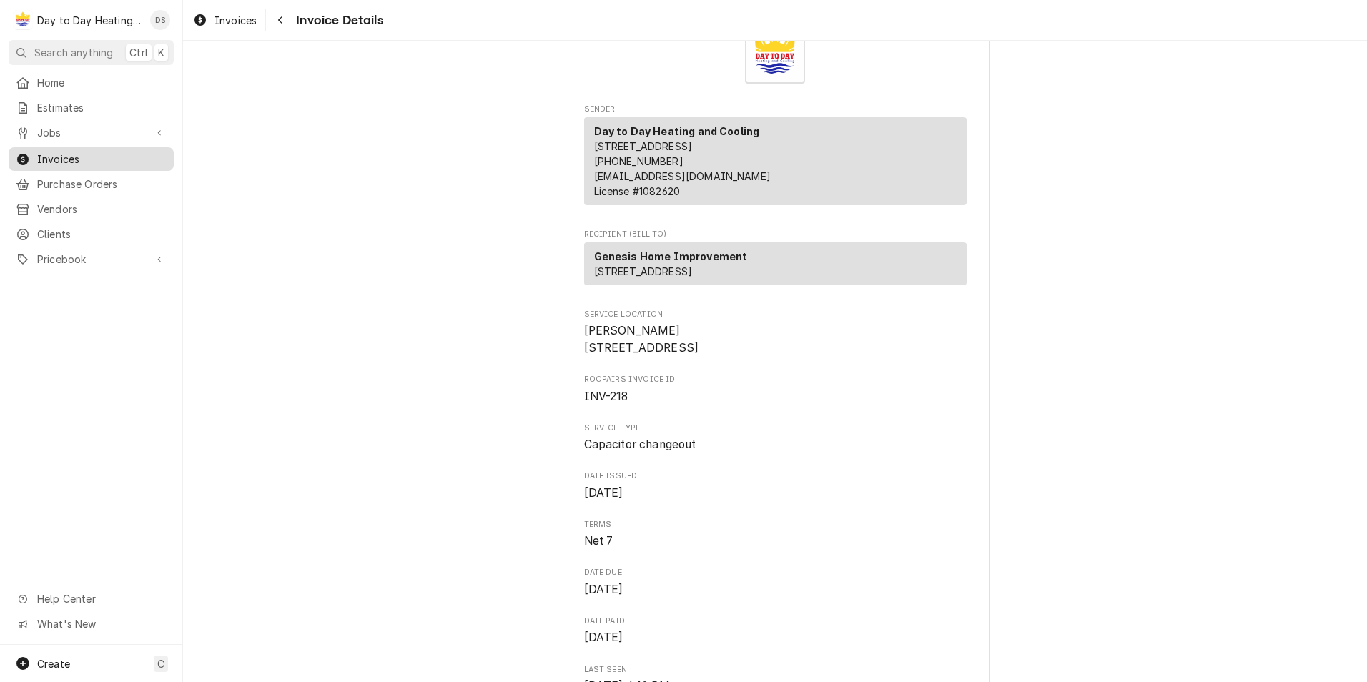
click at [71, 152] on span "Invoices" at bounding box center [101, 159] width 129 height 15
